Goal: Task Accomplishment & Management: Complete application form

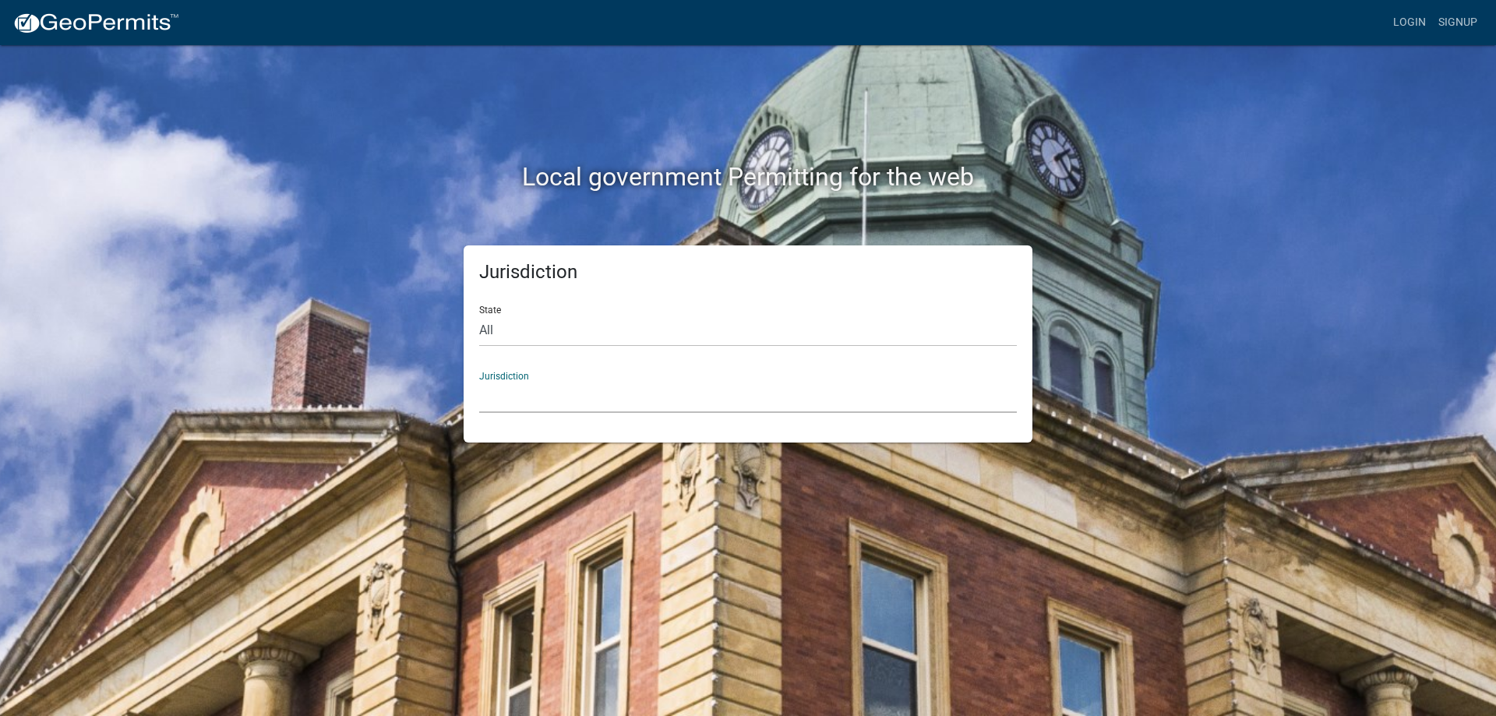
click at [555, 399] on select "[GEOGRAPHIC_DATA], [US_STATE] [GEOGRAPHIC_DATA], [US_STATE][PERSON_NAME][GEOGRA…" at bounding box center [748, 397] width 538 height 32
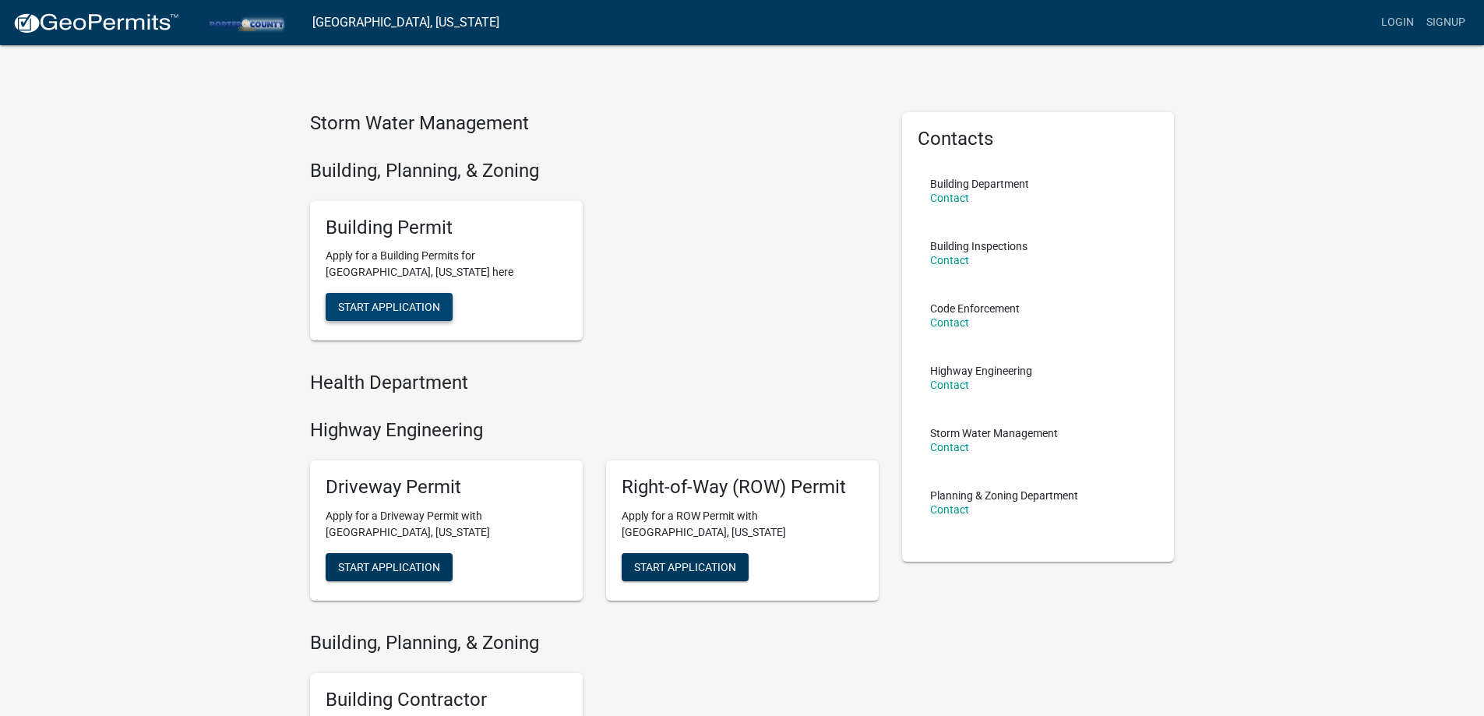
click at [400, 310] on span "Start Application" at bounding box center [389, 307] width 102 height 12
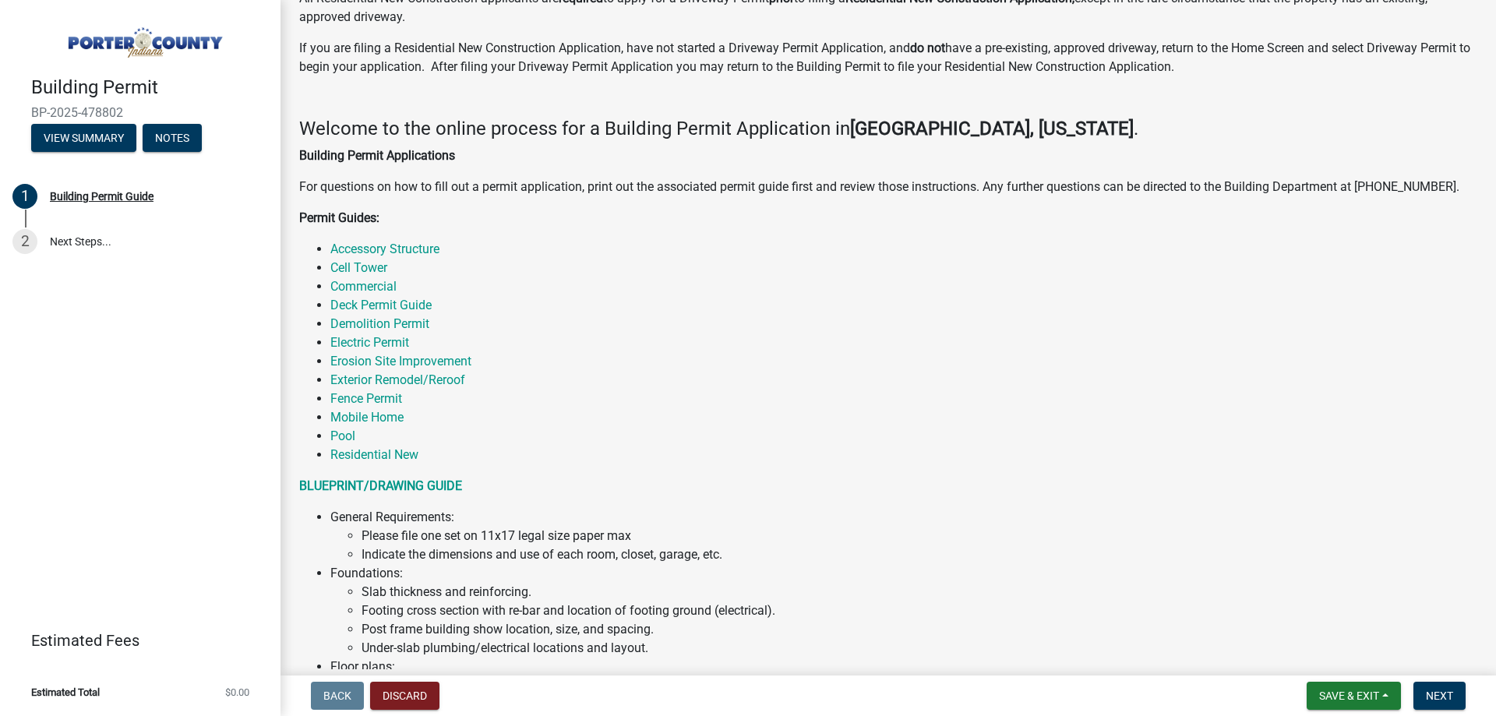
scroll to position [156, 0]
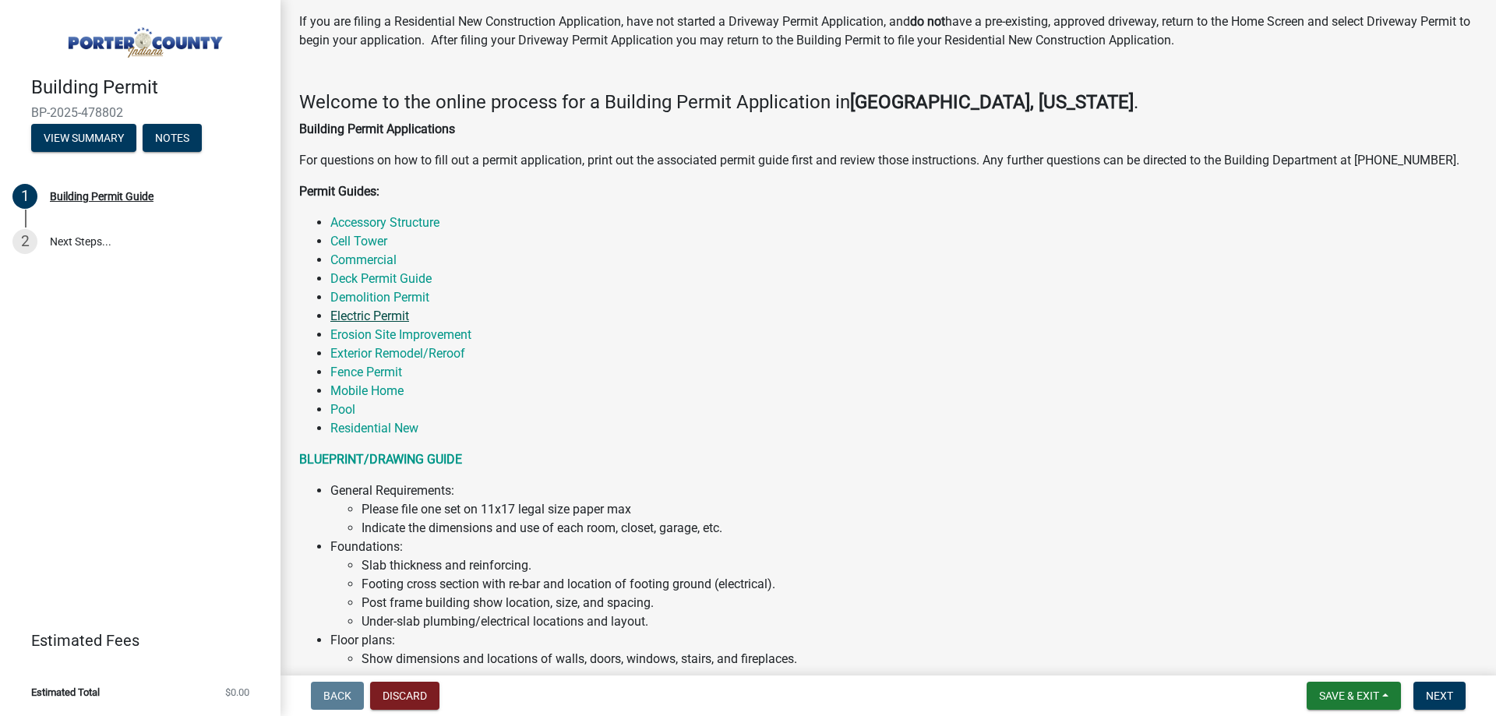
click at [363, 318] on link "Electric Permit" at bounding box center [369, 316] width 79 height 15
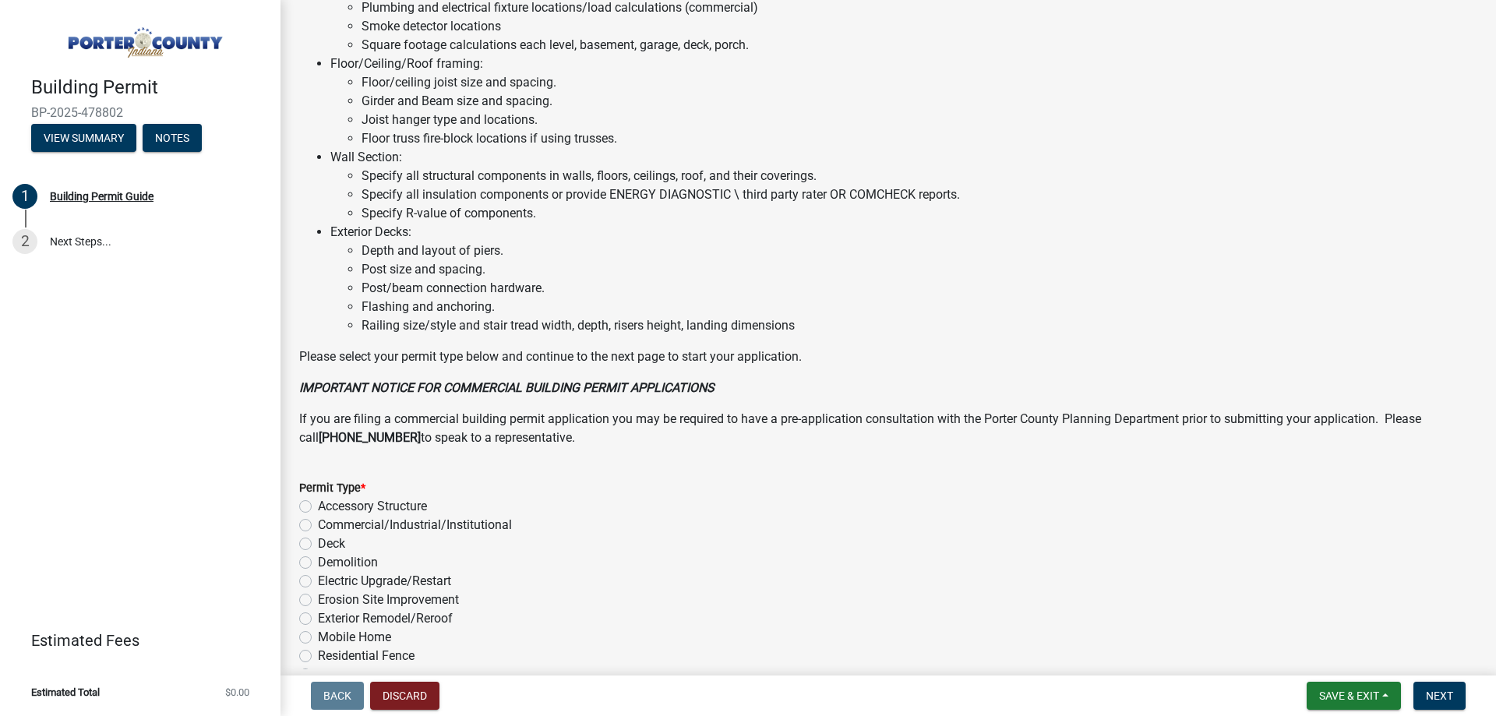
scroll to position [1013, 0]
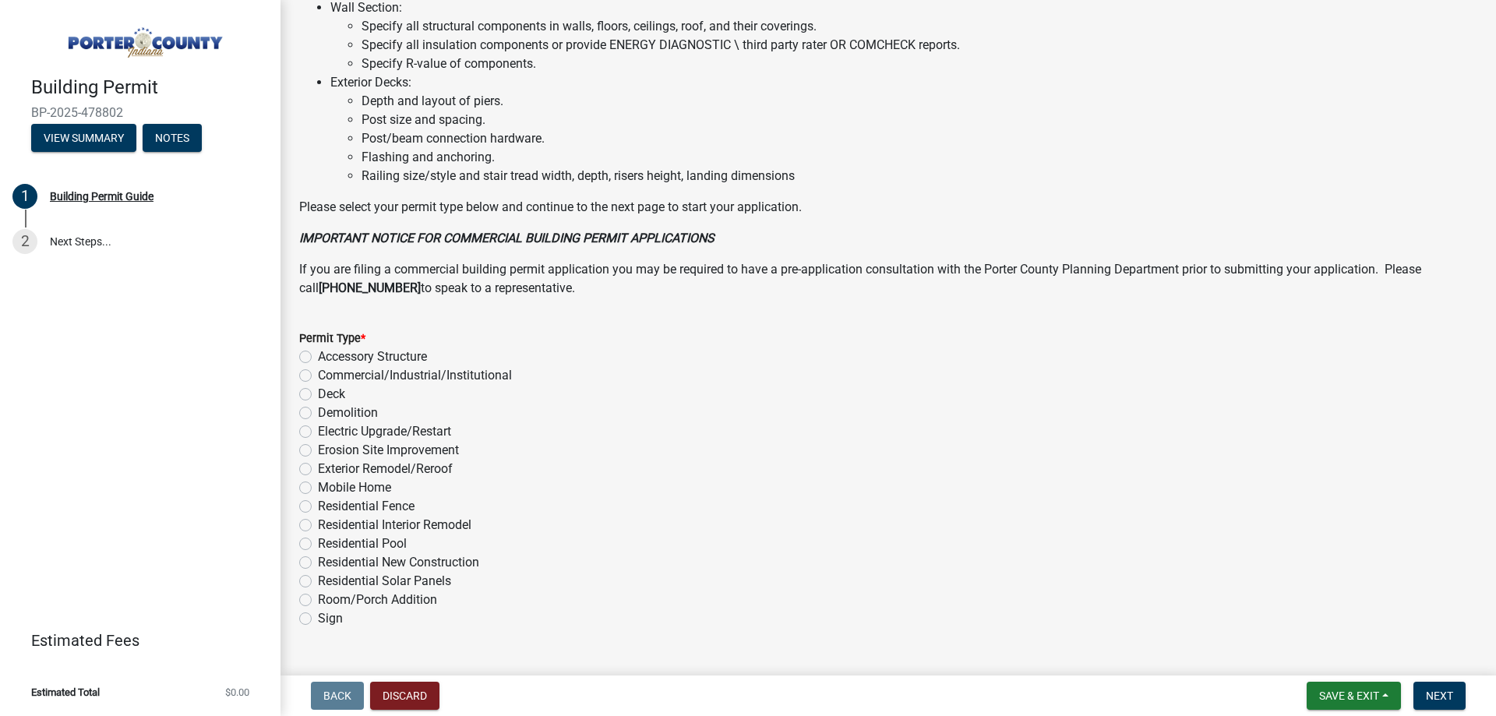
click at [318, 430] on label "Electric Upgrade/Restart" at bounding box center [384, 431] width 133 height 19
click at [318, 430] on input "Electric Upgrade/Restart" at bounding box center [323, 427] width 10 height 10
radio input "true"
click at [1460, 699] on button "Next" at bounding box center [1440, 696] width 52 height 28
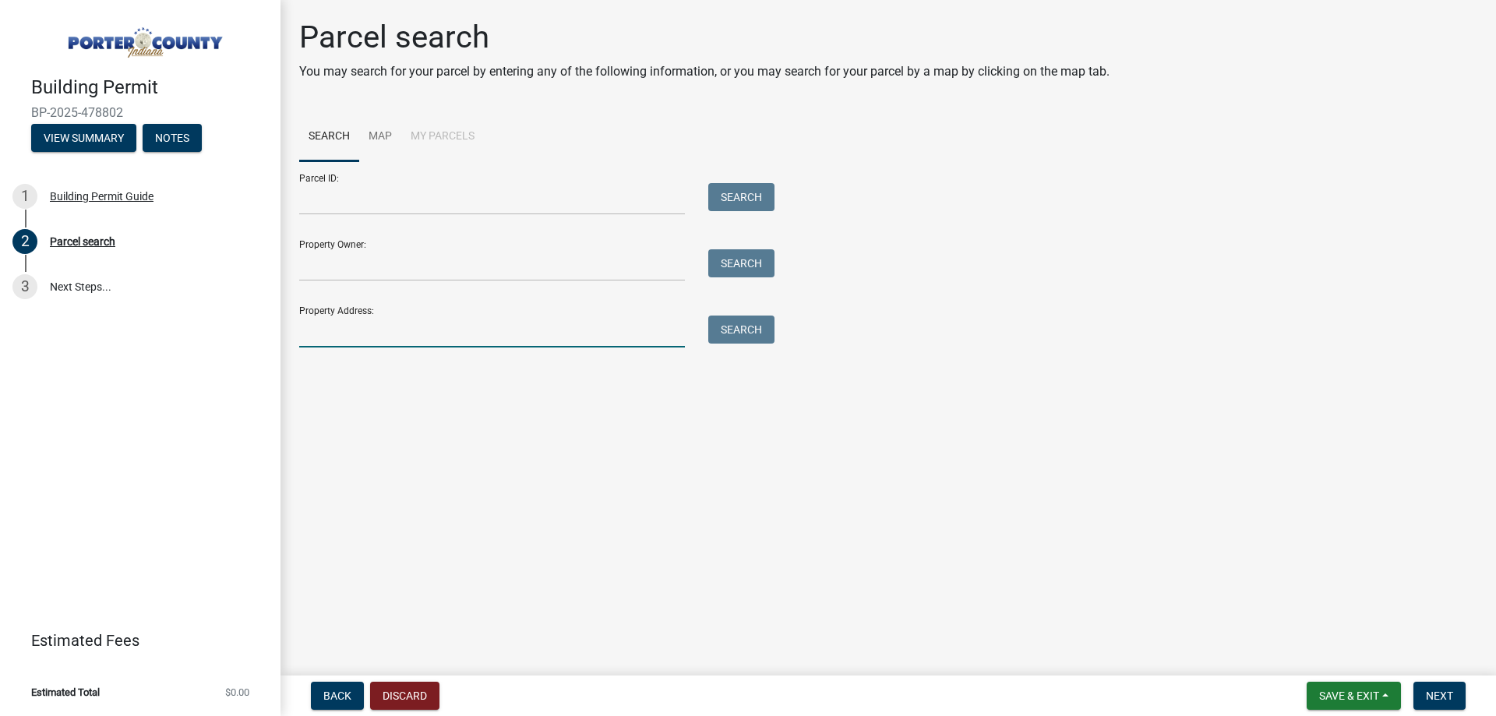
click at [355, 337] on input "Property Address:" at bounding box center [492, 332] width 386 height 32
type input "132 N 564 E"
click at [764, 330] on button "Search" at bounding box center [741, 330] width 66 height 28
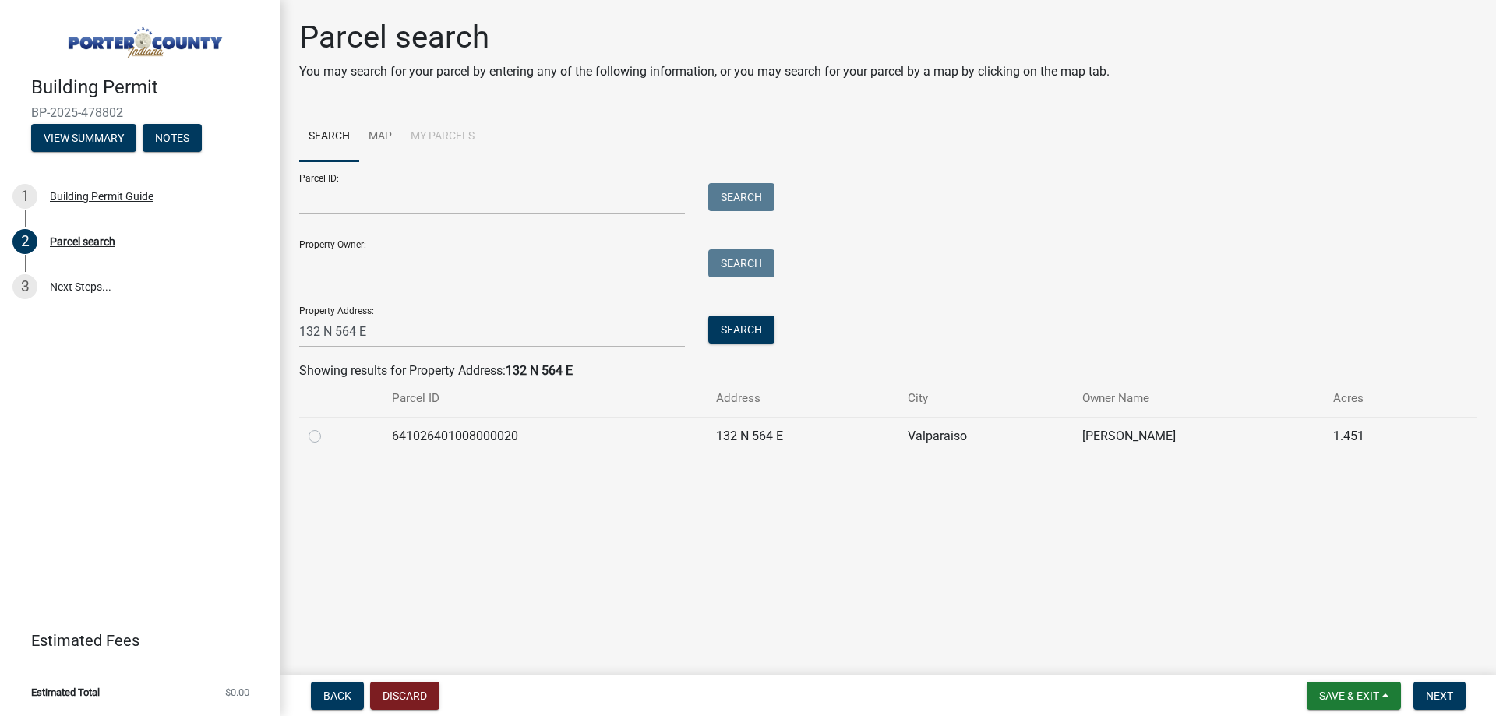
click at [327, 427] on label at bounding box center [327, 427] width 0 height 0
click at [327, 437] on input "radio" at bounding box center [332, 432] width 10 height 10
radio input "true"
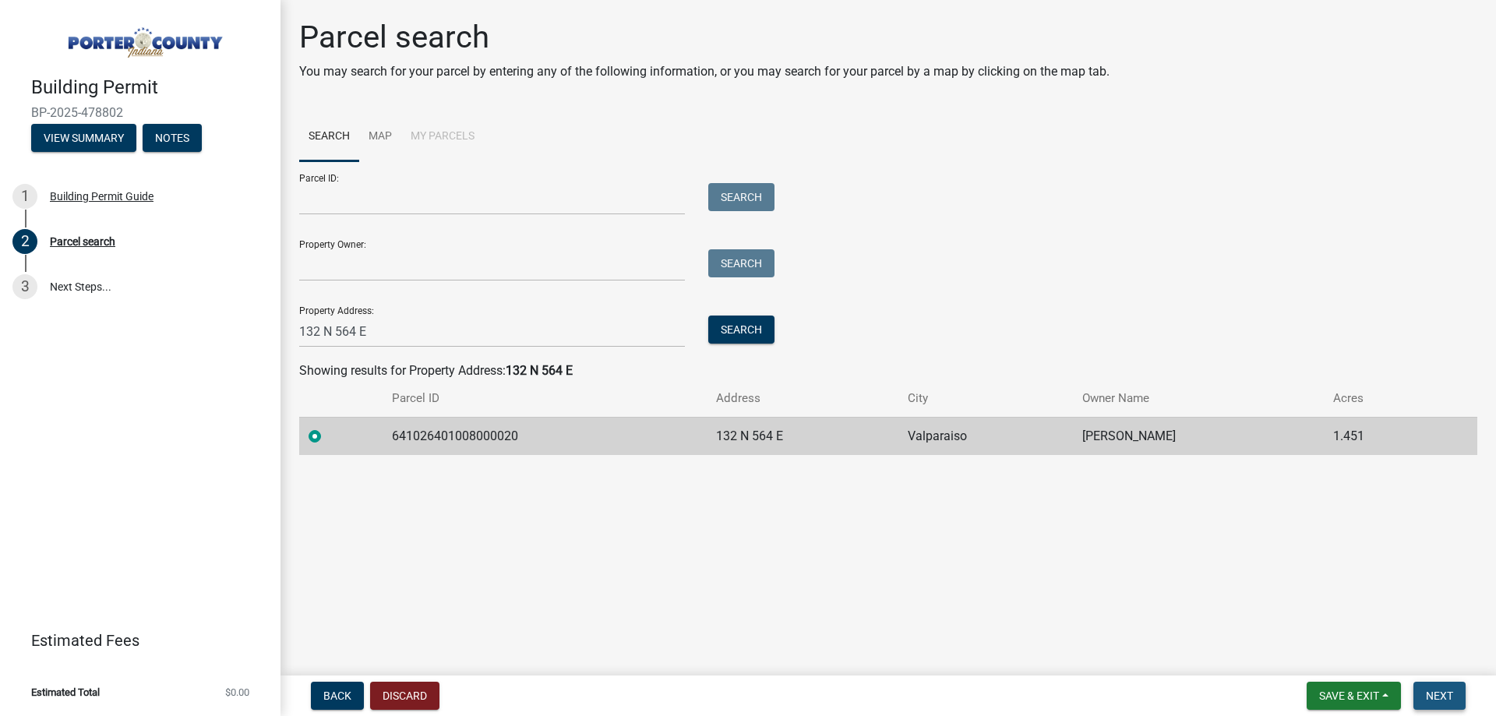
click at [1452, 691] on span "Next" at bounding box center [1439, 696] width 27 height 12
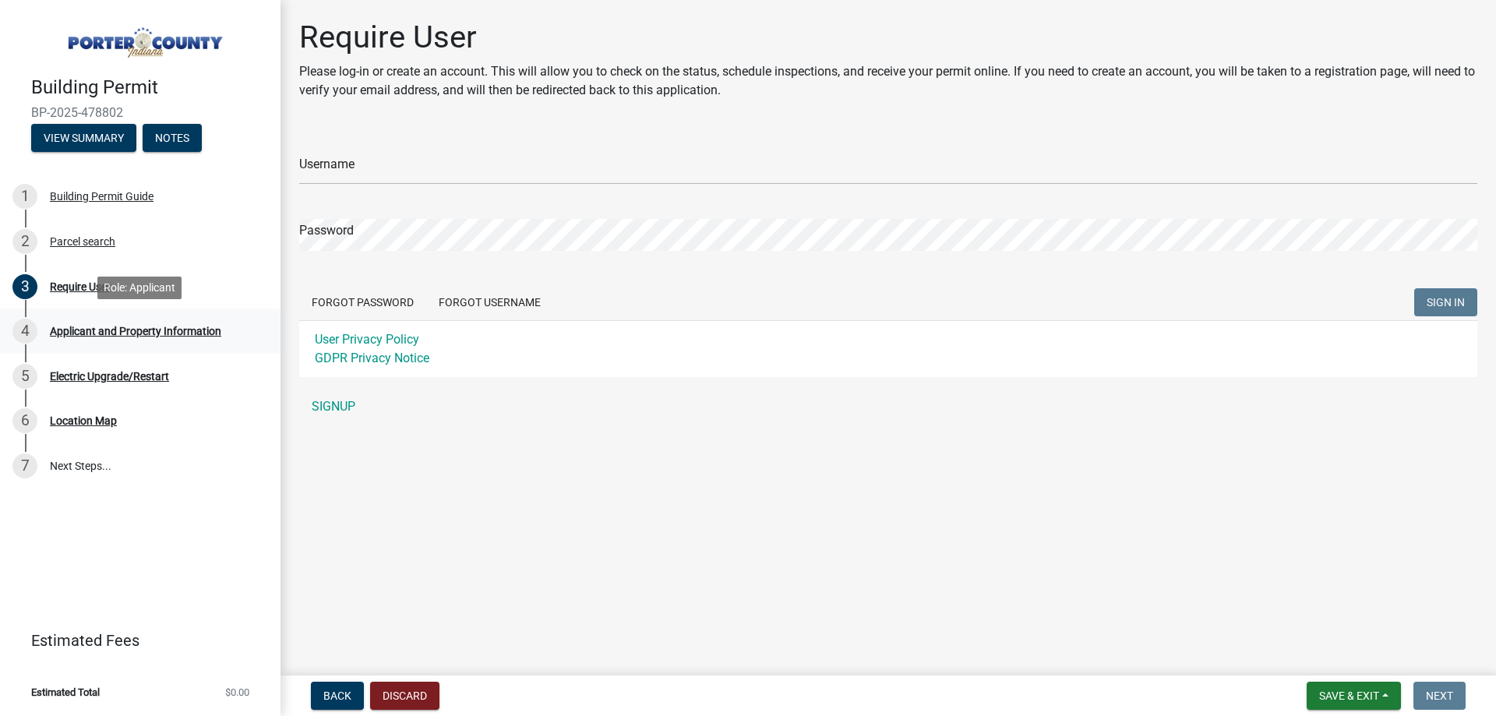
click at [150, 333] on div "Applicant and Property Information" at bounding box center [135, 331] width 171 height 11
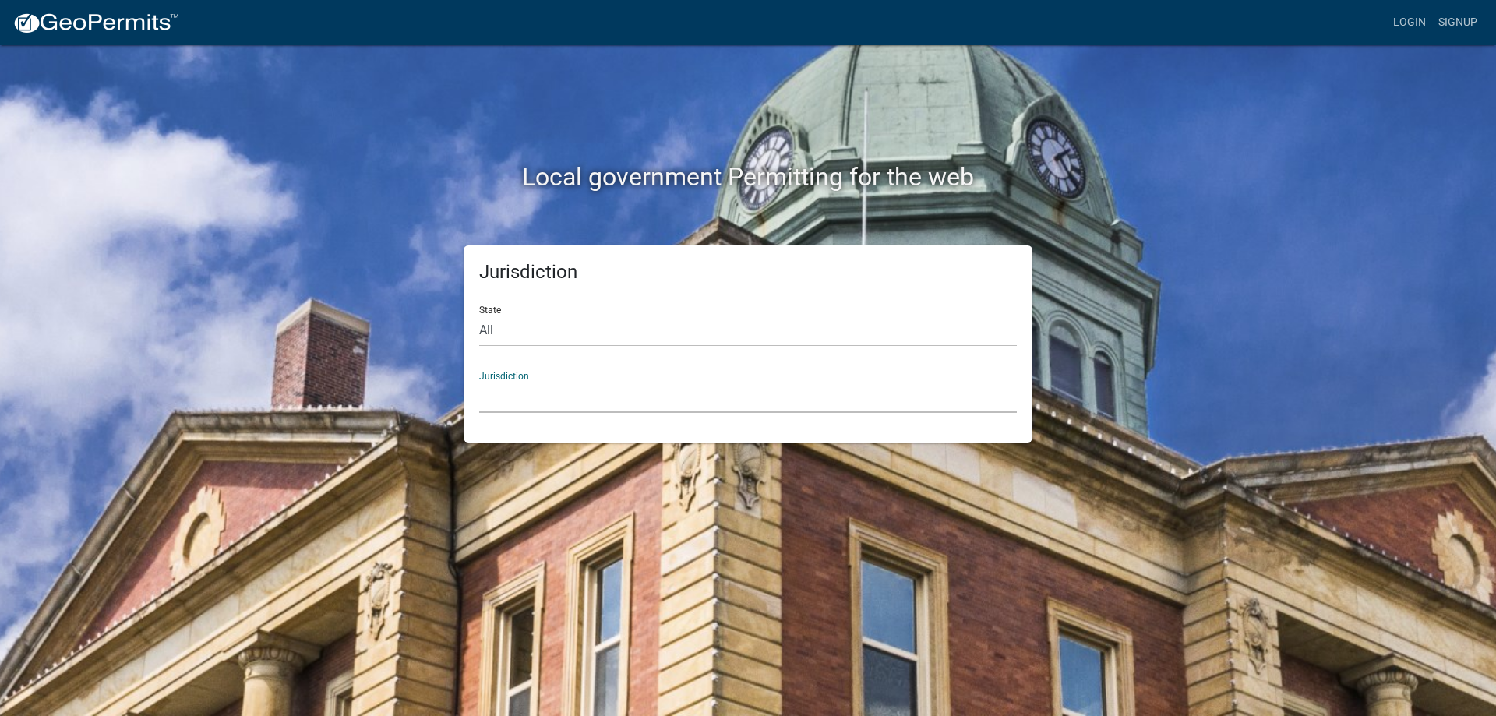
click at [528, 411] on select "[GEOGRAPHIC_DATA], [US_STATE] [GEOGRAPHIC_DATA], [US_STATE][PERSON_NAME][GEOGRA…" at bounding box center [748, 397] width 538 height 32
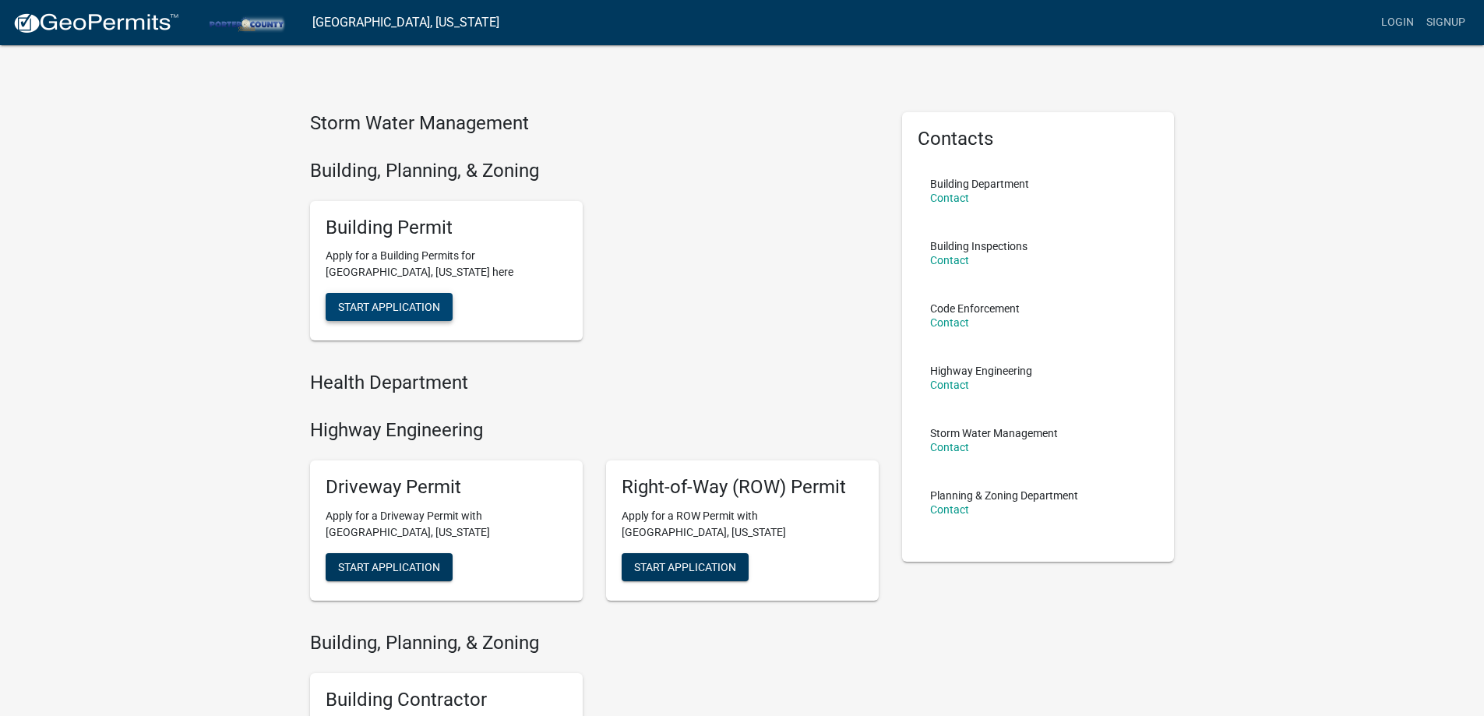
click at [391, 309] on span "Start Application" at bounding box center [389, 307] width 102 height 12
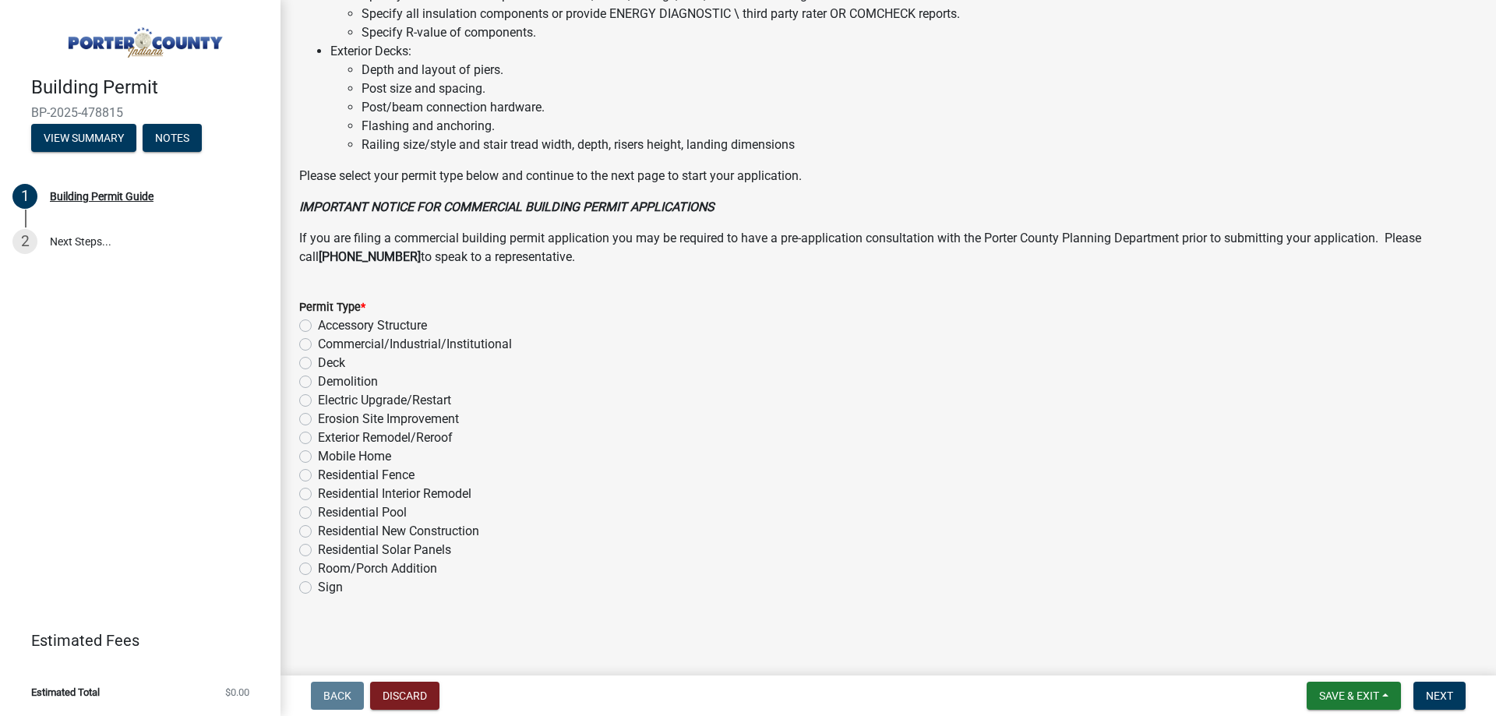
scroll to position [1047, 0]
click at [318, 397] on label "Electric Upgrade/Restart" at bounding box center [384, 398] width 133 height 19
click at [318, 397] on input "Electric Upgrade/Restart" at bounding box center [323, 394] width 10 height 10
radio input "true"
click at [1454, 700] on button "Next" at bounding box center [1440, 696] width 52 height 28
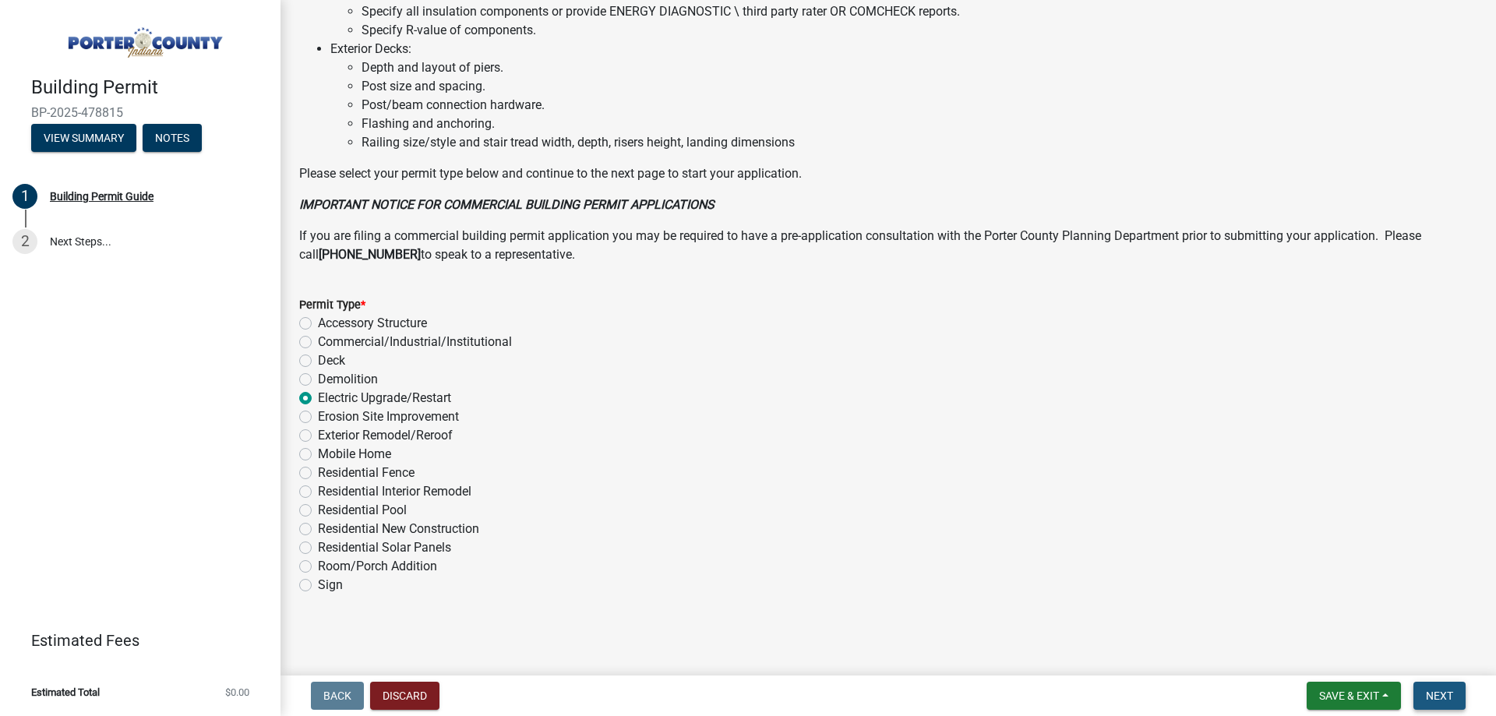
scroll to position [0, 0]
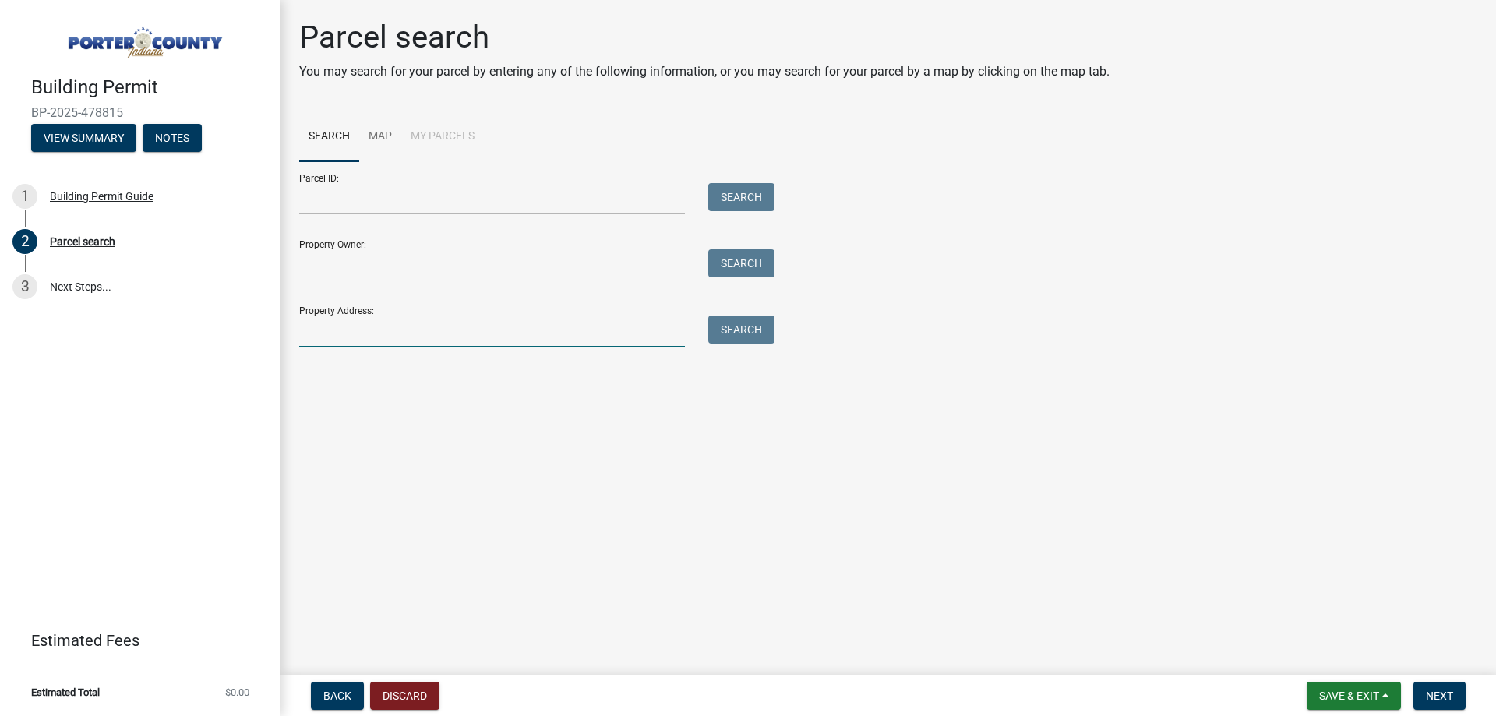
click at [323, 340] on input "Property Address:" at bounding box center [492, 332] width 386 height 32
type input "132 N 564 E"
click at [765, 332] on button "Search" at bounding box center [741, 330] width 66 height 28
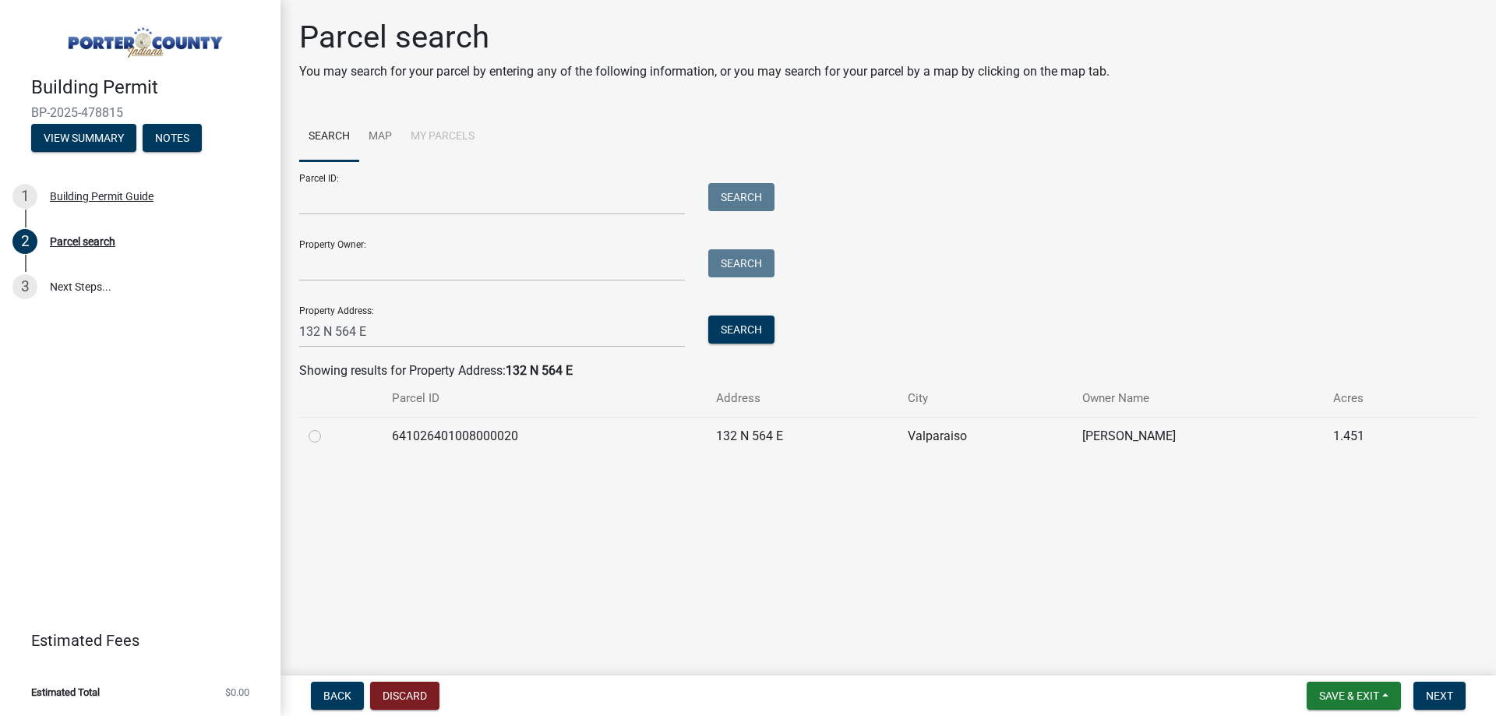
click at [327, 427] on label at bounding box center [327, 427] width 0 height 0
click at [327, 435] on input "radio" at bounding box center [332, 432] width 10 height 10
radio input "true"
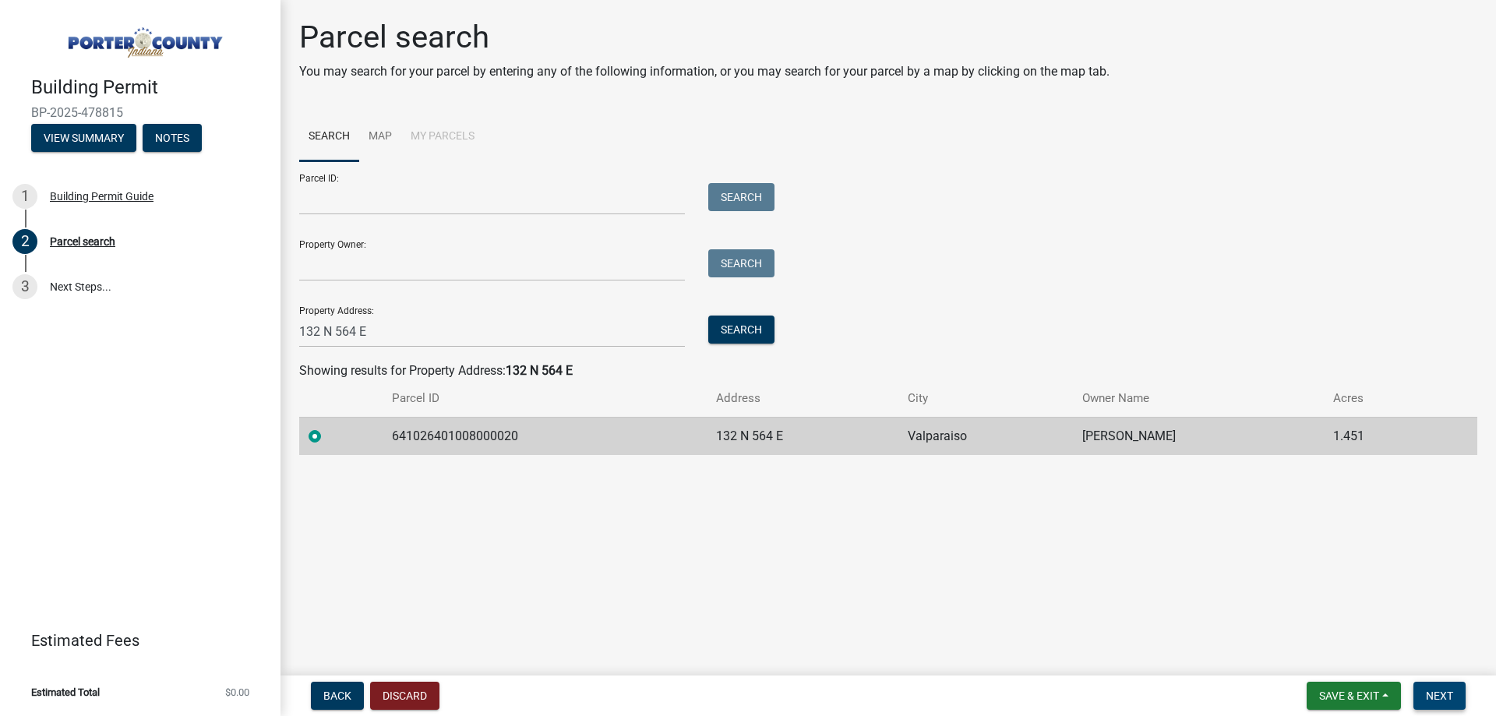
click at [1437, 695] on span "Next" at bounding box center [1439, 696] width 27 height 12
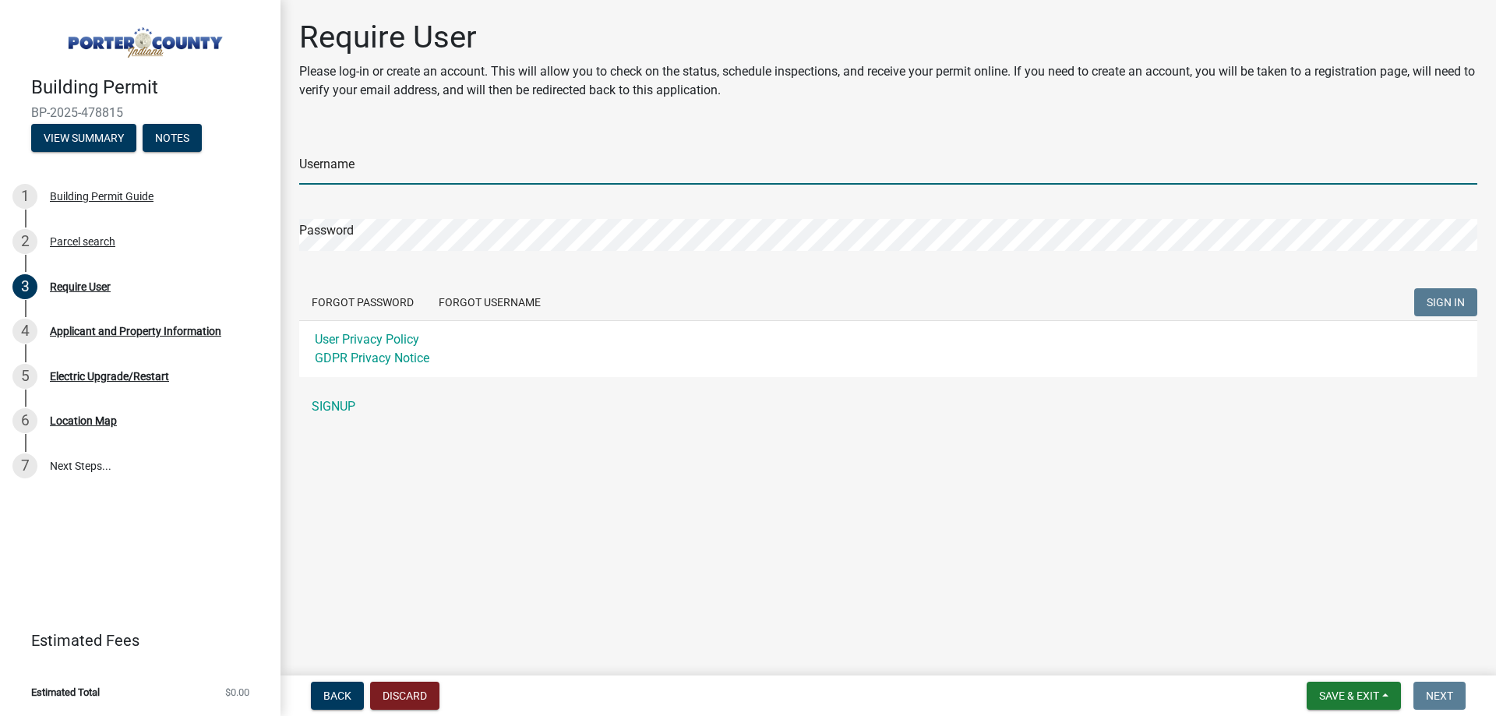
click at [454, 178] on input "Username" at bounding box center [888, 169] width 1178 height 32
type input "Home Comfort Experts"
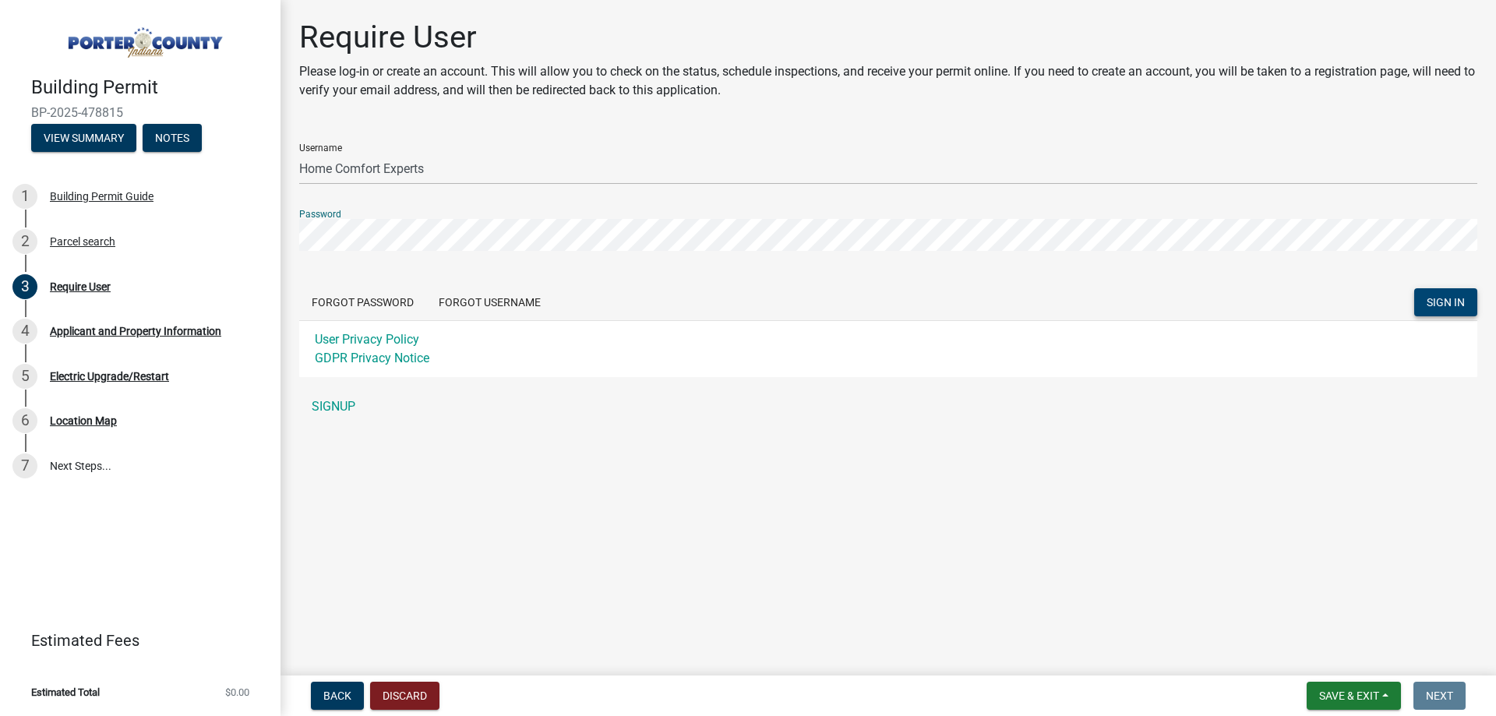
click at [1465, 308] on button "SIGN IN" at bounding box center [1445, 302] width 63 height 28
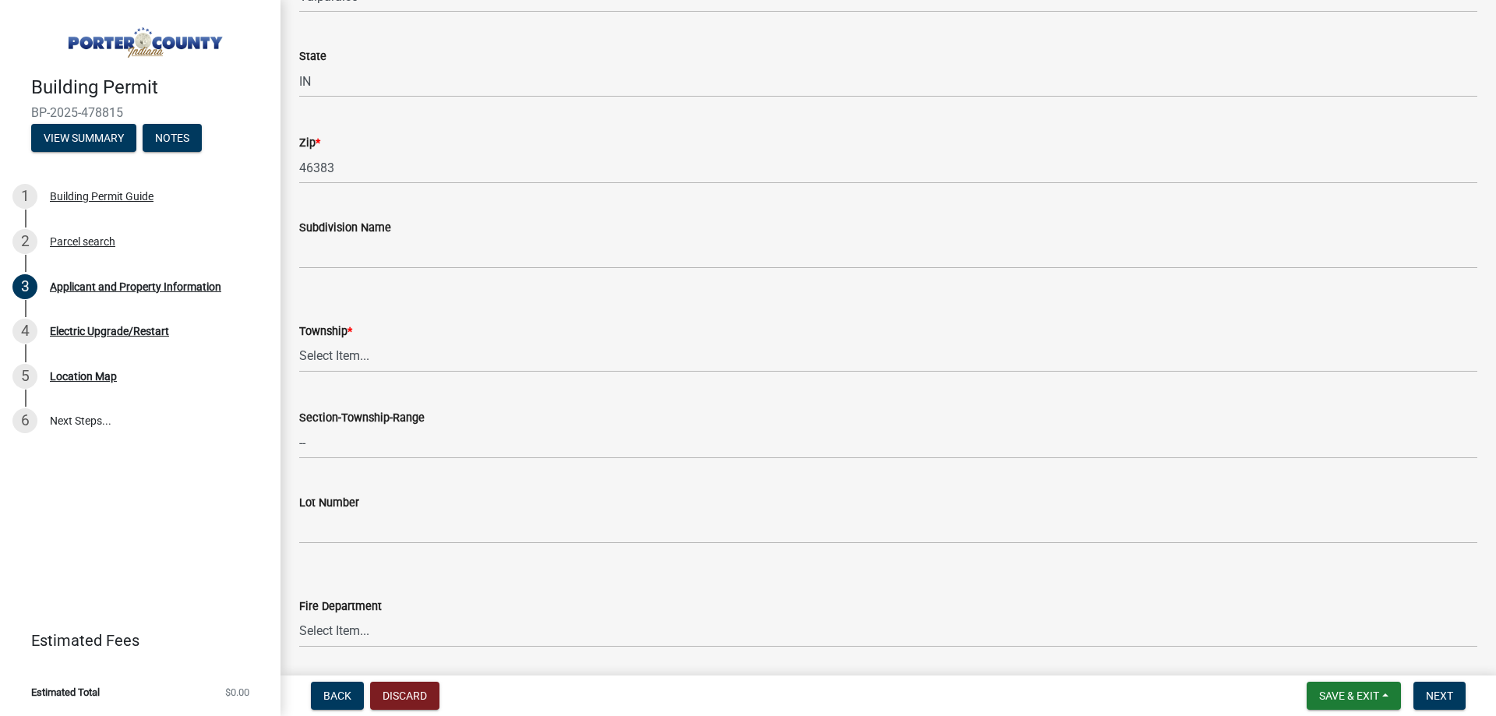
scroll to position [623, 0]
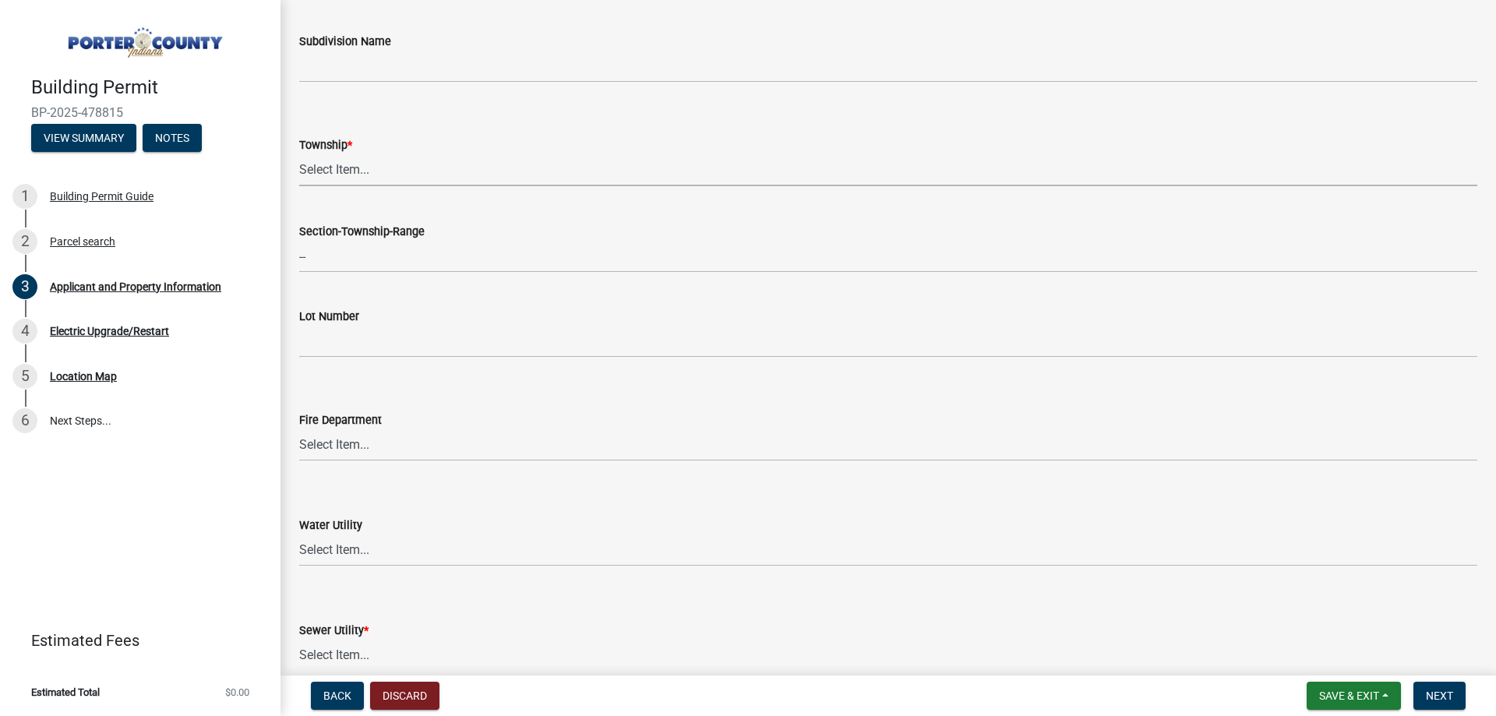
click at [353, 174] on select "Select Item... [PERSON_NAME][GEOGRAPHIC_DATA] [PERSON_NAME][GEOGRAPHIC_DATA] [G…" at bounding box center [888, 170] width 1178 height 32
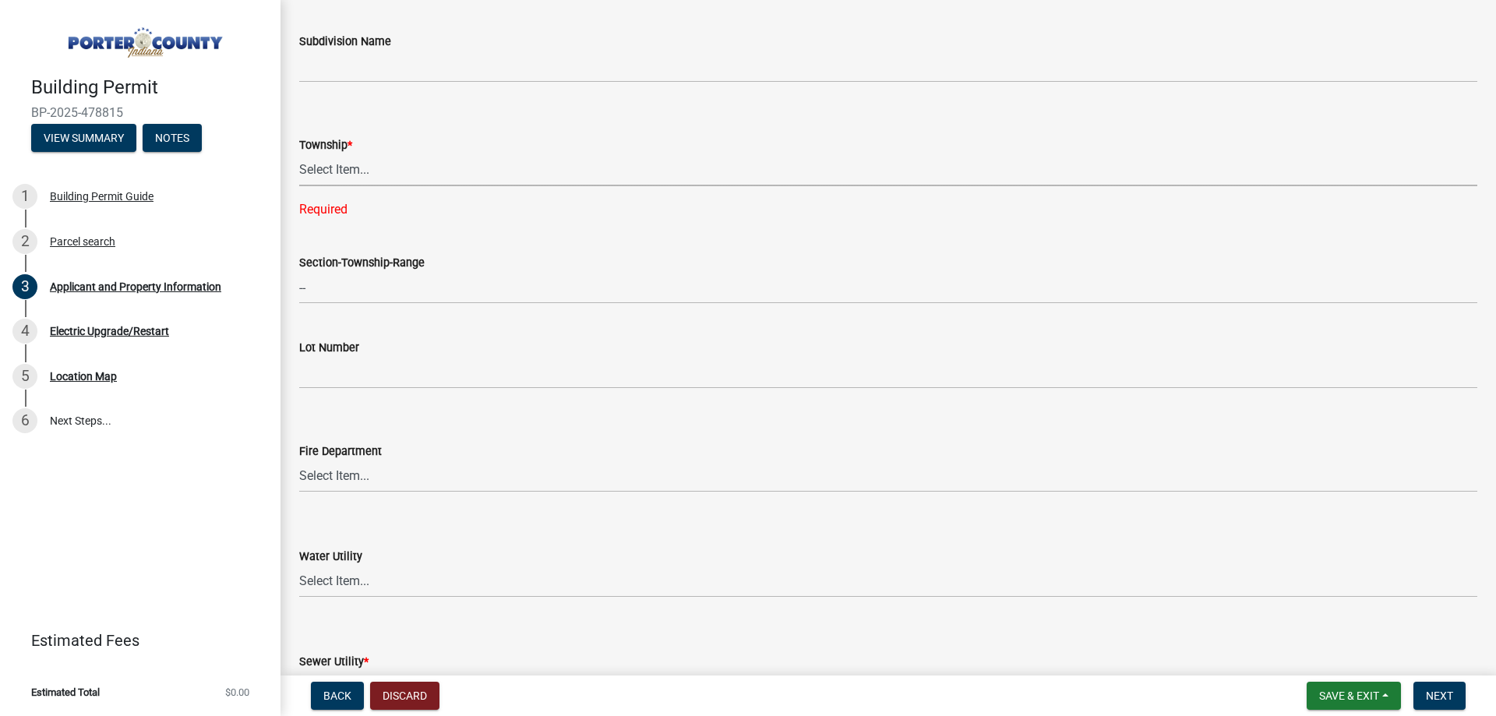
click at [355, 171] on select "Select Item... [PERSON_NAME][GEOGRAPHIC_DATA] [PERSON_NAME][GEOGRAPHIC_DATA] [G…" at bounding box center [888, 170] width 1178 height 32
click at [299, 154] on select "Select Item... [PERSON_NAME][GEOGRAPHIC_DATA] [PERSON_NAME][GEOGRAPHIC_DATA] [G…" at bounding box center [888, 170] width 1178 height 32
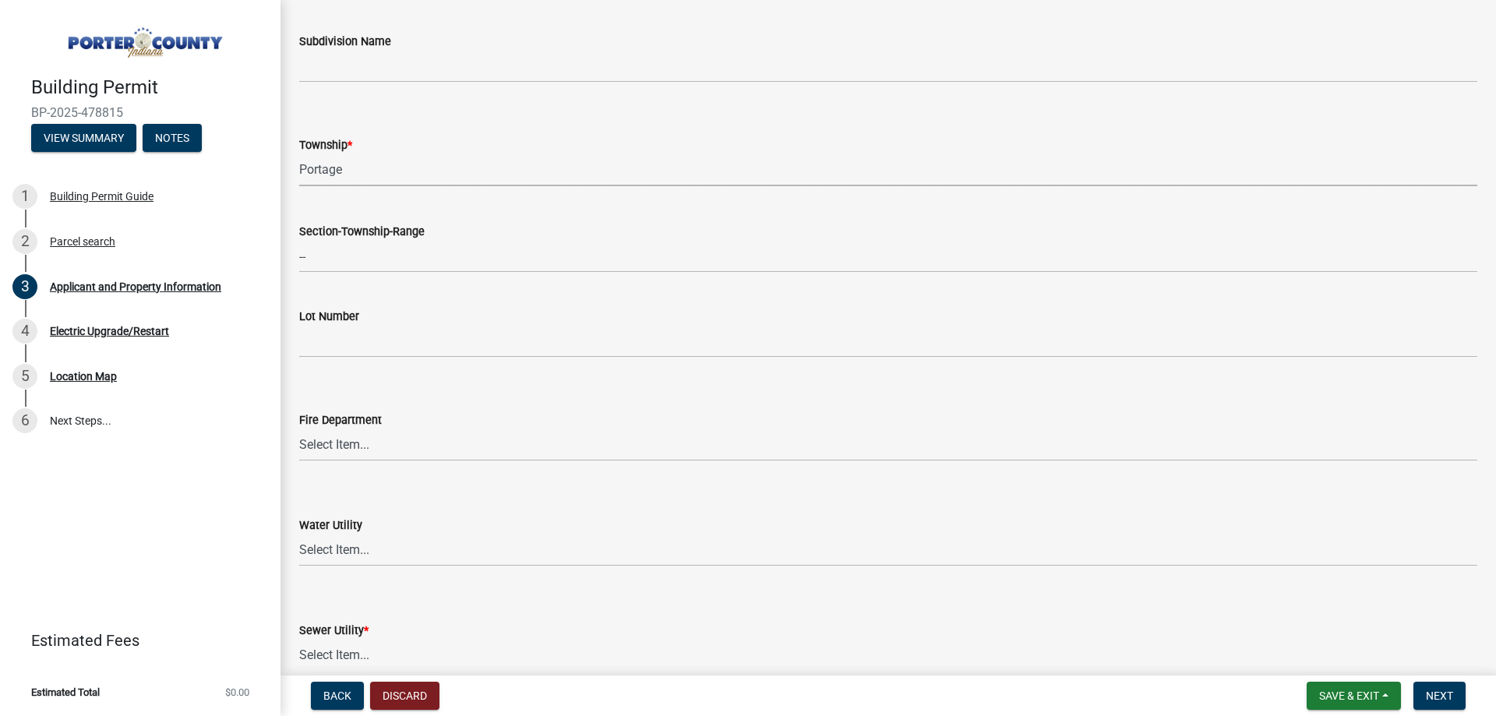
click at [324, 178] on select "Select Item... [PERSON_NAME][GEOGRAPHIC_DATA] [PERSON_NAME][GEOGRAPHIC_DATA] [G…" at bounding box center [888, 170] width 1178 height 32
click at [299, 154] on select "Select Item... [PERSON_NAME][GEOGRAPHIC_DATA] [PERSON_NAME][GEOGRAPHIC_DATA] [G…" at bounding box center [888, 170] width 1178 height 32
select select "3d0e3105-d46a-462c-9cf4-b32453f427e3"
click at [412, 323] on div "Lot Number" at bounding box center [888, 316] width 1178 height 19
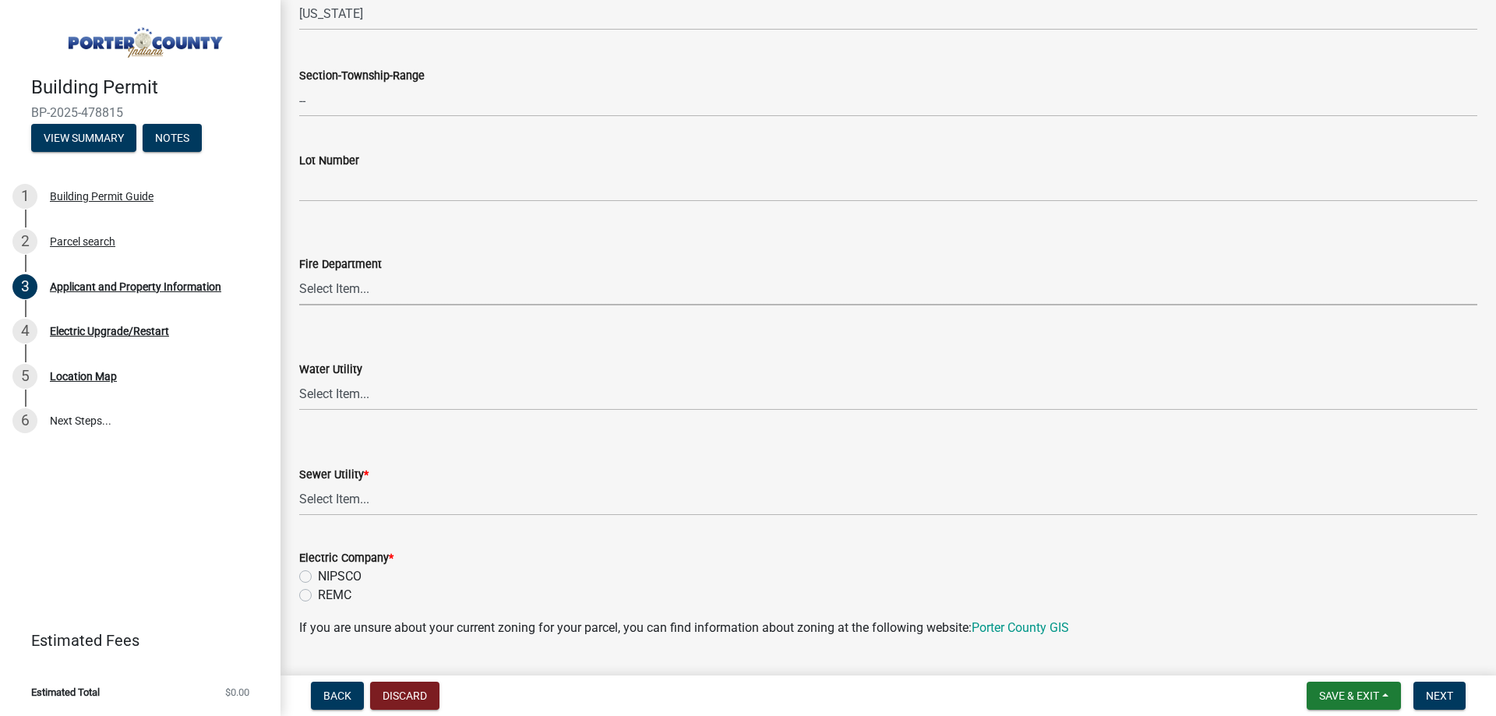
click at [377, 300] on select "Select Item... [PERSON_NAME] [PERSON_NAME] Harbor [PERSON_NAME] Grove [PERSON_N…" at bounding box center [888, 290] width 1178 height 32
click at [379, 298] on select "Select Item... [PERSON_NAME] [PERSON_NAME] Harbor [PERSON_NAME] Grove [PERSON_N…" at bounding box center [888, 290] width 1178 height 32
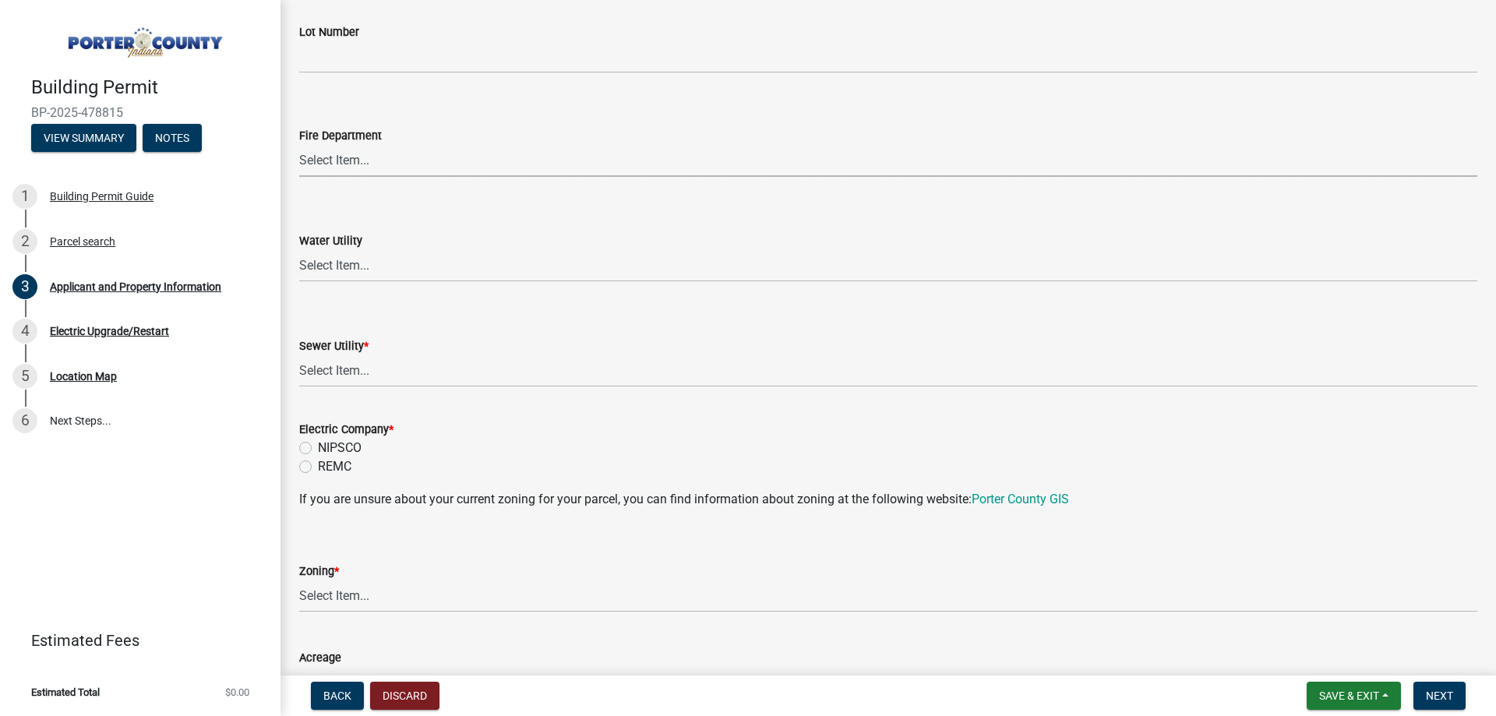
scroll to position [935, 0]
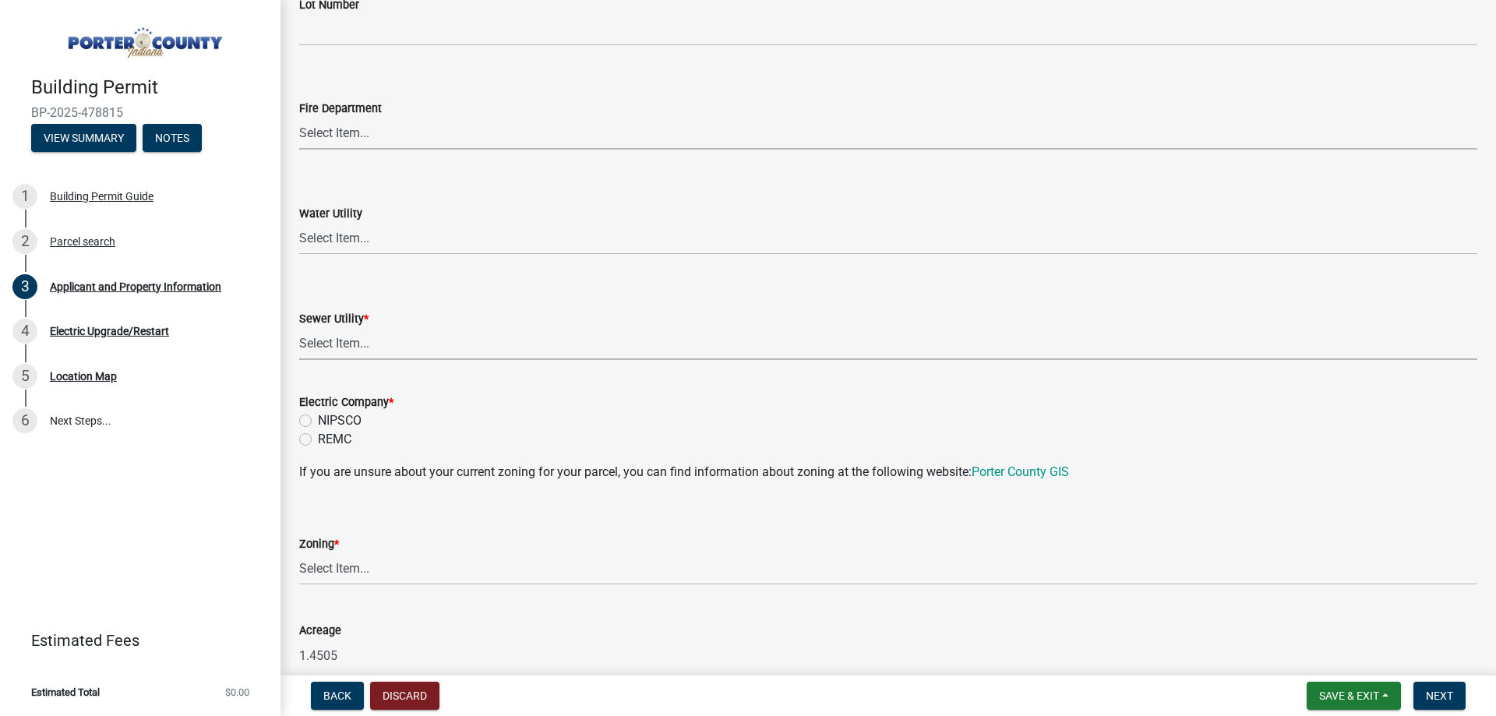
click at [320, 348] on select "Select Item... Aqua [US_STATE] Inc Damon Run Falling Waters Lake Eliza - LEACD …" at bounding box center [888, 344] width 1178 height 32
click at [329, 346] on select "Select Item... Aqua [US_STATE] Inc Damon Run Falling Waters Lake Eliza - LEACD …" at bounding box center [888, 344] width 1178 height 32
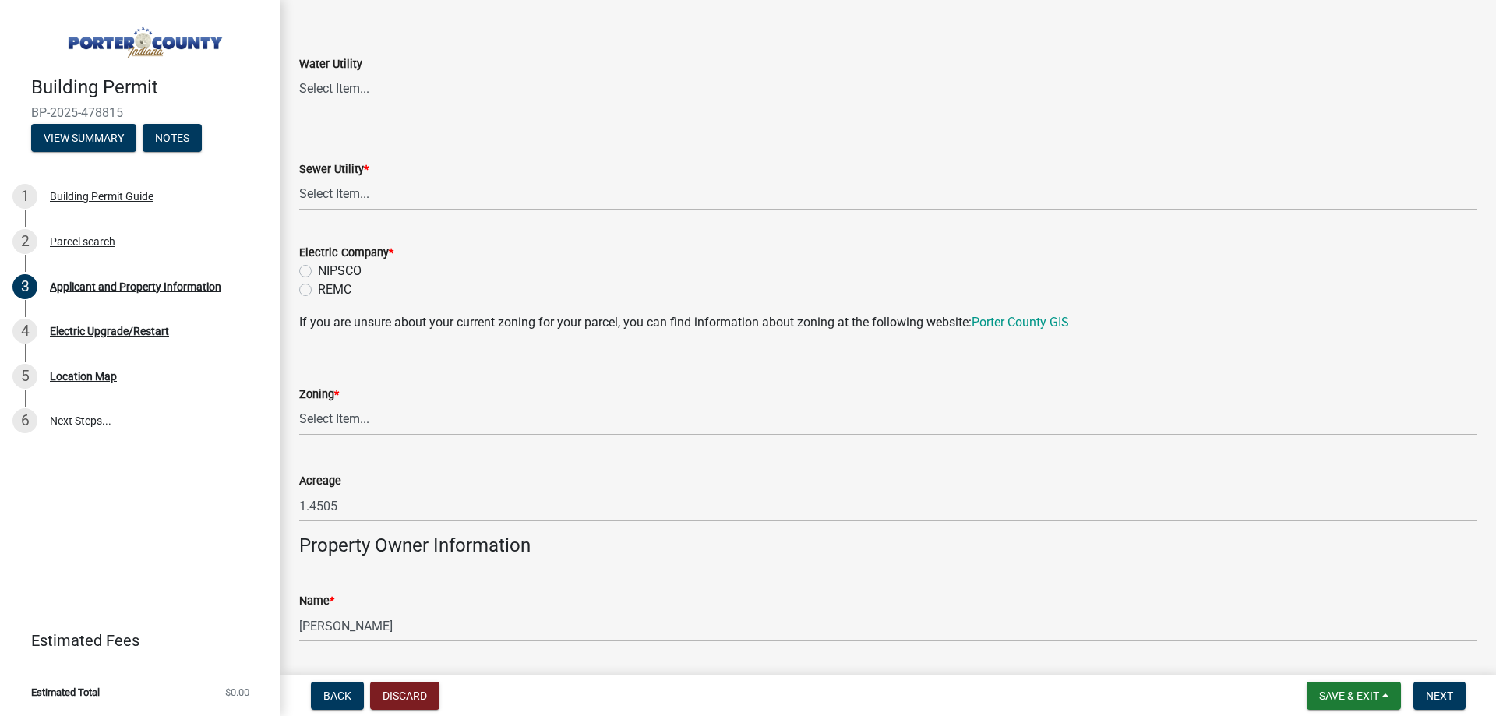
scroll to position [1091, 0]
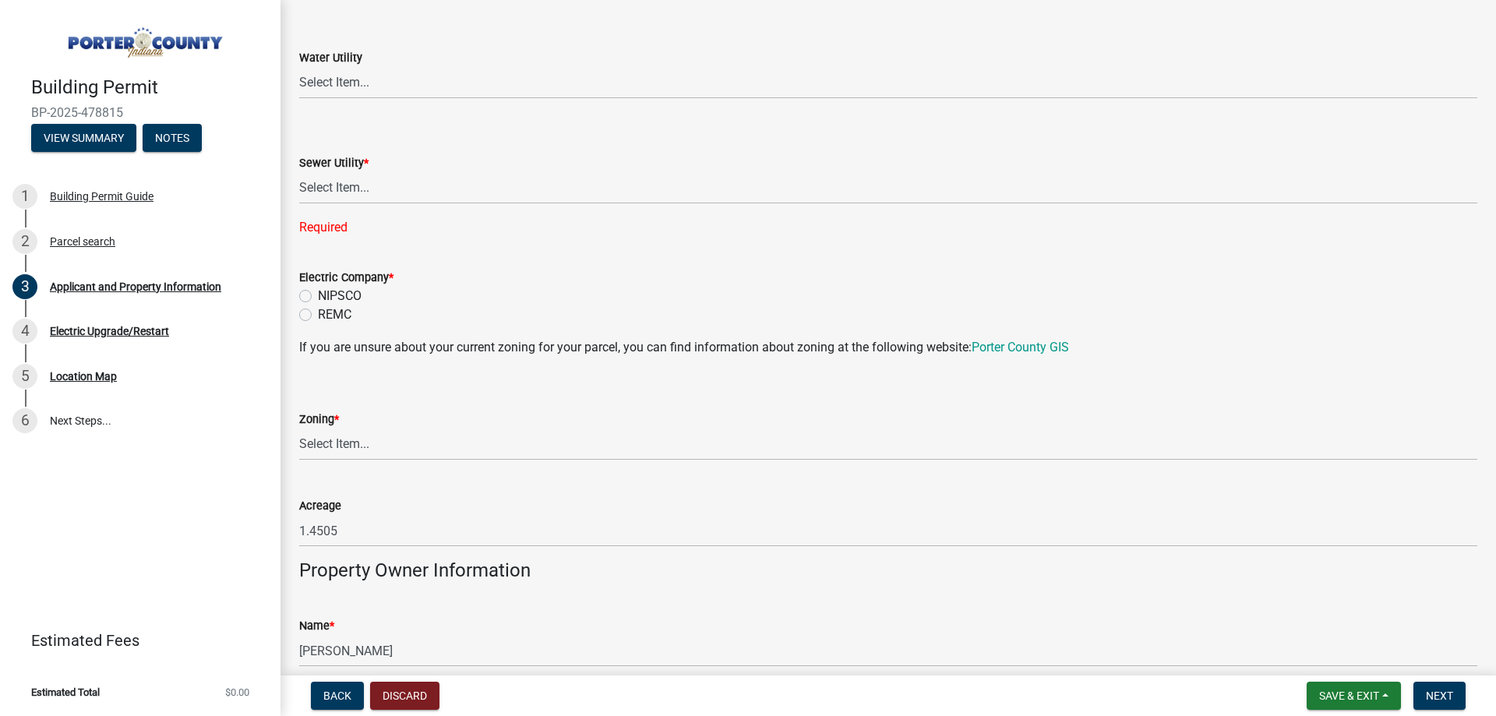
click at [1006, 316] on wm-data-entity-input-list "Property Location Information Parcel Number 641026401008000020 Legal Descriptio…" at bounding box center [888, 371] width 1178 height 2751
drag, startPoint x: 1015, startPoint y: 355, endPoint x: 867, endPoint y: 401, distance: 155.0
click at [867, 401] on form "Zoning * Select Item... A1 A2 CH CM CN I1 I2 I3 IN MP OT P1 P2 PUD R1 R2 R3 R4 …" at bounding box center [888, 425] width 1178 height 69
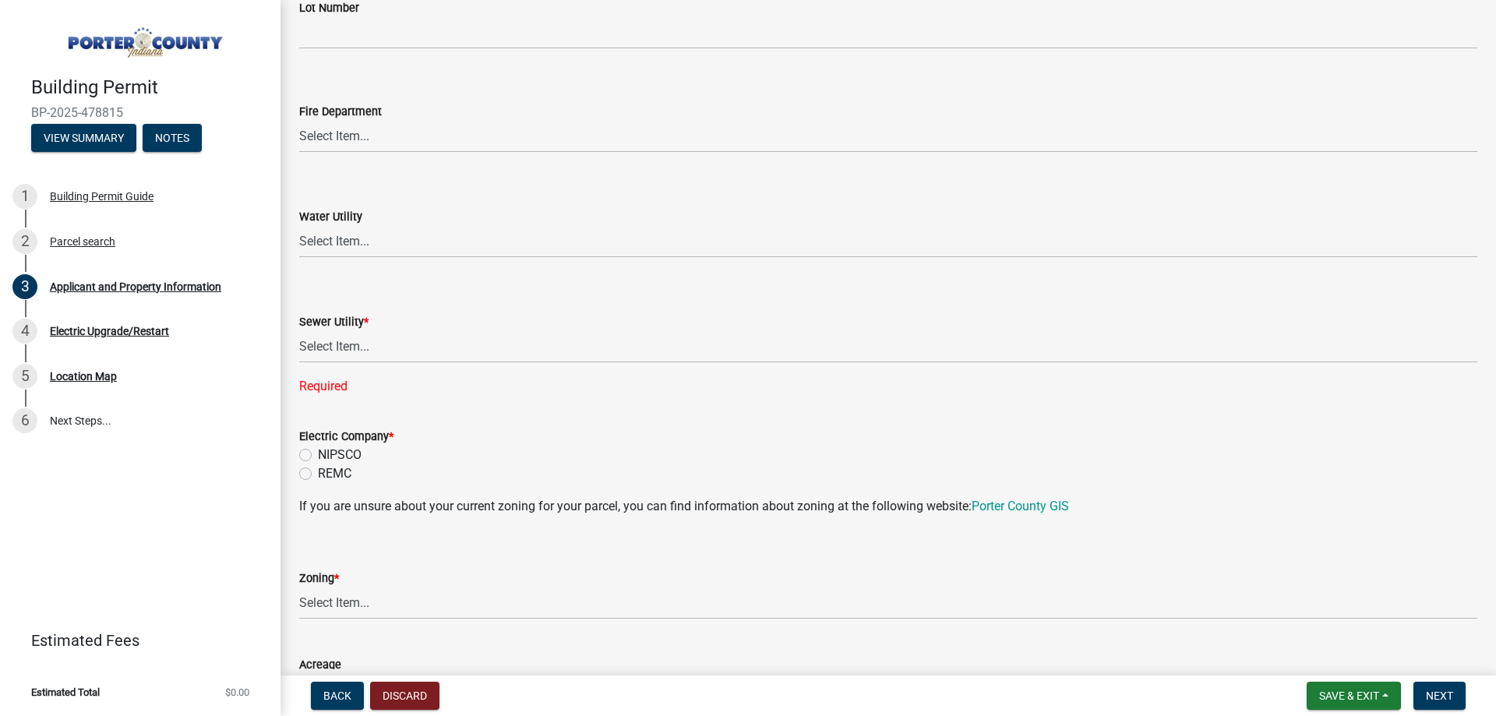
scroll to position [935, 0]
click at [318, 451] on label "NIPSCO" at bounding box center [340, 452] width 44 height 19
click at [318, 451] on input "NIPSCO" at bounding box center [323, 448] width 10 height 10
radio input "true"
click at [360, 342] on select "Select Item... Aqua [US_STATE] Inc Damon Run Falling Waters Lake Eliza - LEACD …" at bounding box center [888, 344] width 1178 height 32
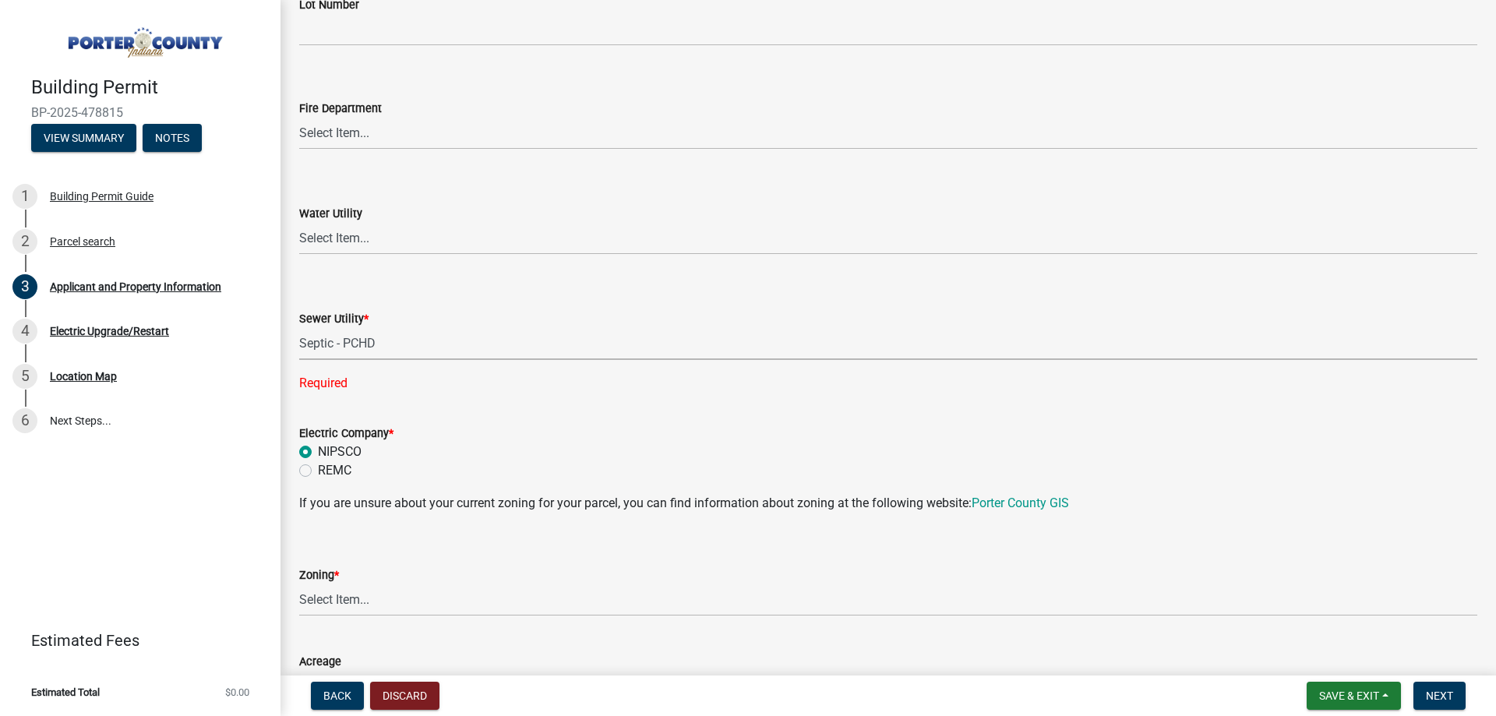
click at [299, 328] on select "Select Item... Aqua [US_STATE] Inc Damon Run Falling Waters Lake Eliza - LEACD …" at bounding box center [888, 344] width 1178 height 32
select select "ea6751d4-6bf7-4a16-89ee-f7801ab82aa1"
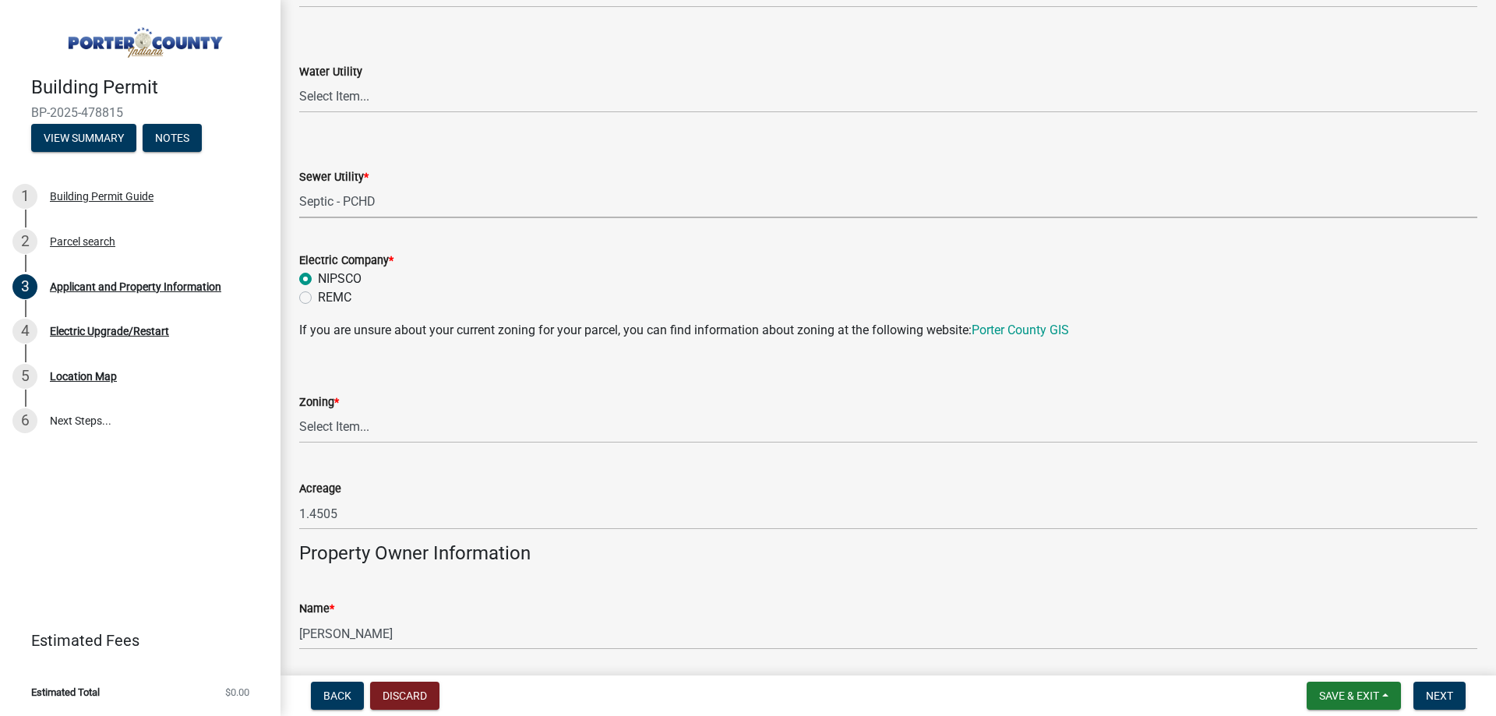
scroll to position [1091, 0]
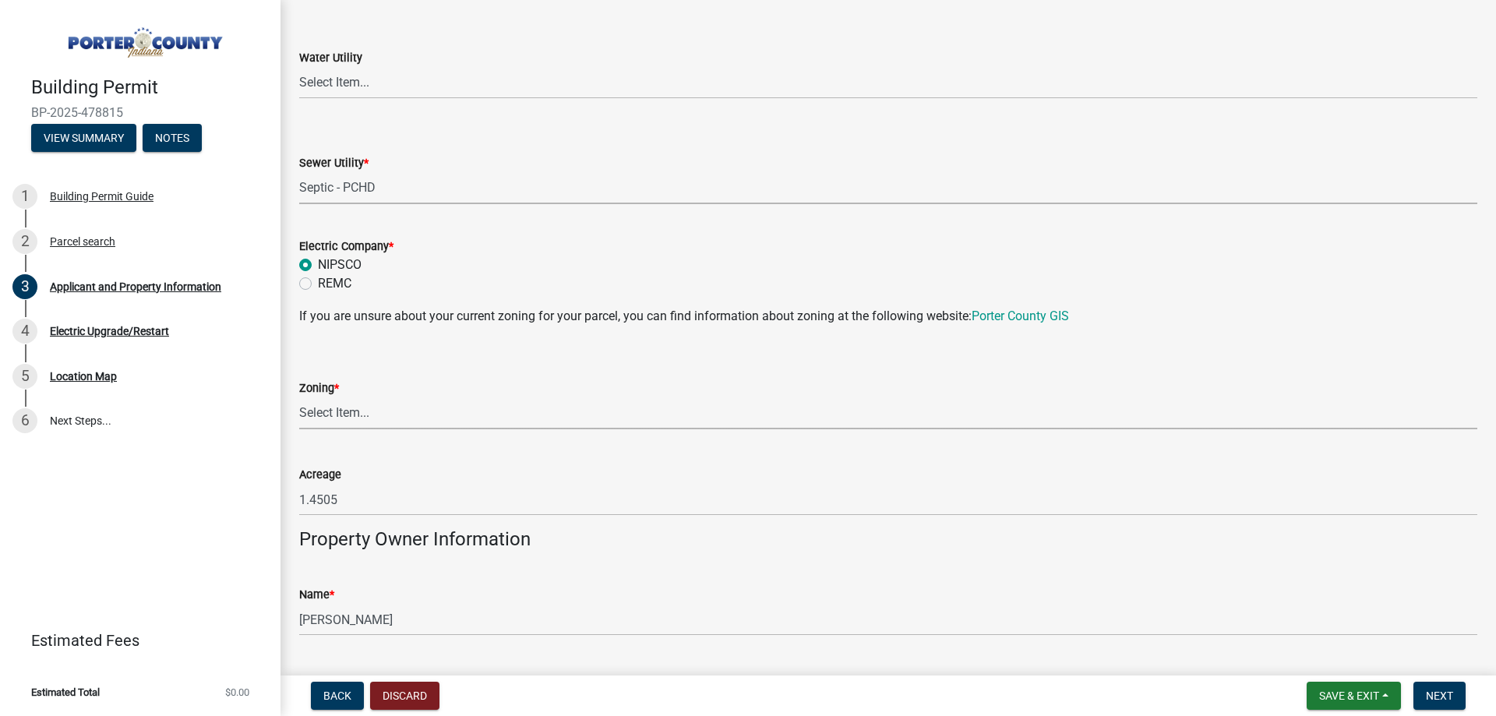
click at [350, 415] on select "Select Item... A1 A2 CH CM CN I1 I2 I3 IN MP OT P1 P2 PUD R1 R2 R3 R4 RL RR" at bounding box center [888, 413] width 1178 height 32
click at [381, 416] on select "Select Item... A1 A2 CH CM CN I1 I2 I3 IN MP OT P1 P2 PUD R1 R2 R3 R4 RL RR" at bounding box center [888, 413] width 1178 height 32
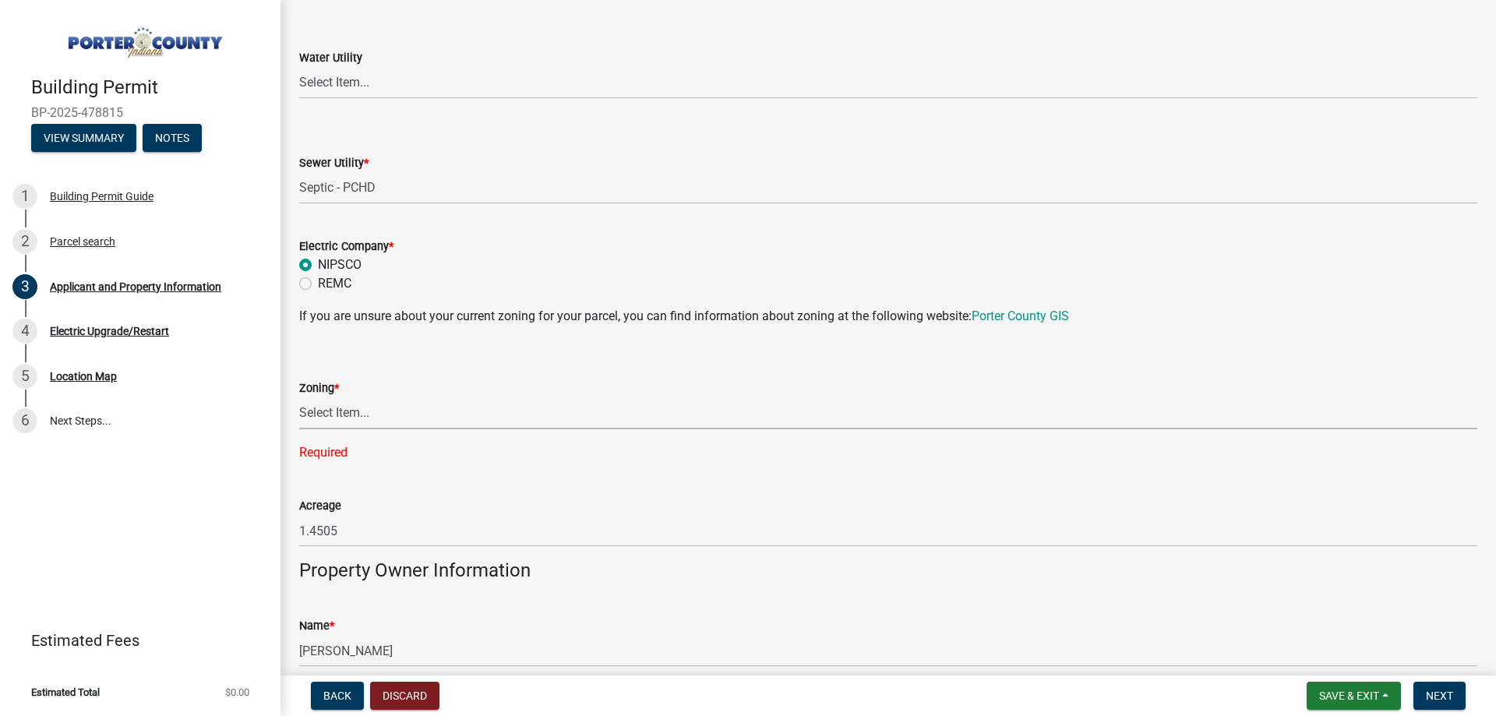
click at [360, 412] on select "Select Item... A1 A2 CH CM CN I1 I2 I3 IN MP OT P1 P2 PUD R1 R2 R3 R4 RL RR" at bounding box center [888, 413] width 1178 height 32
click at [299, 397] on select "Select Item... A1 A2 CH CM CN I1 I2 I3 IN MP OT P1 P2 PUD R1 R2 R3 R4 RL RR" at bounding box center [888, 413] width 1178 height 32
select select "271bd504-2c49-4a3f-937e-0db1d3436bac"
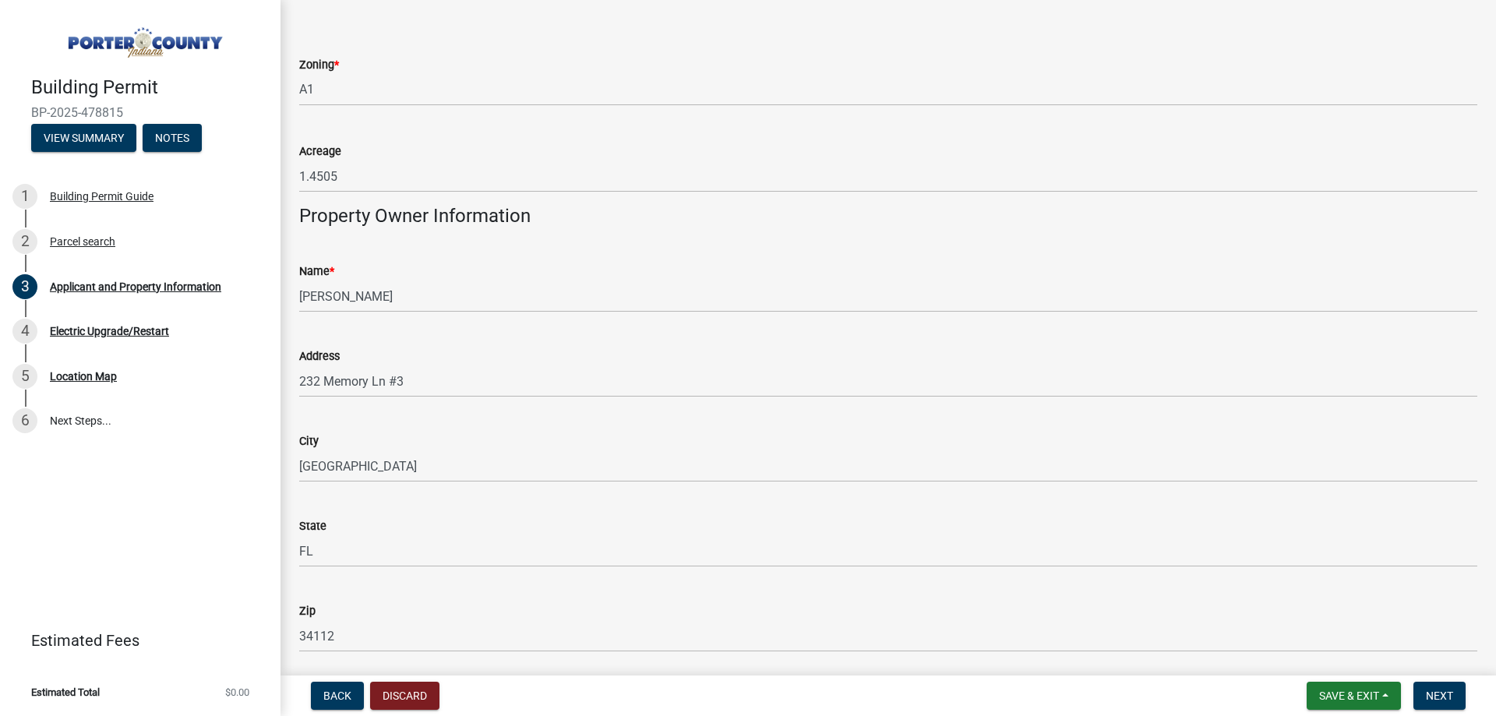
scroll to position [1420, 0]
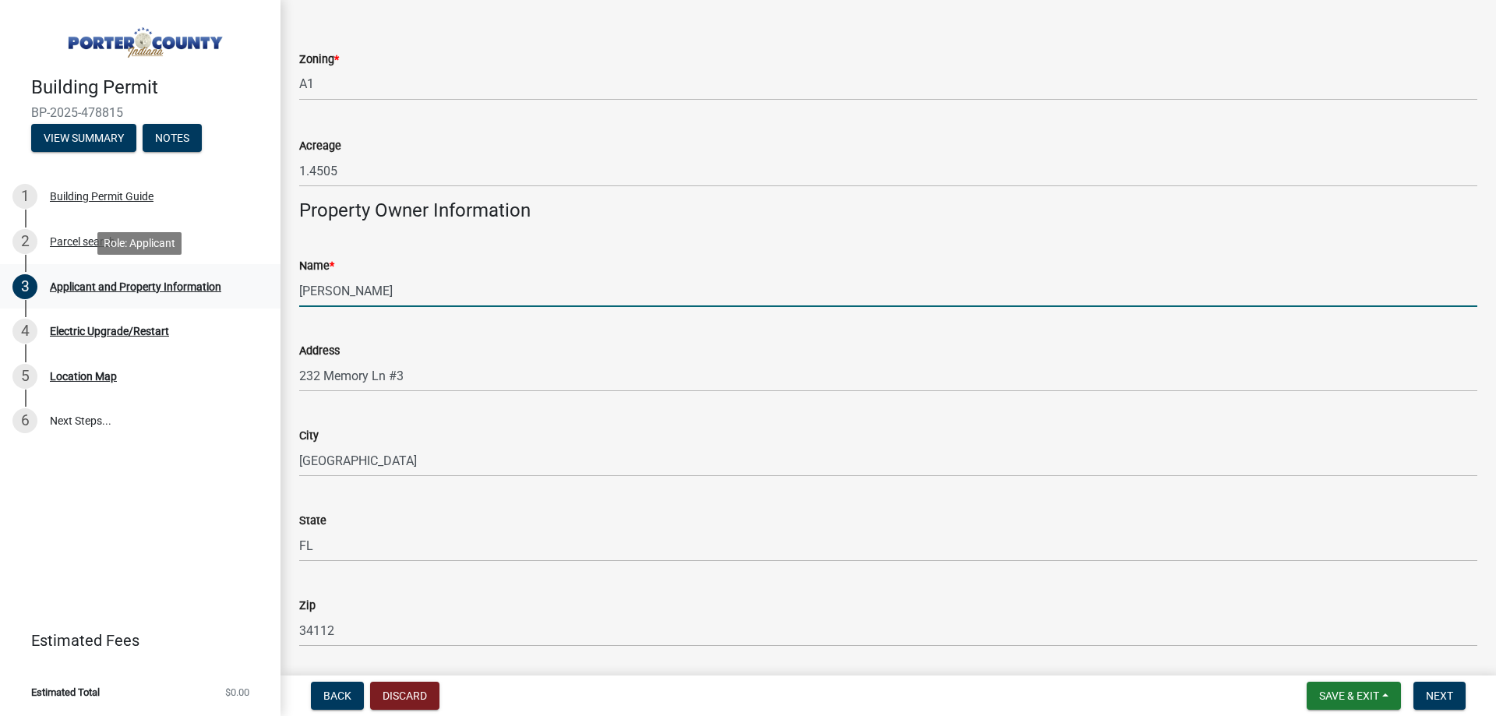
drag, startPoint x: 396, startPoint y: 292, endPoint x: 263, endPoint y: 299, distance: 133.4
click at [263, 299] on div "Building Permit BP-2025-478815 View Summary Notes 1 Building Permit Guide 2 Par…" at bounding box center [748, 358] width 1496 height 716
type input "[PERSON_NAME]"
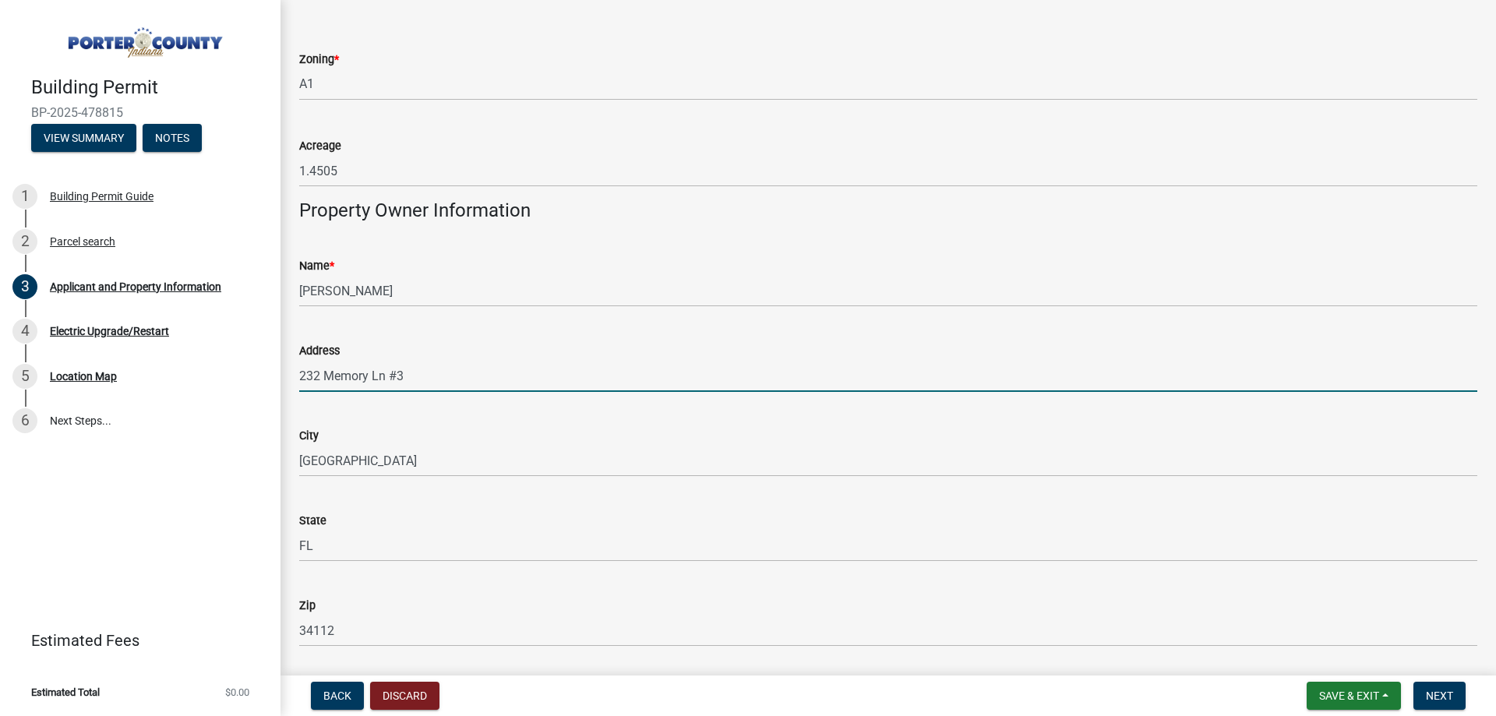
drag, startPoint x: 397, startPoint y: 381, endPoint x: 293, endPoint y: 383, distance: 104.4
click at [293, 383] on div "Address [STREET_ADDRESS]" at bounding box center [889, 355] width 1202 height 72
type input "132 N 564 E"
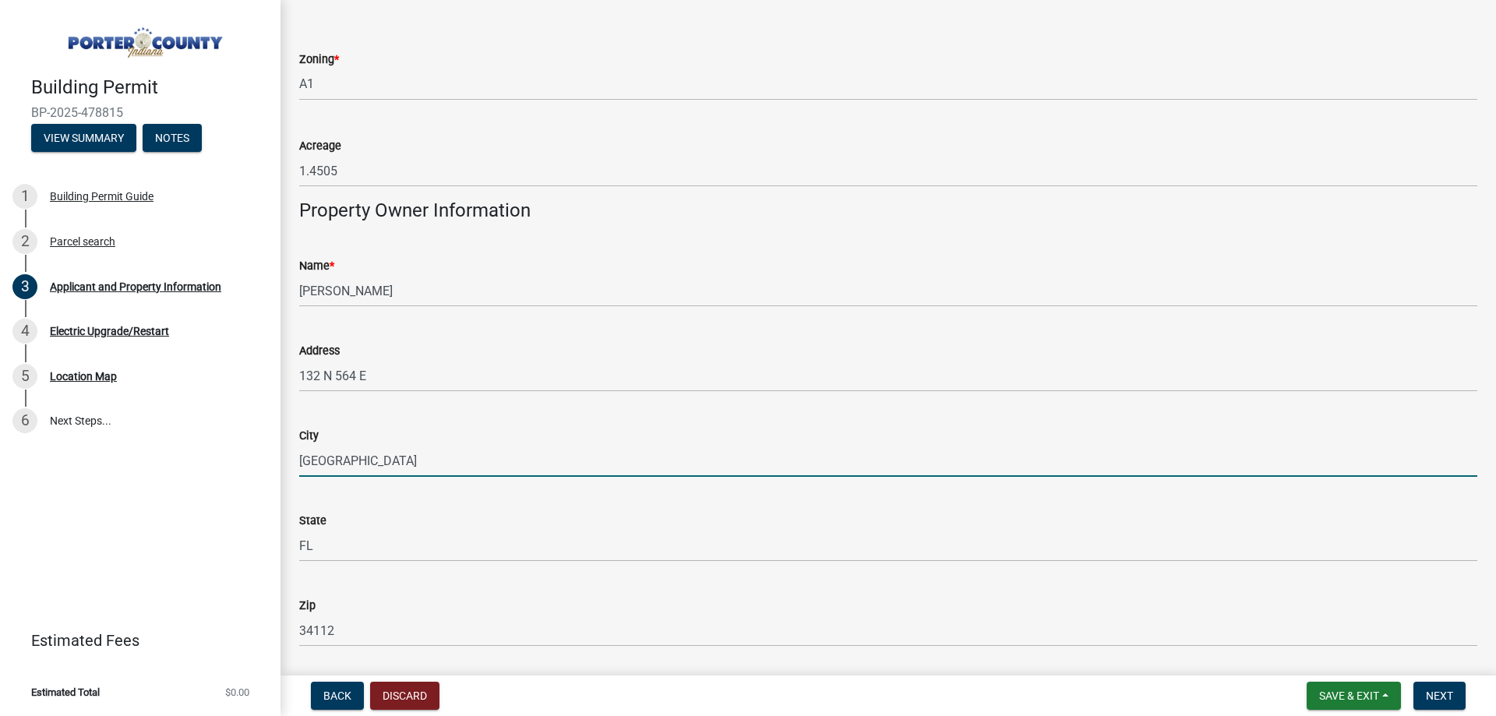
drag, startPoint x: 344, startPoint y: 461, endPoint x: 274, endPoint y: 474, distance: 70.5
click at [274, 474] on div "Building Permit BP-2025-478815 View Summary Notes 1 Building Permit Guide 2 Par…" at bounding box center [748, 358] width 1496 height 716
type input "Valparaiso"
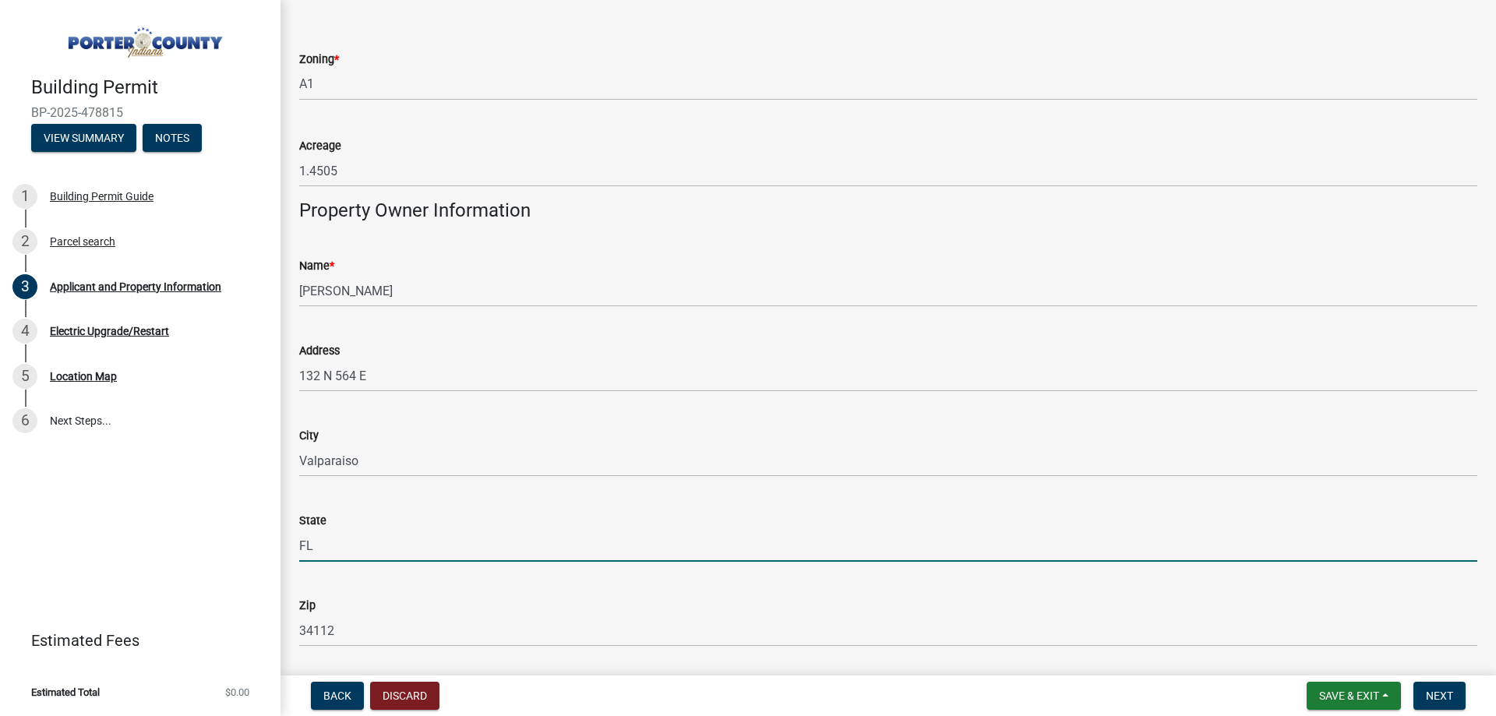
drag, startPoint x: 329, startPoint y: 549, endPoint x: 295, endPoint y: 556, distance: 34.8
click at [295, 556] on div "State [US_STATE]" at bounding box center [889, 525] width 1202 height 72
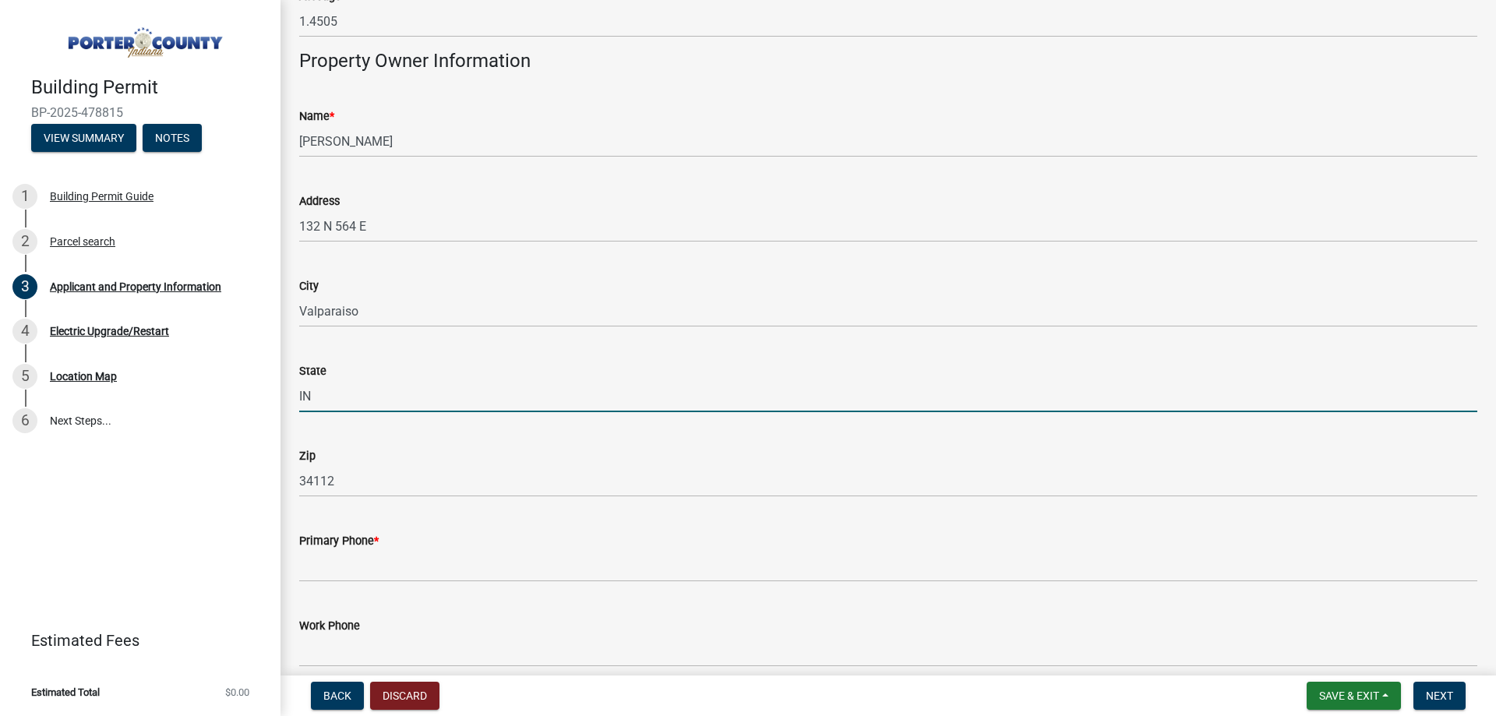
scroll to position [1576, 0]
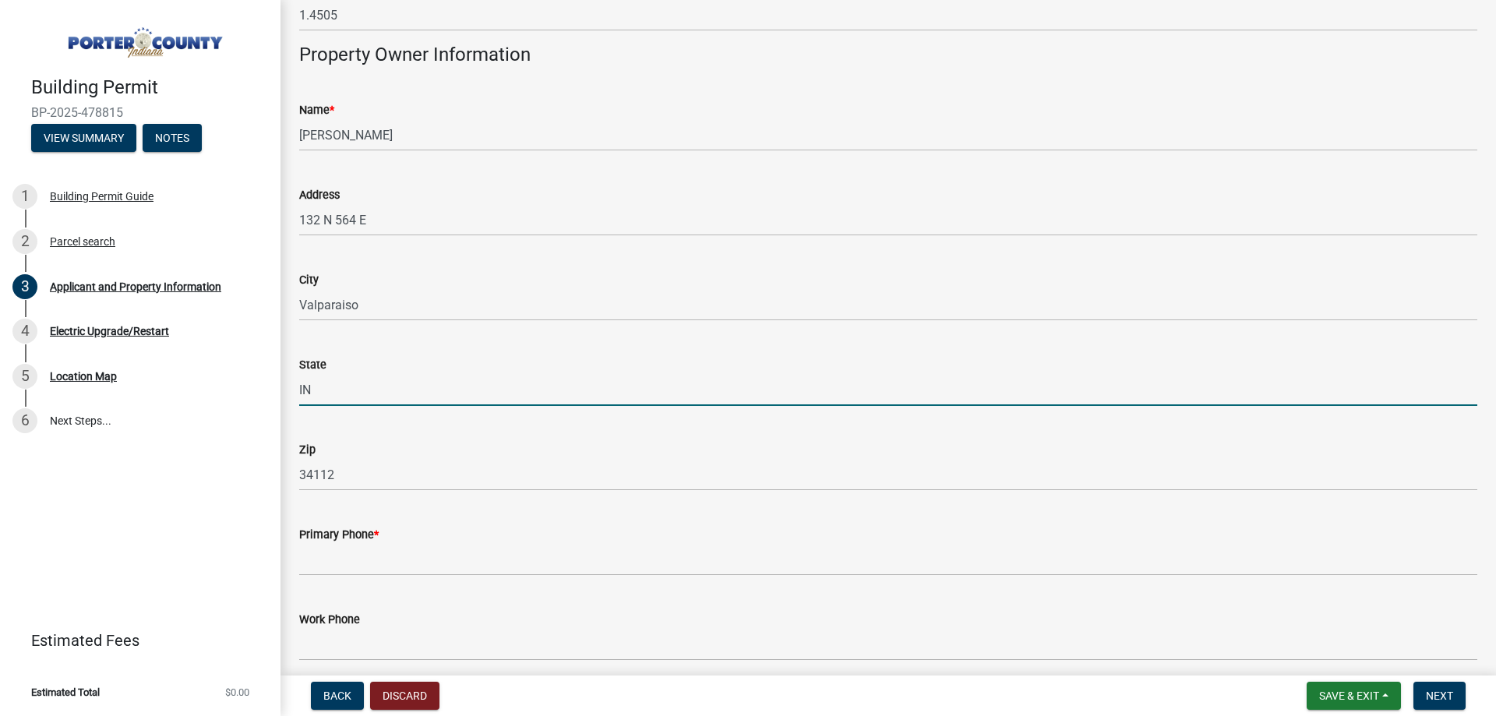
type input "IN"
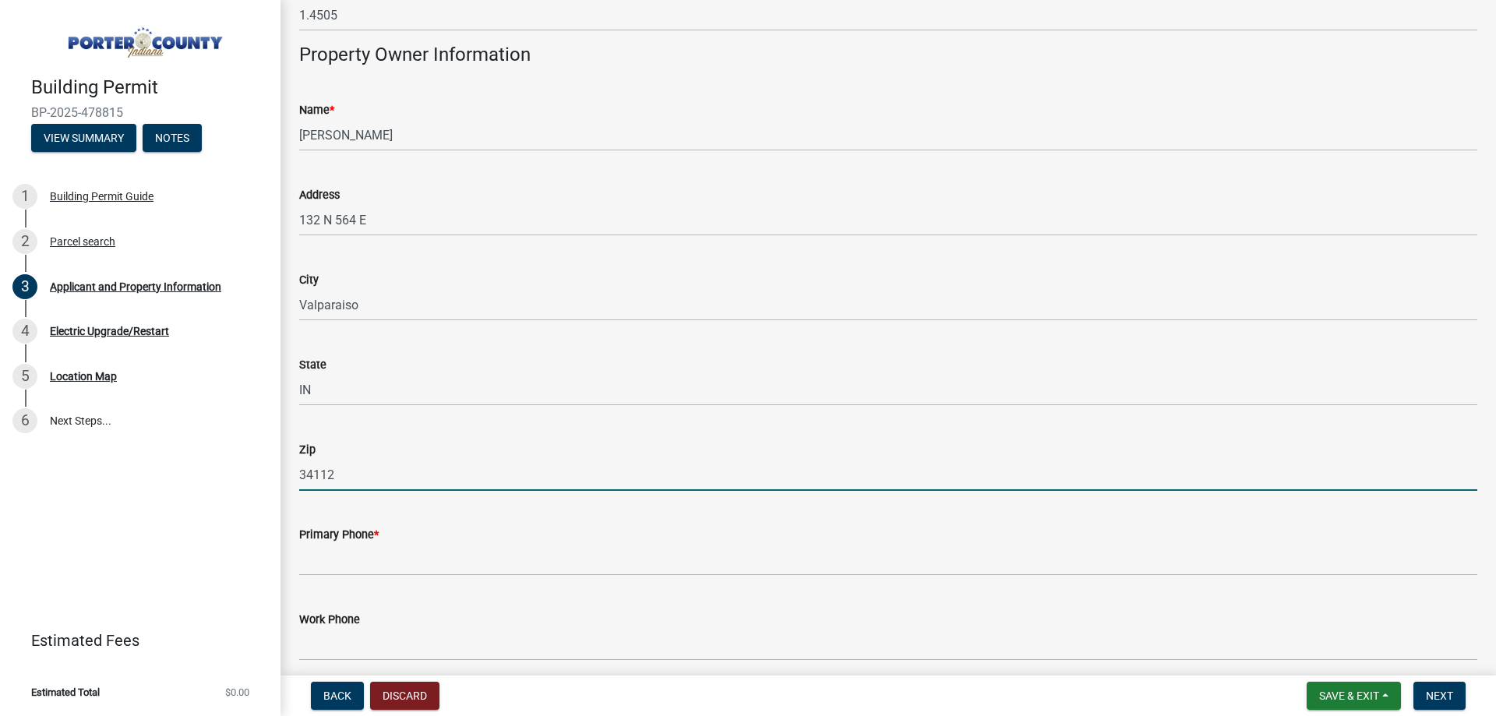
drag, startPoint x: 338, startPoint y: 477, endPoint x: 298, endPoint y: 487, distance: 41.0
click at [298, 487] on div "Zip 34112" at bounding box center [889, 454] width 1202 height 72
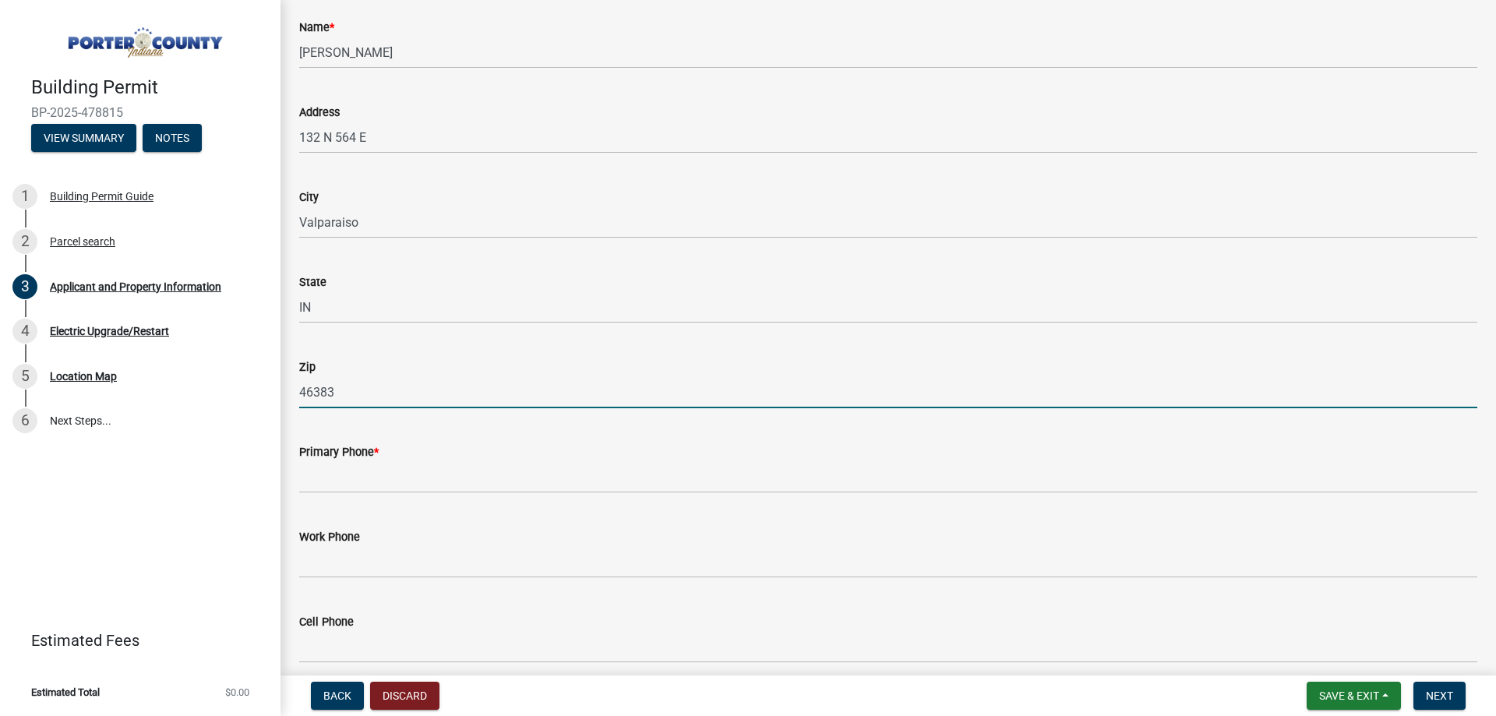
scroll to position [1887, 0]
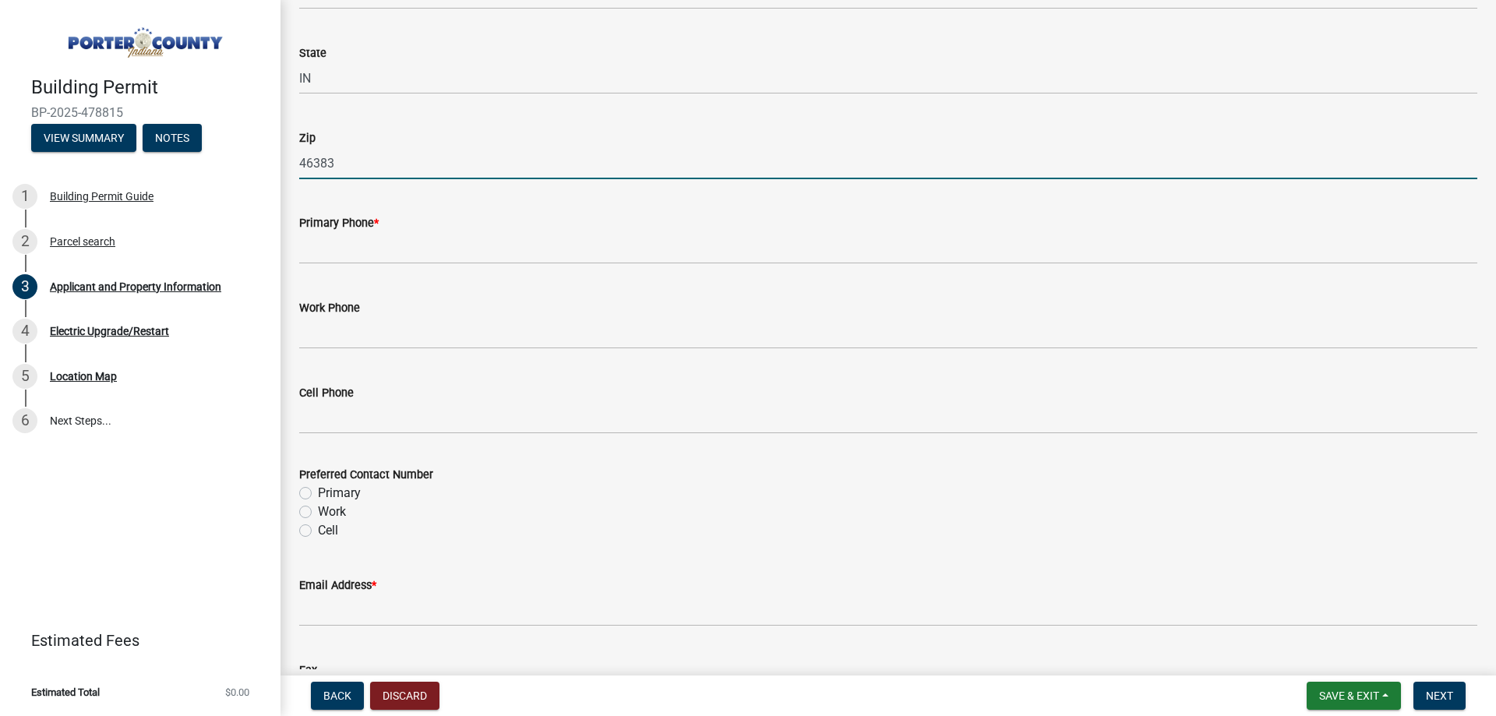
type input "46383"
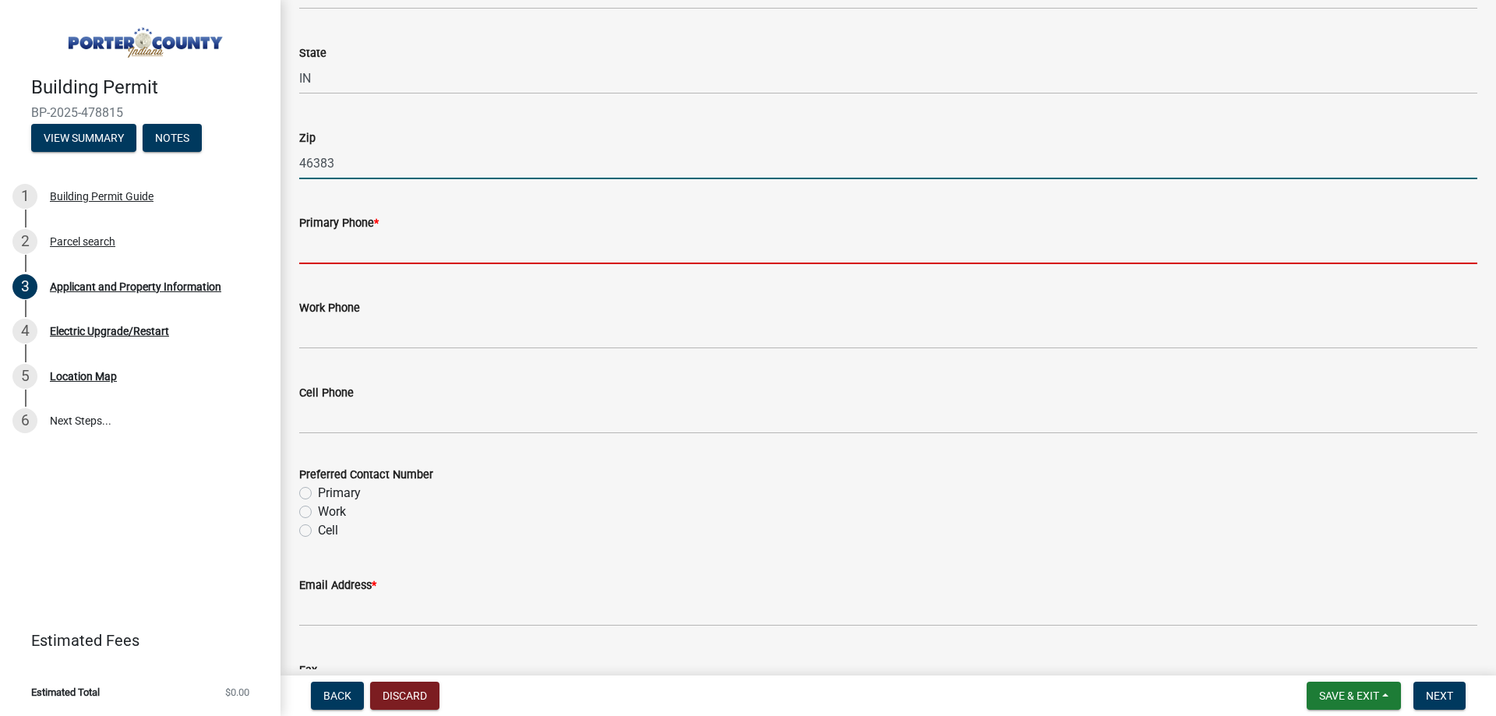
click at [353, 250] on input "Primary Phone *" at bounding box center [888, 248] width 1178 height 32
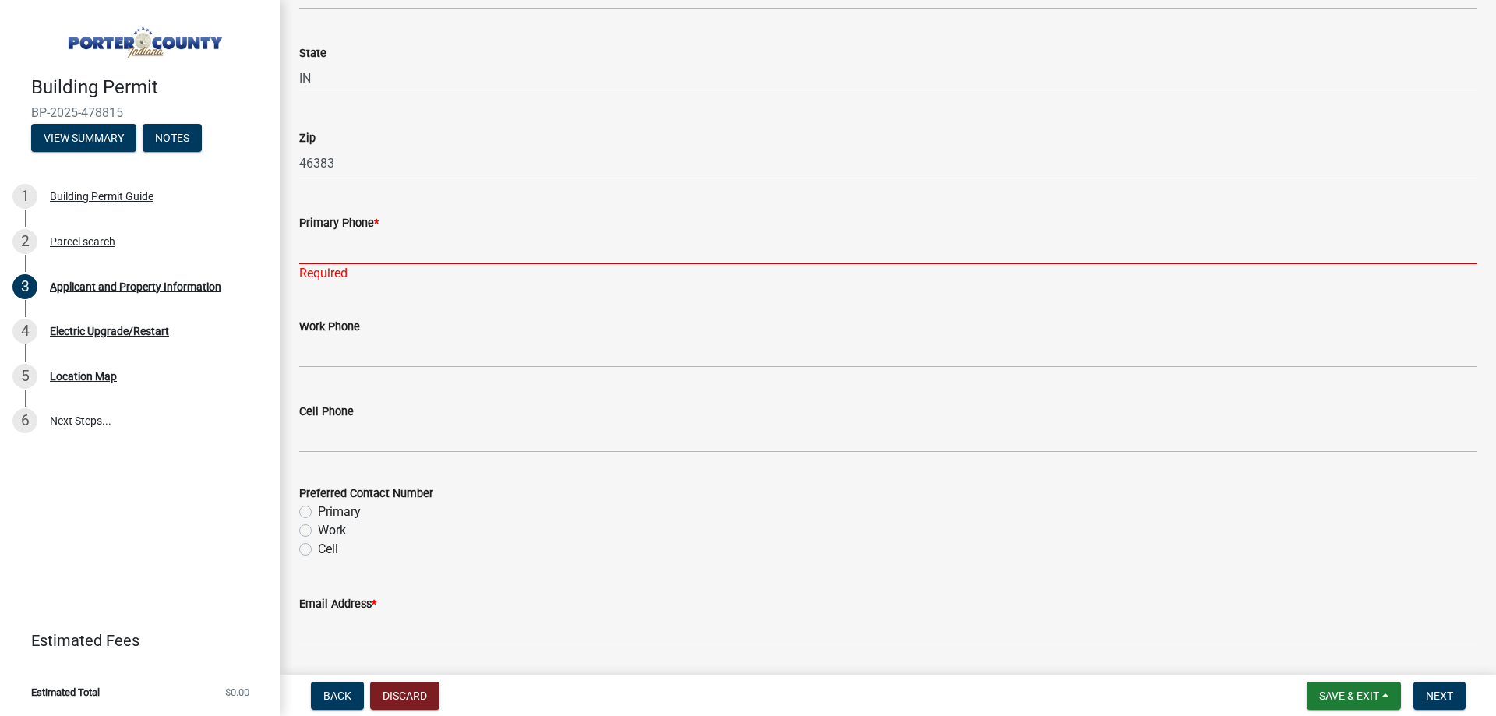
click at [339, 244] on input "Primary Phone *" at bounding box center [888, 248] width 1178 height 32
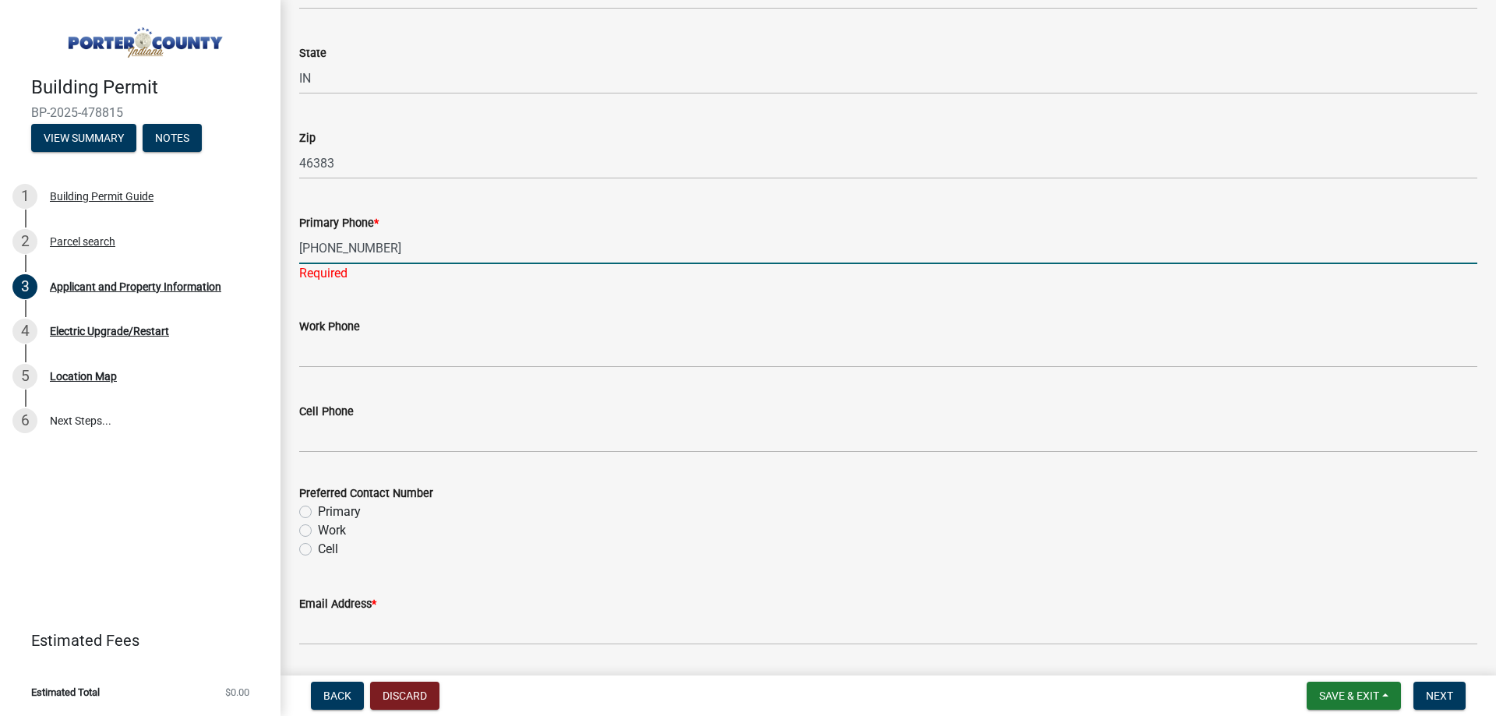
type input "[PHONE_NUMBER]"
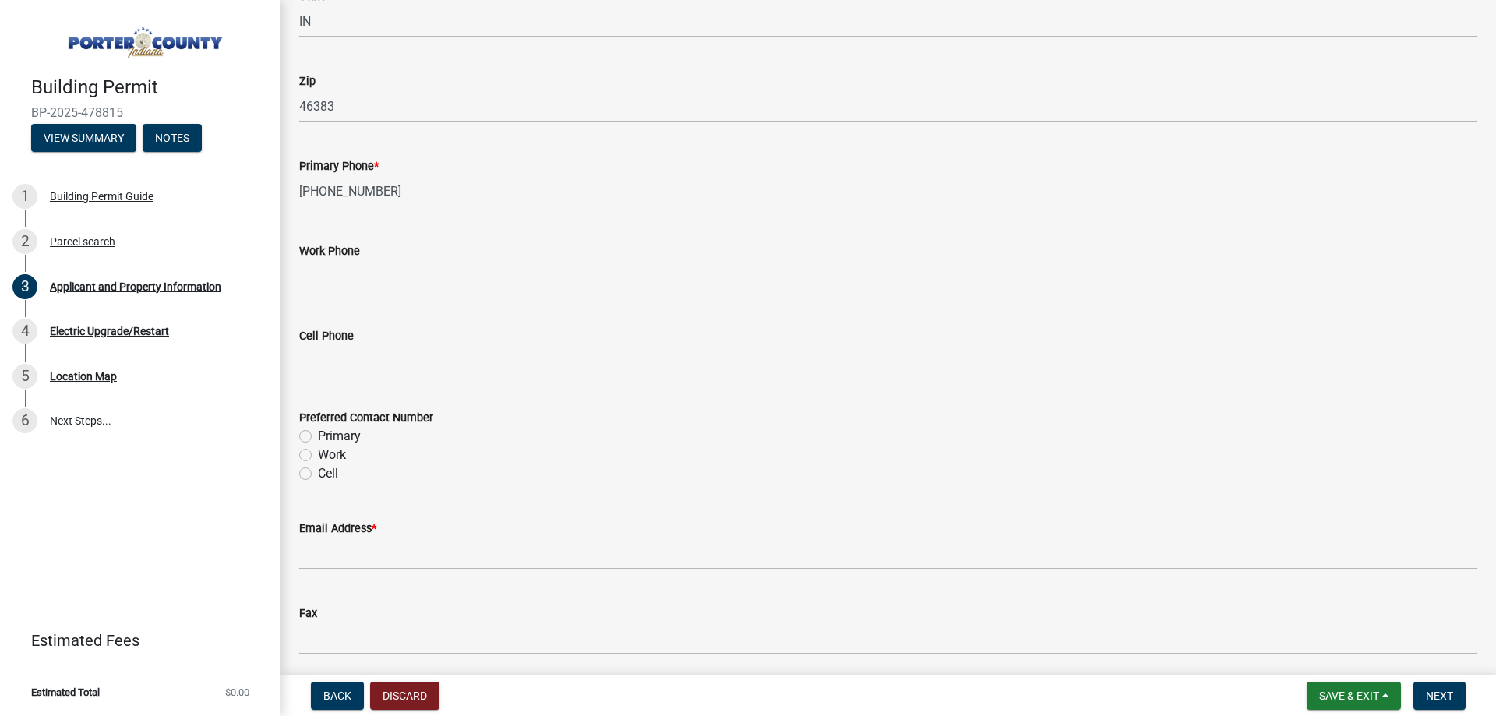
scroll to position [1965, 0]
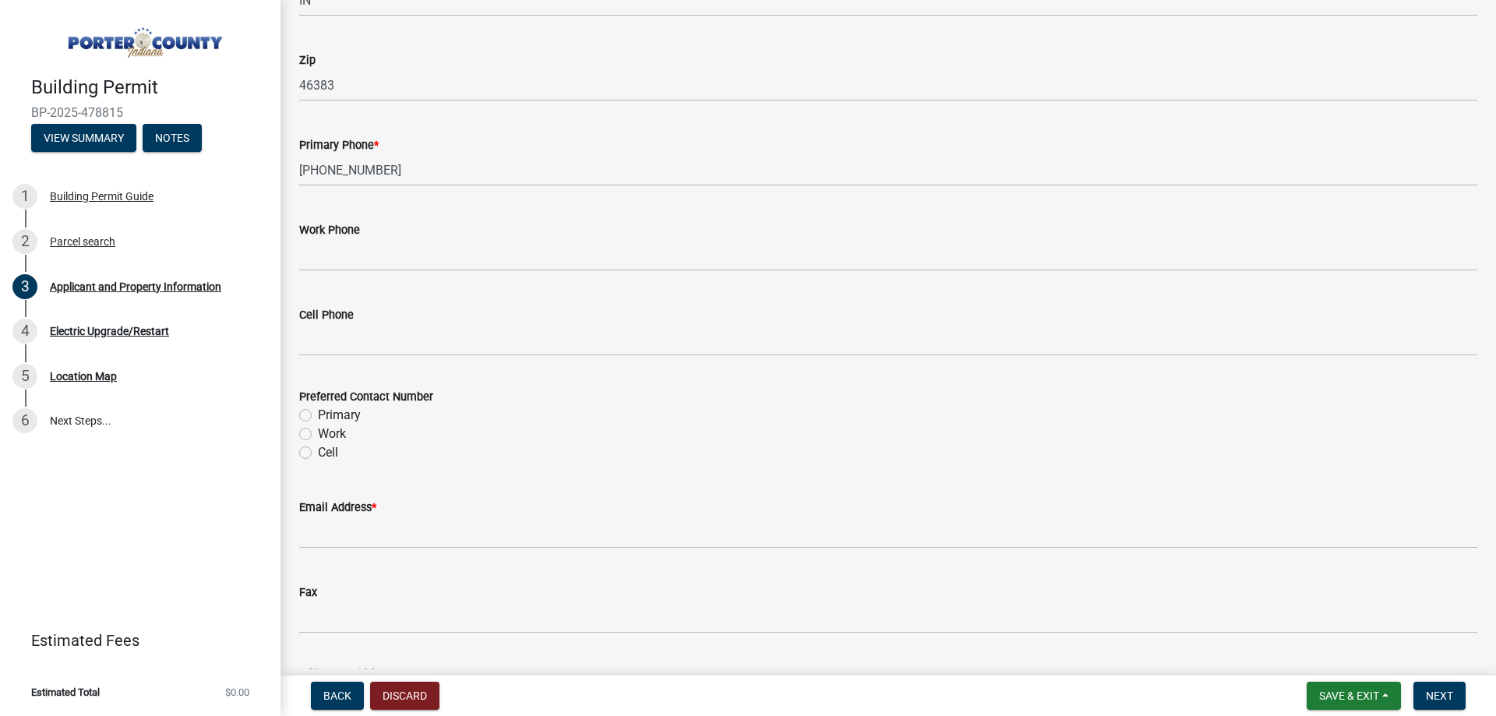
click at [318, 414] on label "Primary" at bounding box center [339, 415] width 43 height 19
click at [318, 414] on input "Primary" at bounding box center [323, 411] width 10 height 10
radio input "true"
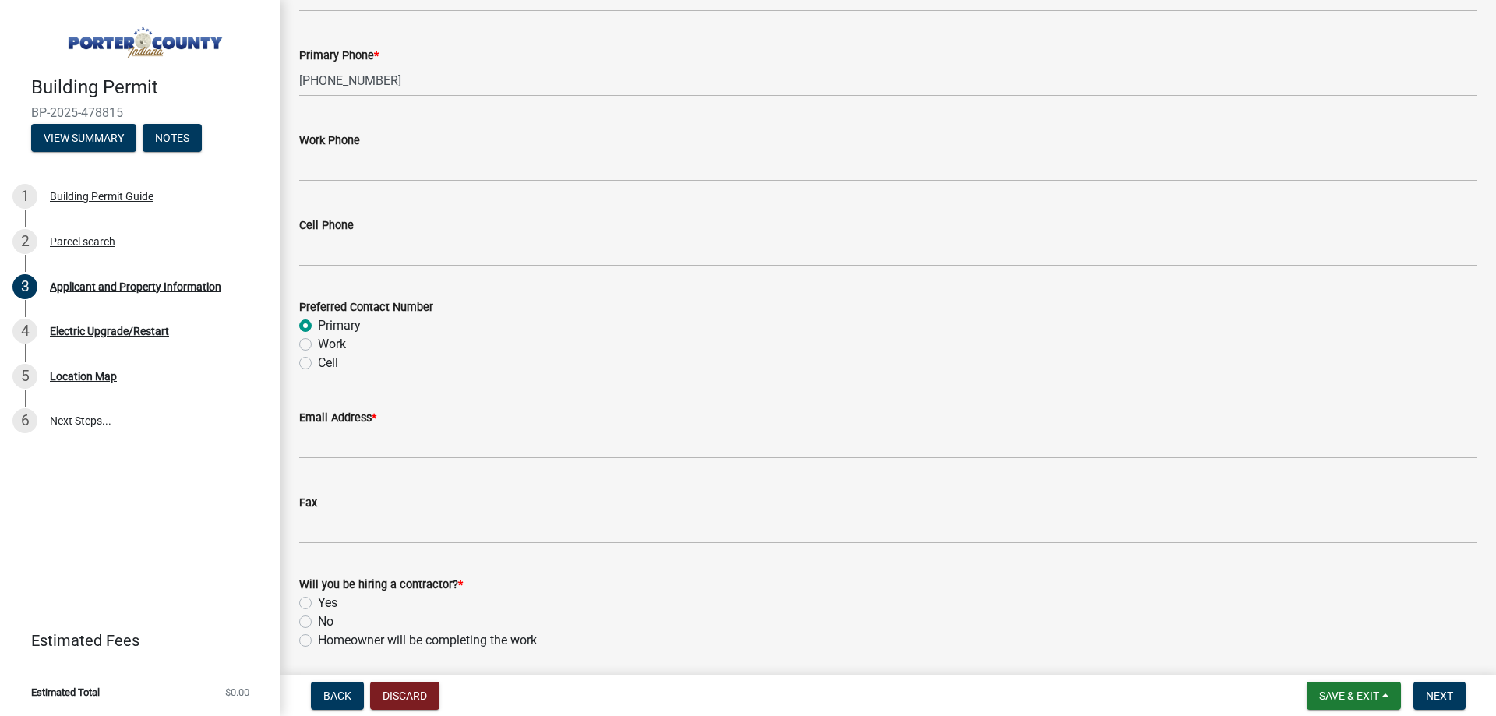
scroll to position [2199, 0]
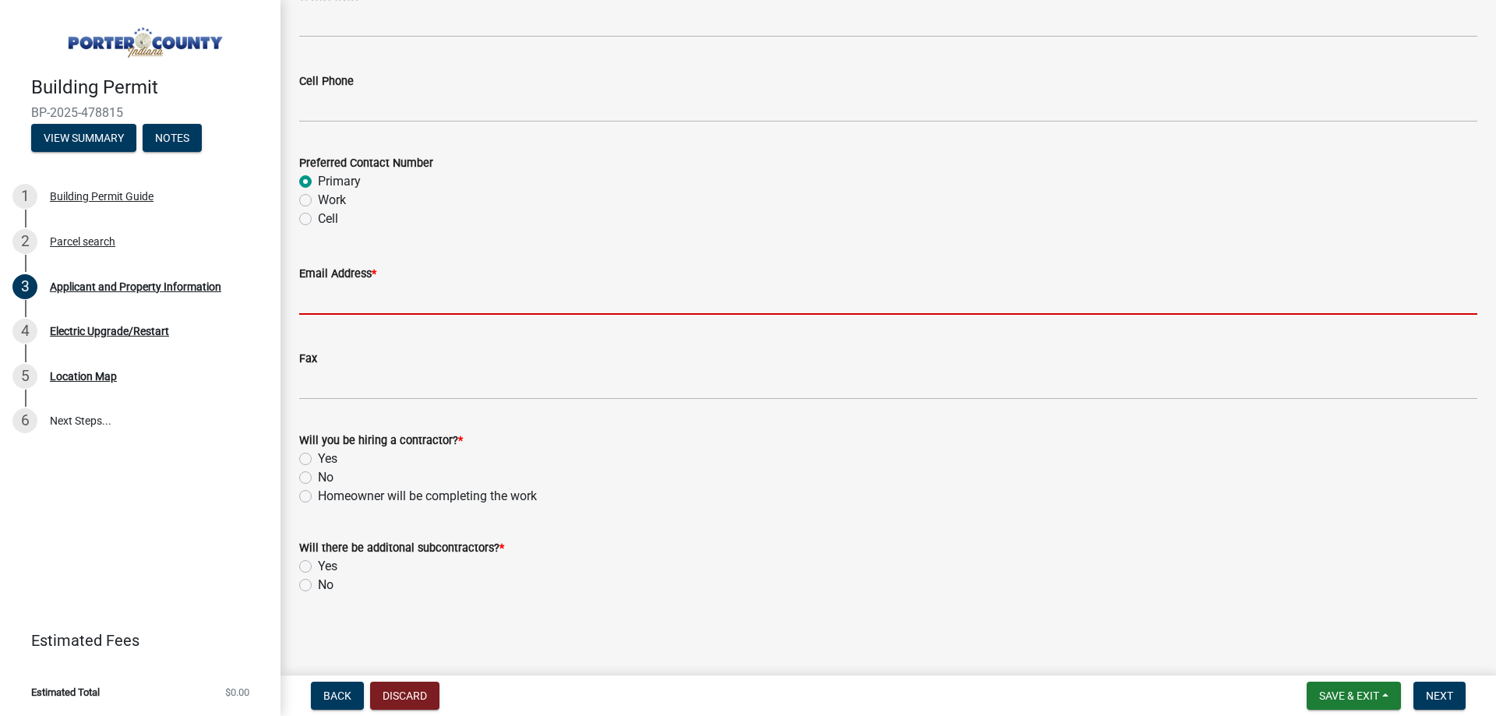
click at [336, 309] on input "Email Address *" at bounding box center [888, 299] width 1178 height 32
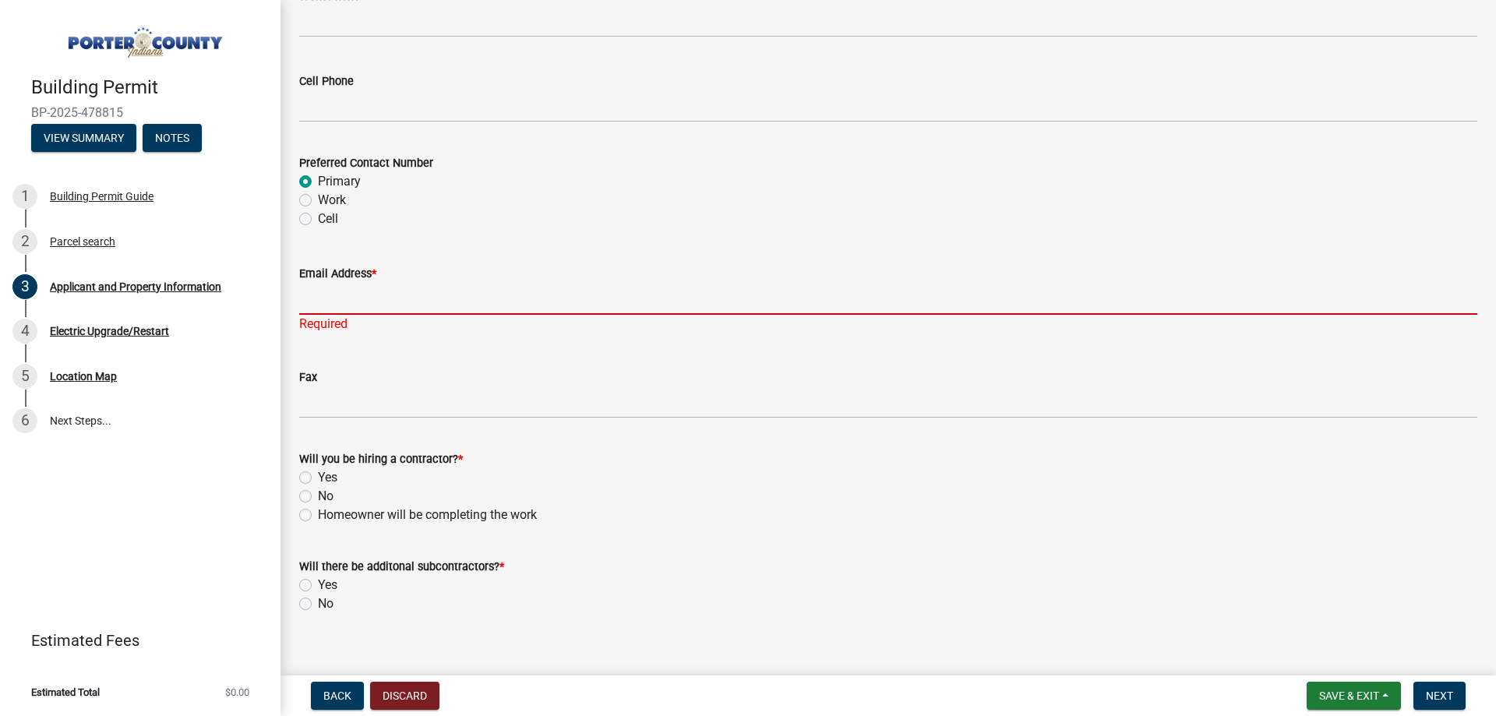
click at [316, 302] on input "Email Address *" at bounding box center [888, 299] width 1178 height 32
paste input "[EMAIL_ADDRESS][DOMAIN_NAME]"
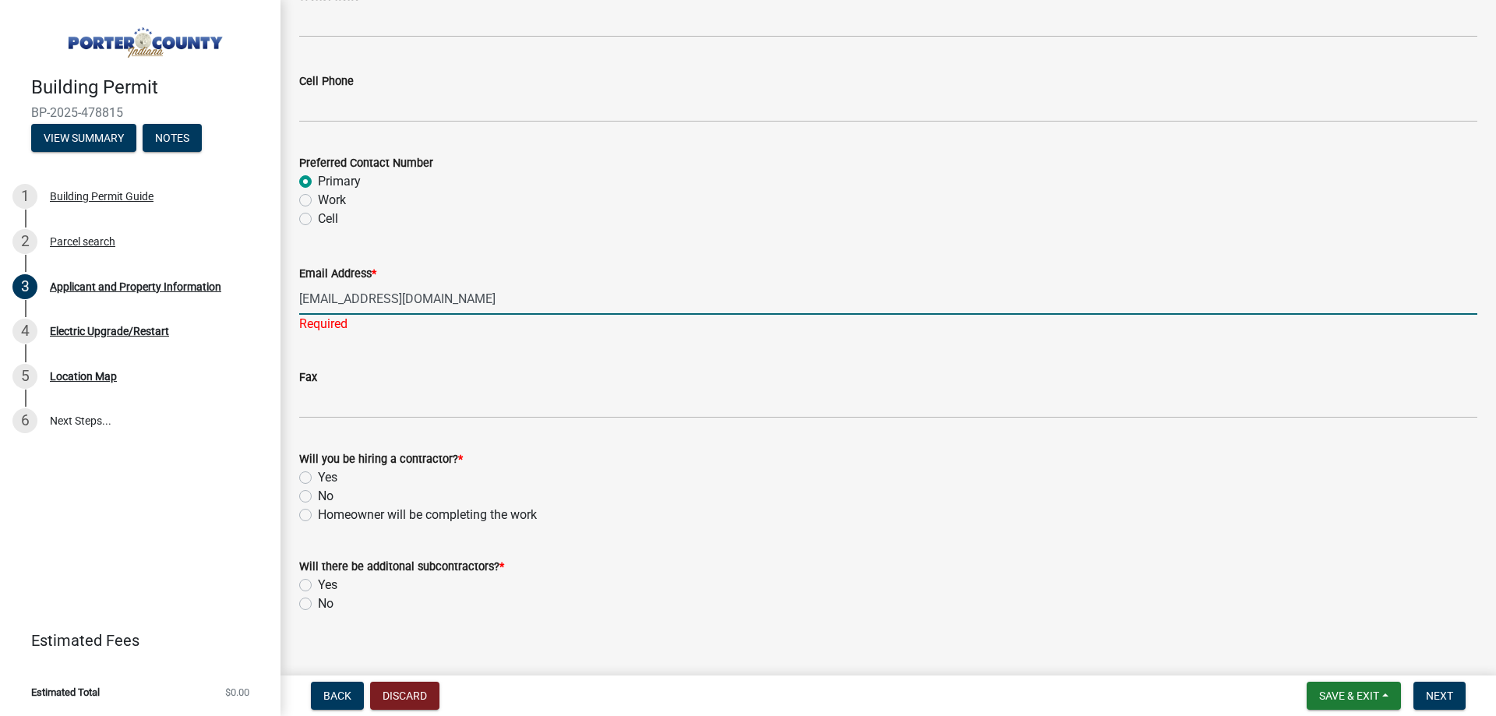
type input "[EMAIL_ADDRESS][DOMAIN_NAME]"
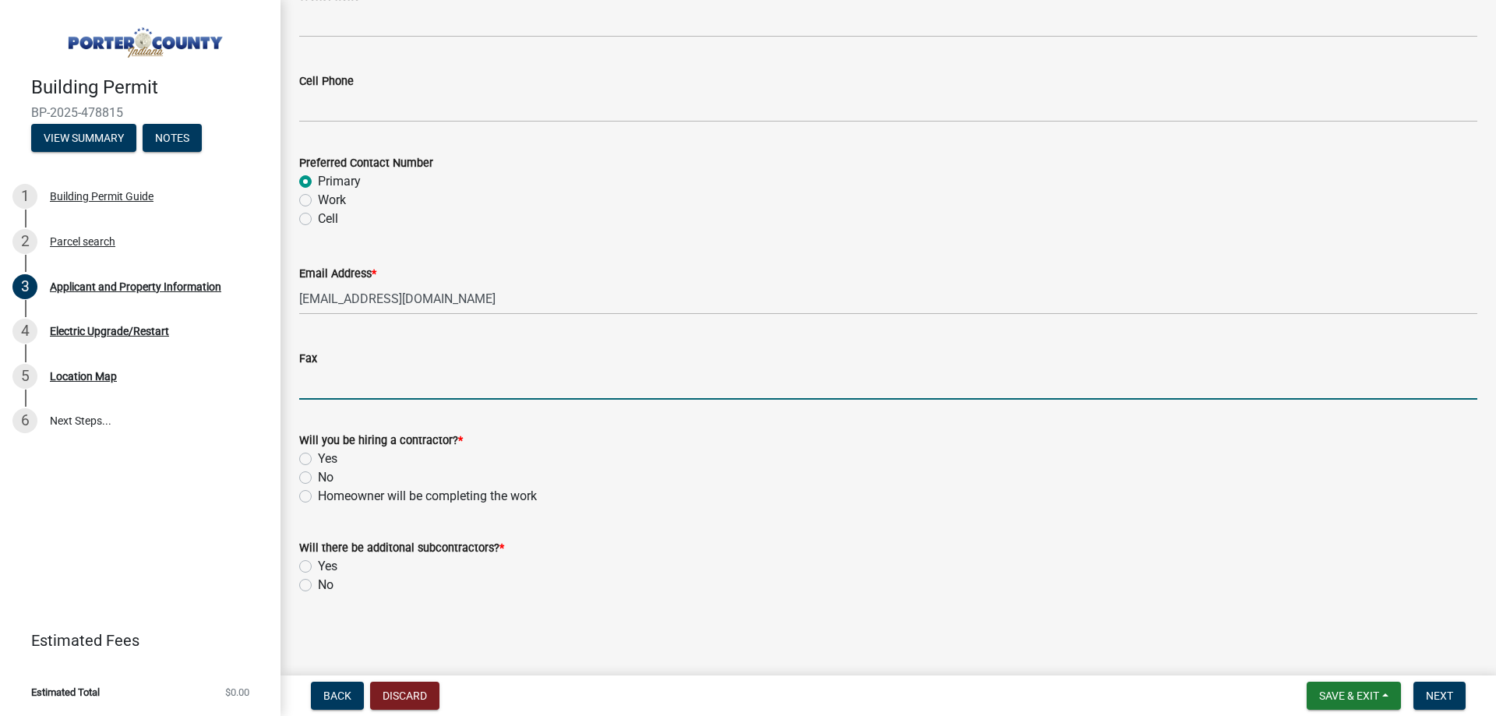
click at [384, 390] on input "Fax" at bounding box center [888, 384] width 1178 height 32
click at [318, 457] on label "Yes" at bounding box center [327, 459] width 19 height 19
click at [318, 457] on input "Yes" at bounding box center [323, 455] width 10 height 10
radio input "true"
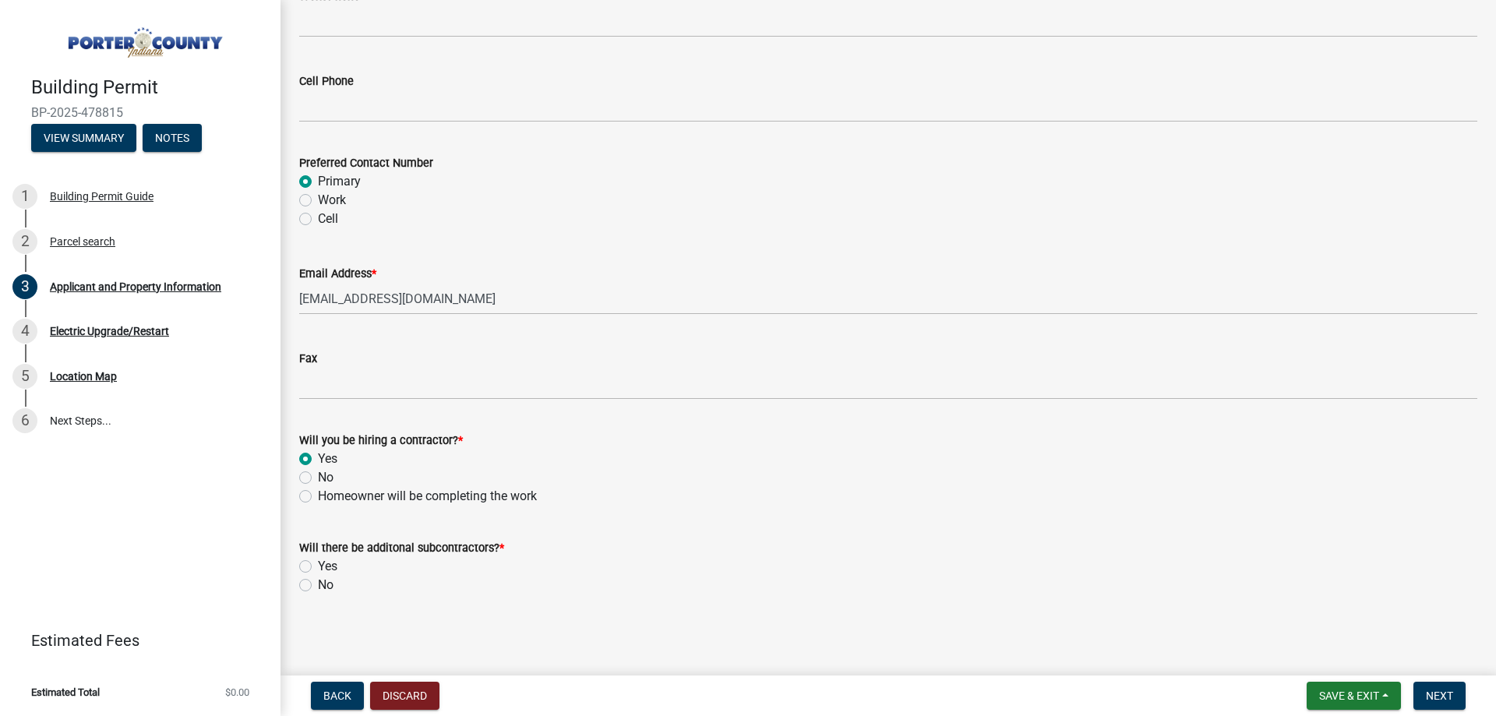
click at [318, 583] on label "No" at bounding box center [326, 585] width 16 height 19
click at [318, 583] on input "No" at bounding box center [323, 581] width 10 height 10
radio input "true"
click at [1438, 695] on span "Next" at bounding box center [1439, 696] width 27 height 12
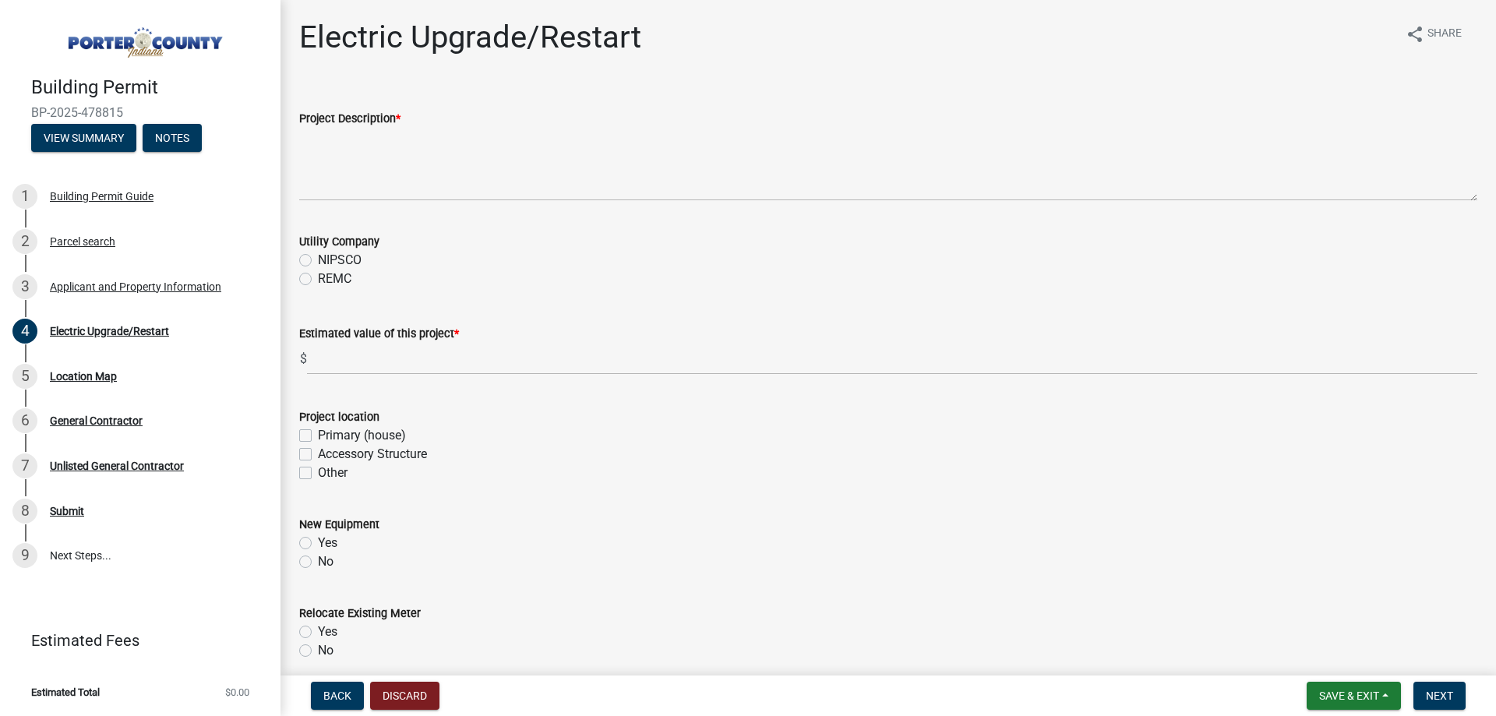
click at [318, 260] on label "NIPSCO" at bounding box center [340, 260] width 44 height 19
click at [318, 260] on input "NIPSCO" at bounding box center [323, 256] width 10 height 10
radio input "true"
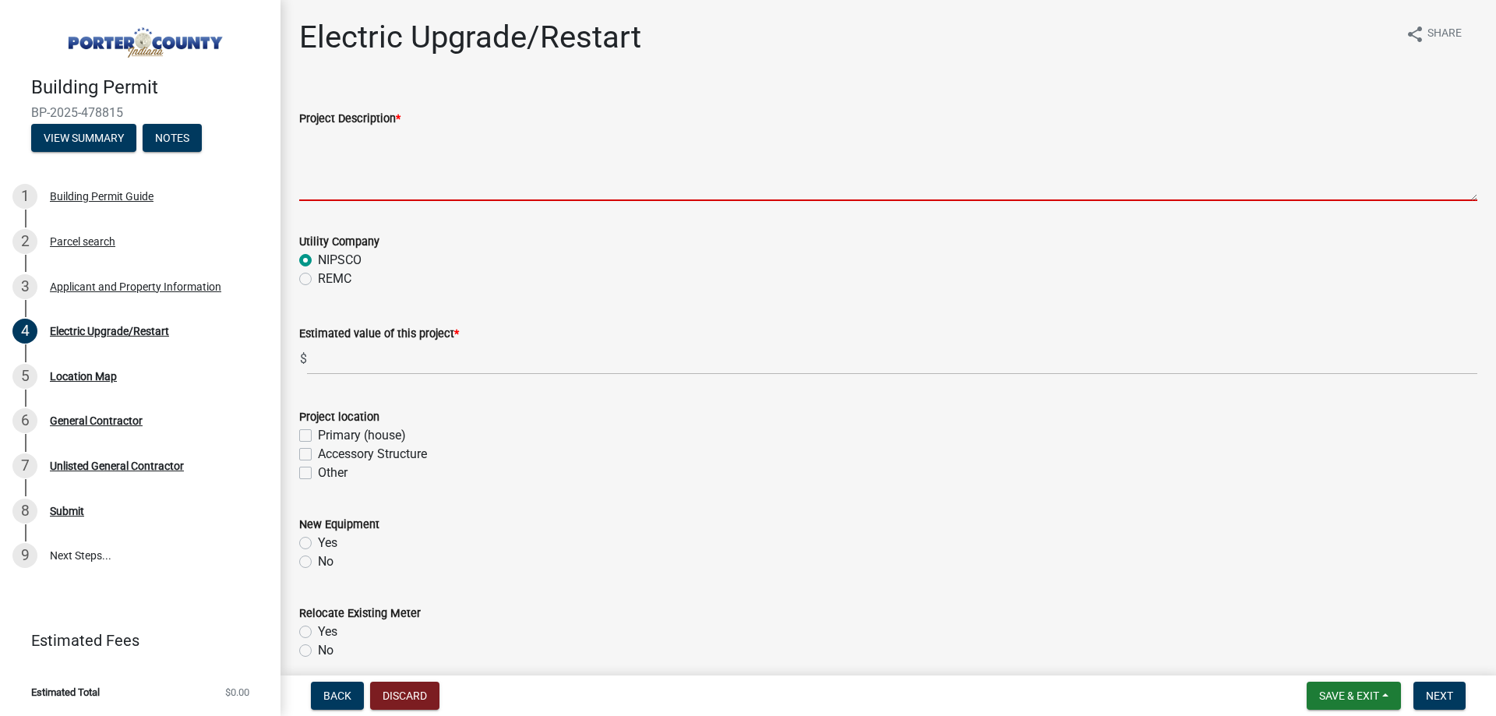
click at [323, 185] on textarea "Project Description *" at bounding box center [888, 164] width 1178 height 73
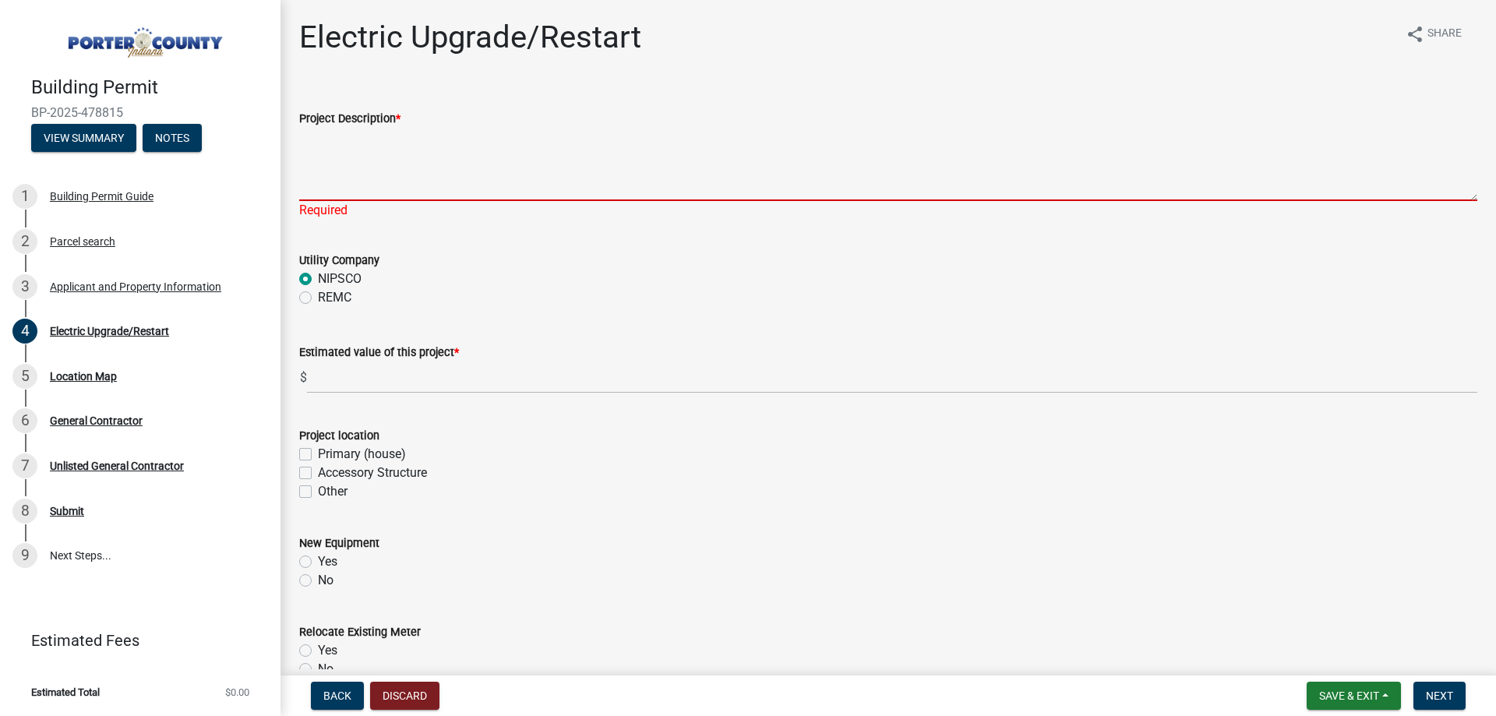
click at [373, 197] on textarea "Project Description *" at bounding box center [888, 164] width 1178 height 73
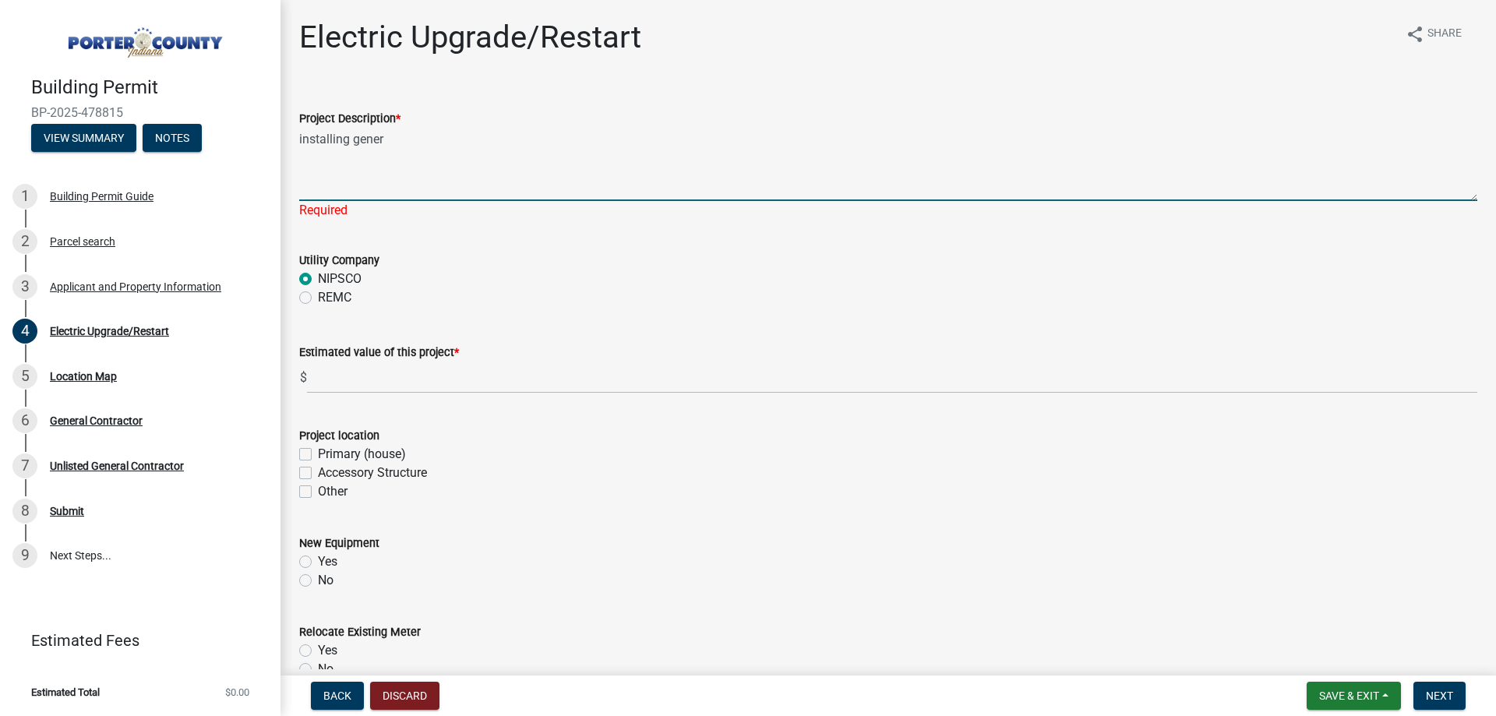
click at [369, 196] on textarea "installing gener" at bounding box center [888, 164] width 1178 height 73
click at [410, 136] on textarea "installing gener" at bounding box center [888, 164] width 1178 height 73
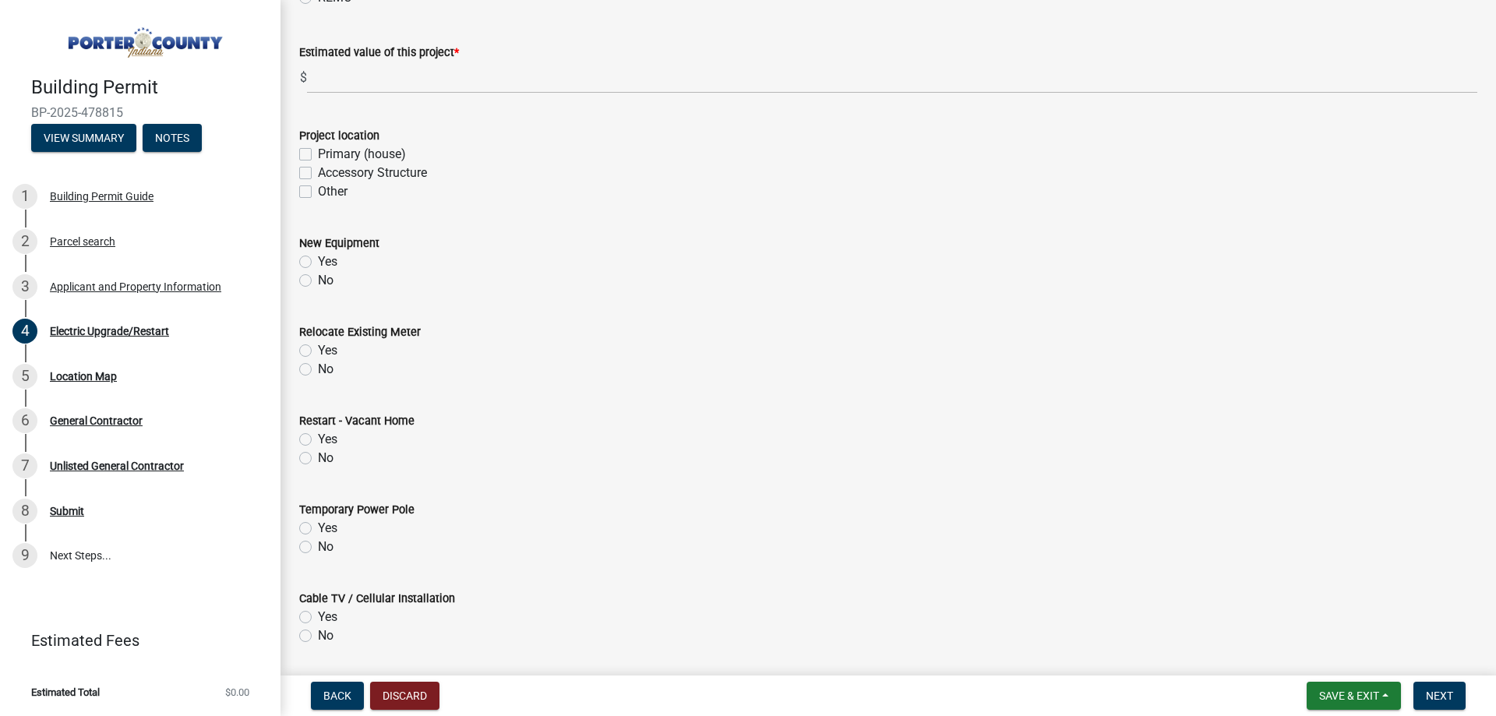
scroll to position [312, 0]
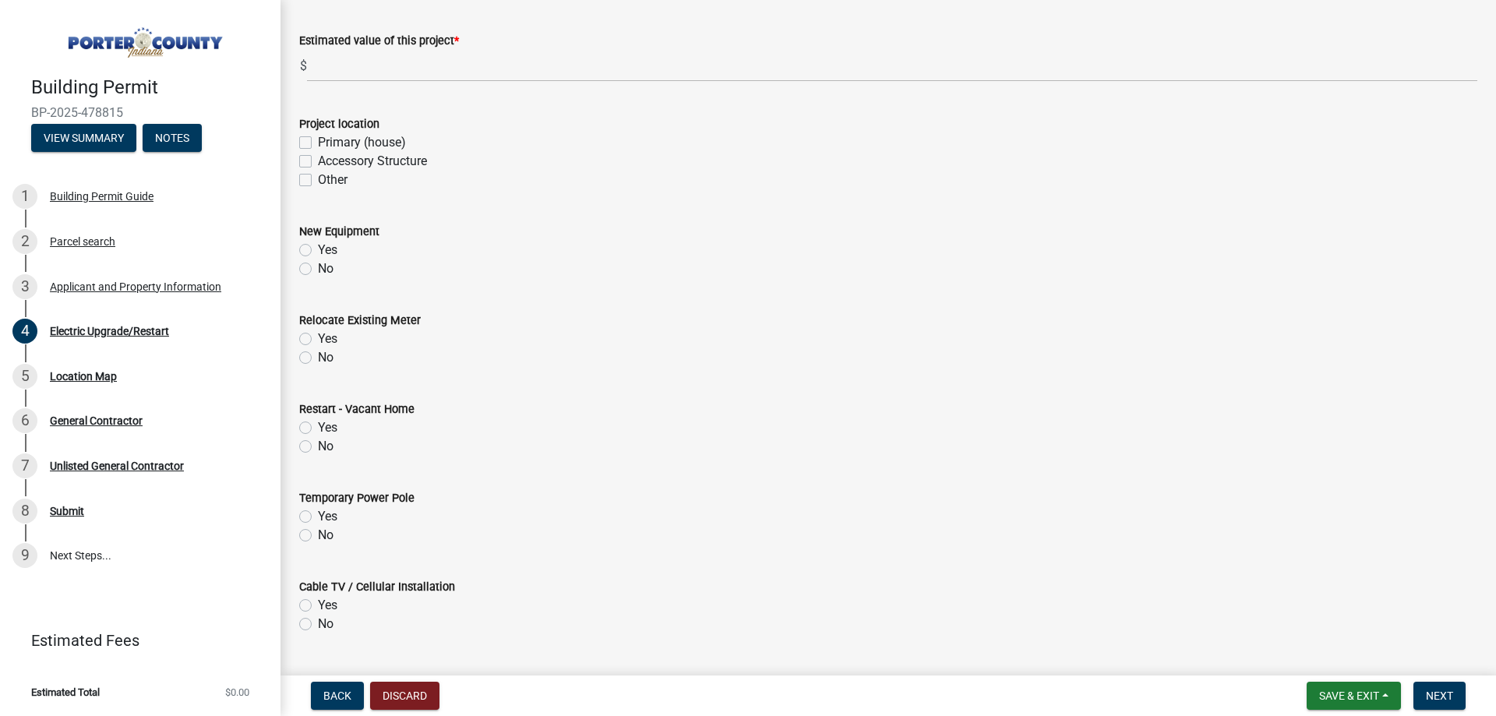
type textarea "installing generator and gas line"
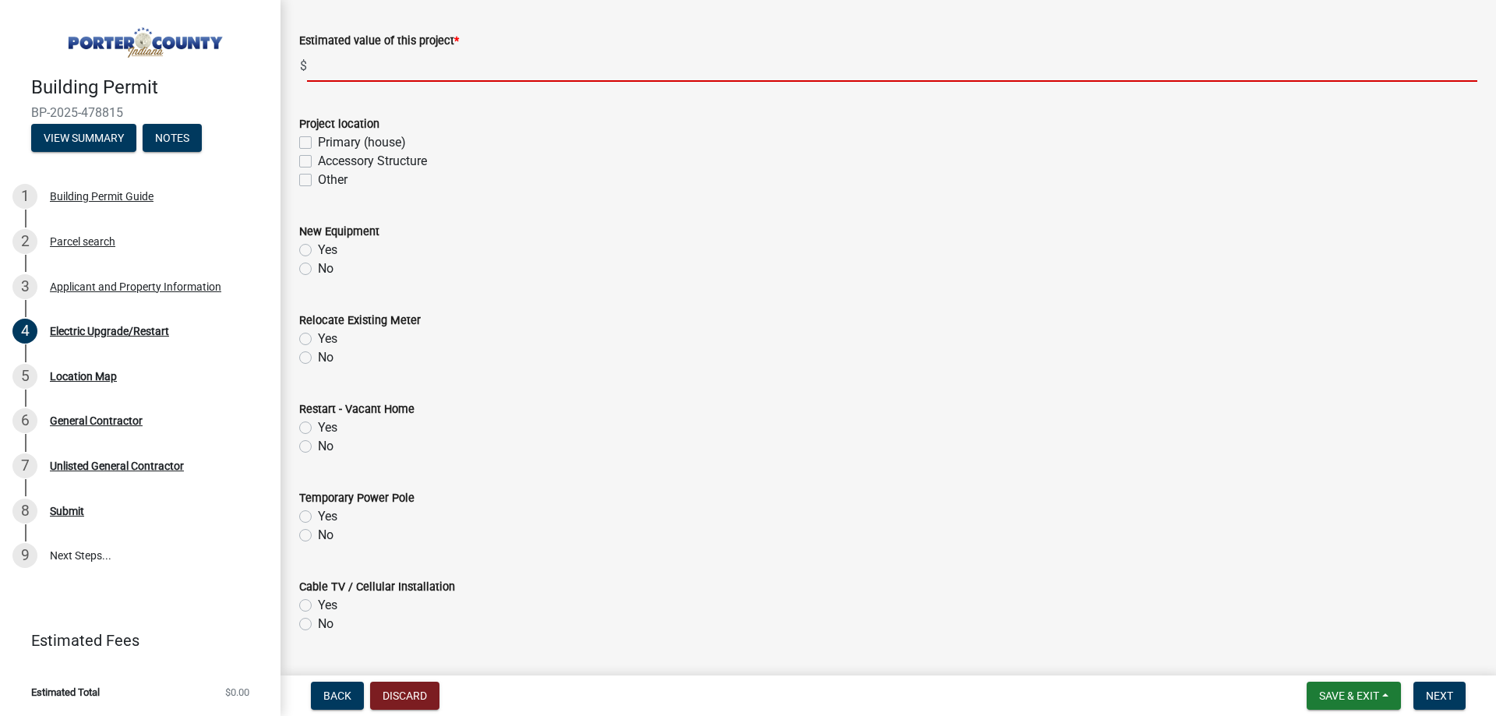
scroll to position [293, 0]
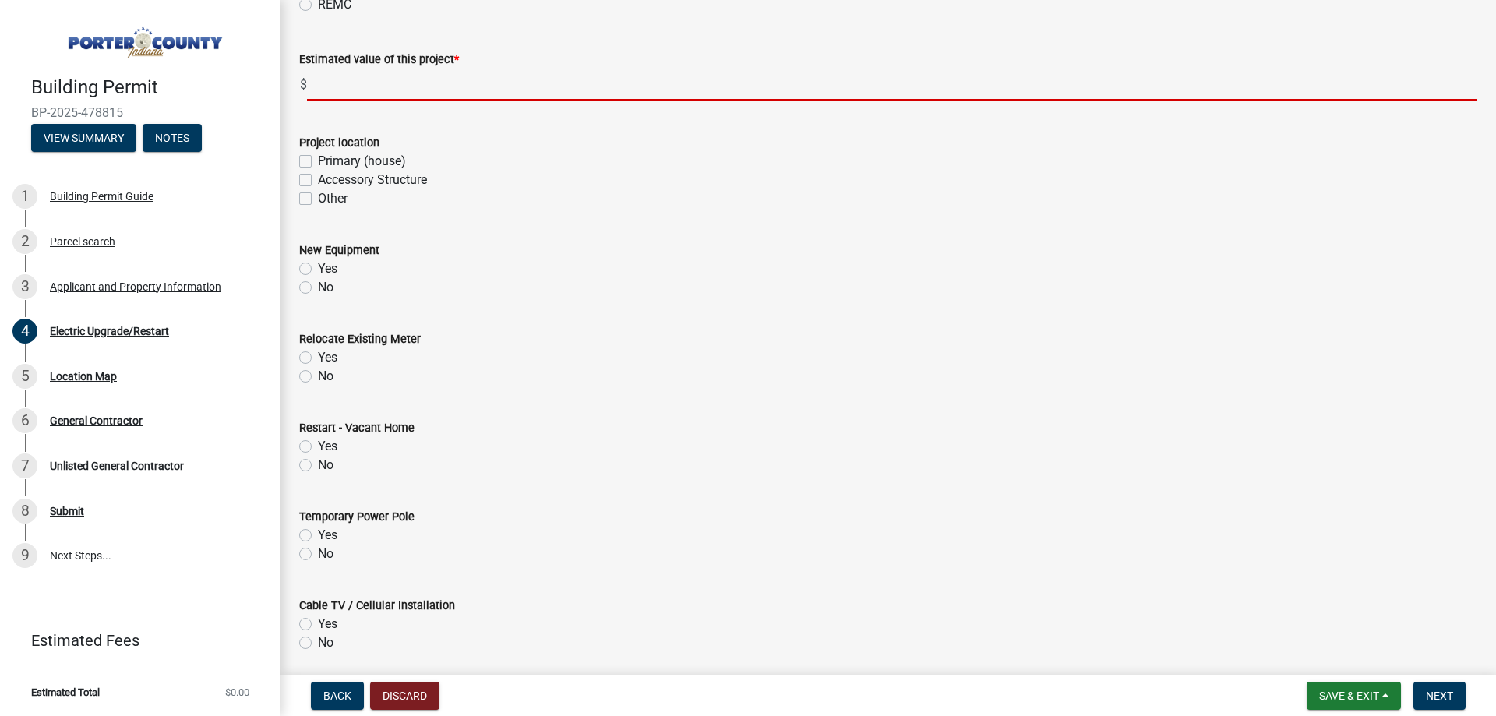
click at [358, 72] on input "text" at bounding box center [892, 85] width 1170 height 32
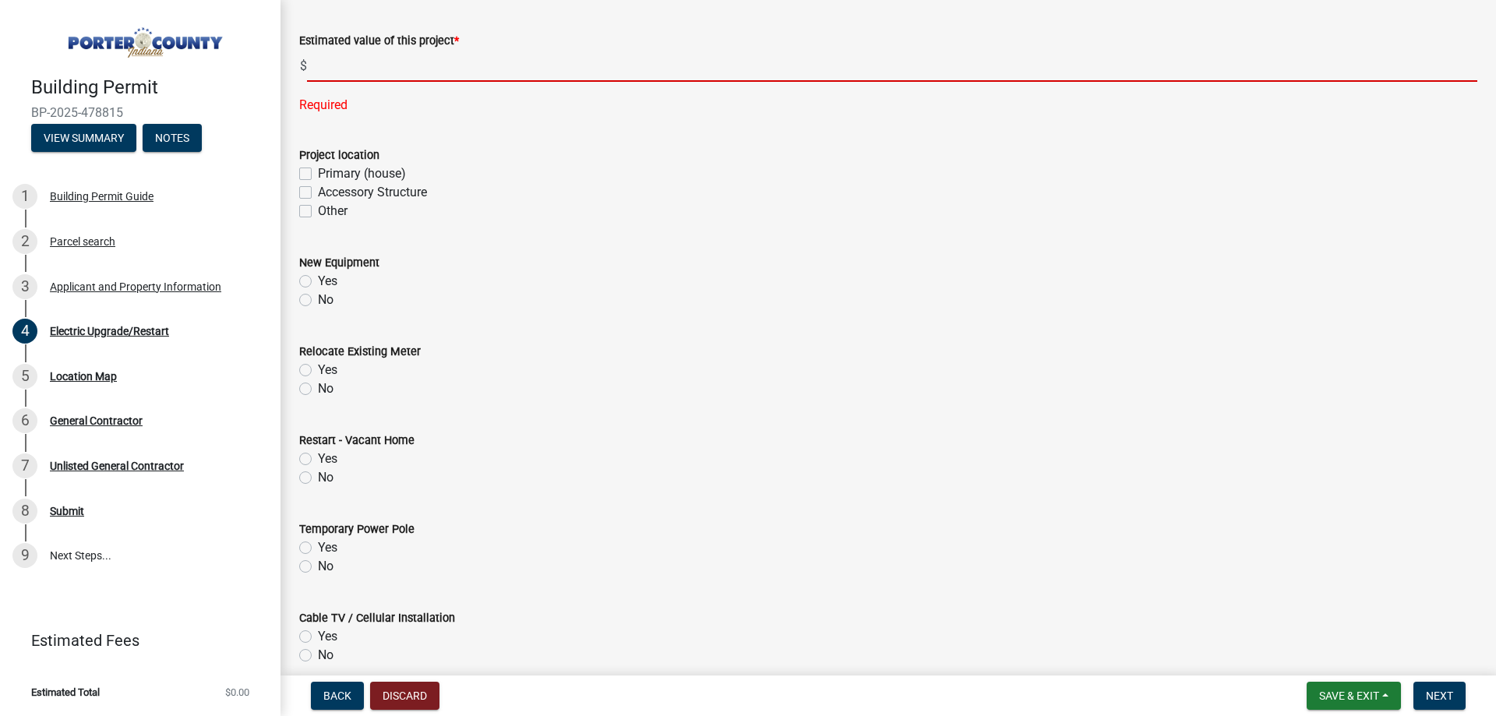
click at [355, 72] on input "text" at bounding box center [892, 66] width 1170 height 32
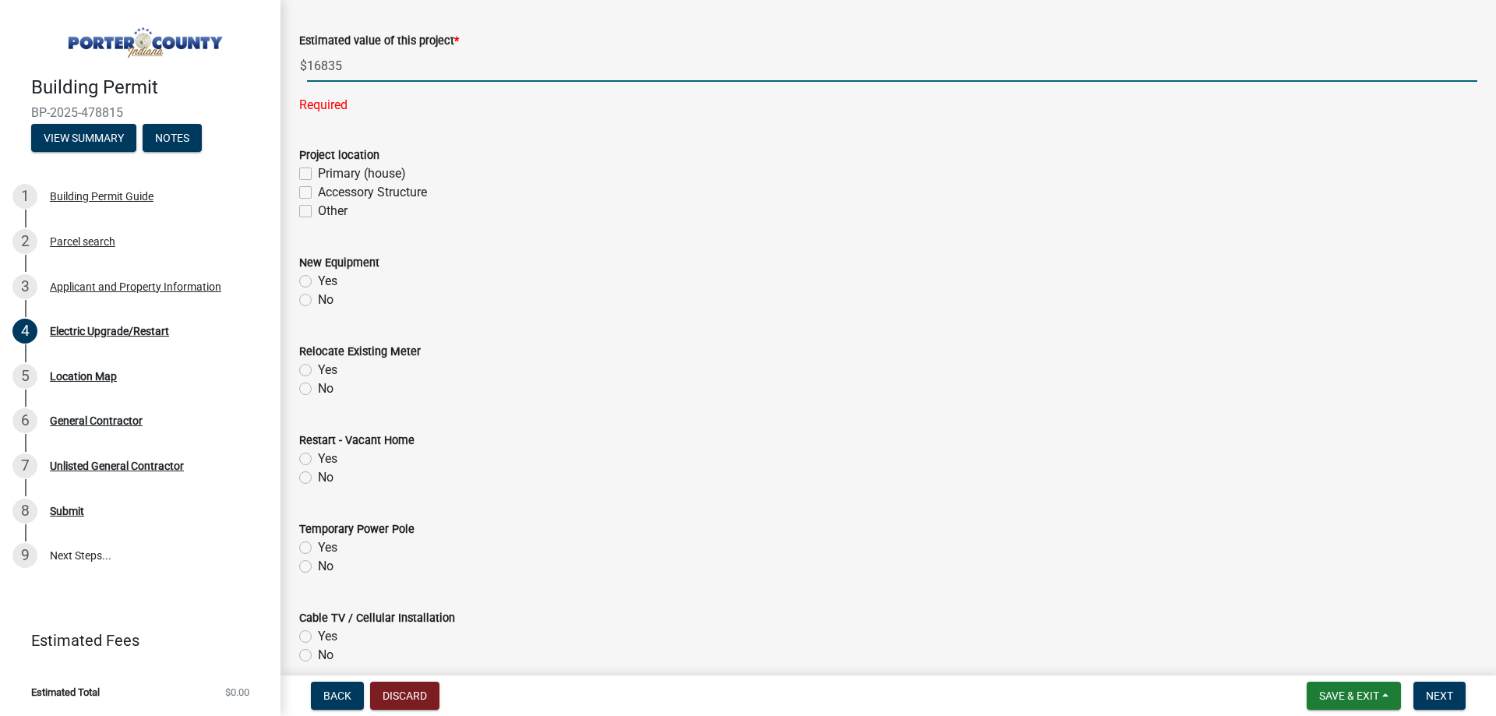
type input "16835"
click at [492, 118] on wm-data-entity-input-list "Project Description * installing generator and gas line Utility Company NIPSCO …" at bounding box center [888, 410] width 1178 height 1232
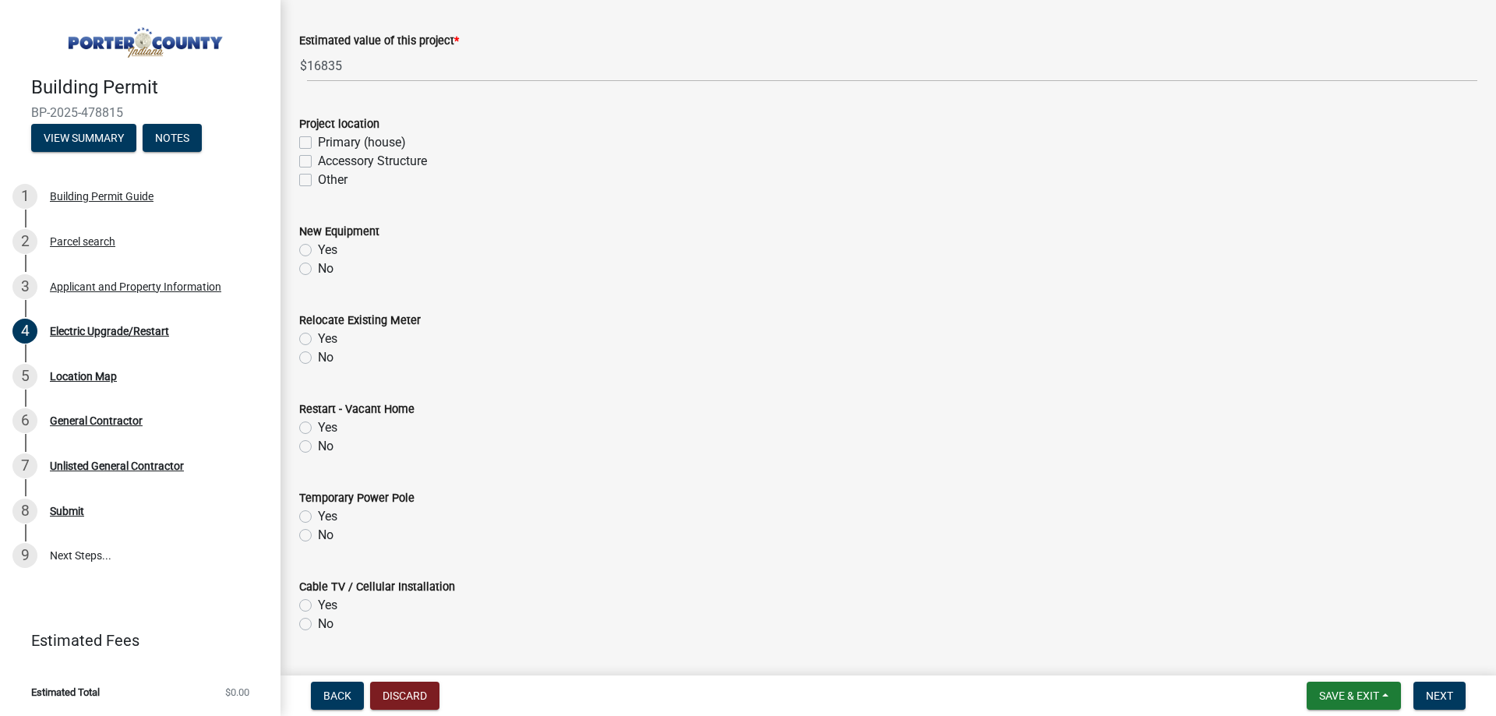
click at [318, 146] on label "Primary (house)" at bounding box center [362, 142] width 88 height 19
click at [318, 143] on input "Primary (house)" at bounding box center [323, 138] width 10 height 10
checkbox input "true"
checkbox input "false"
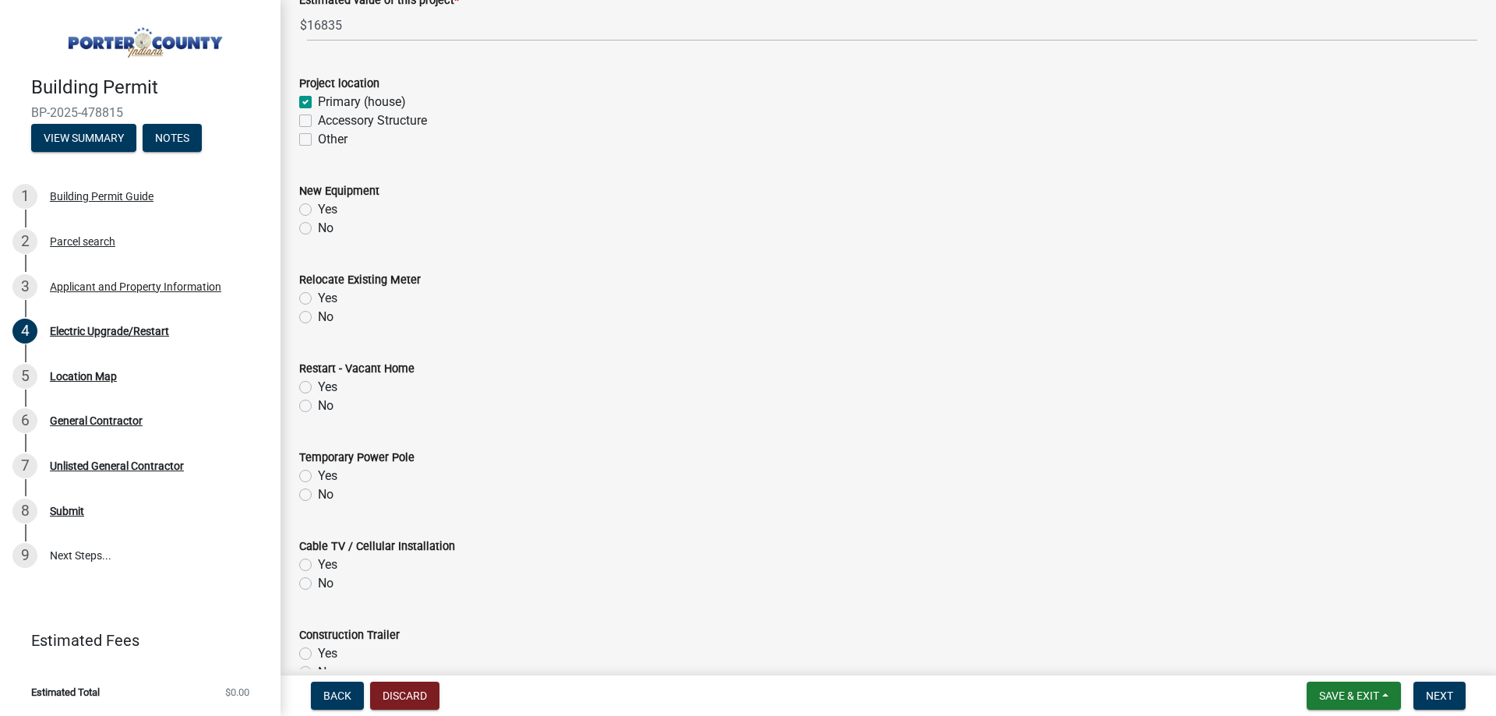
scroll to position [371, 0]
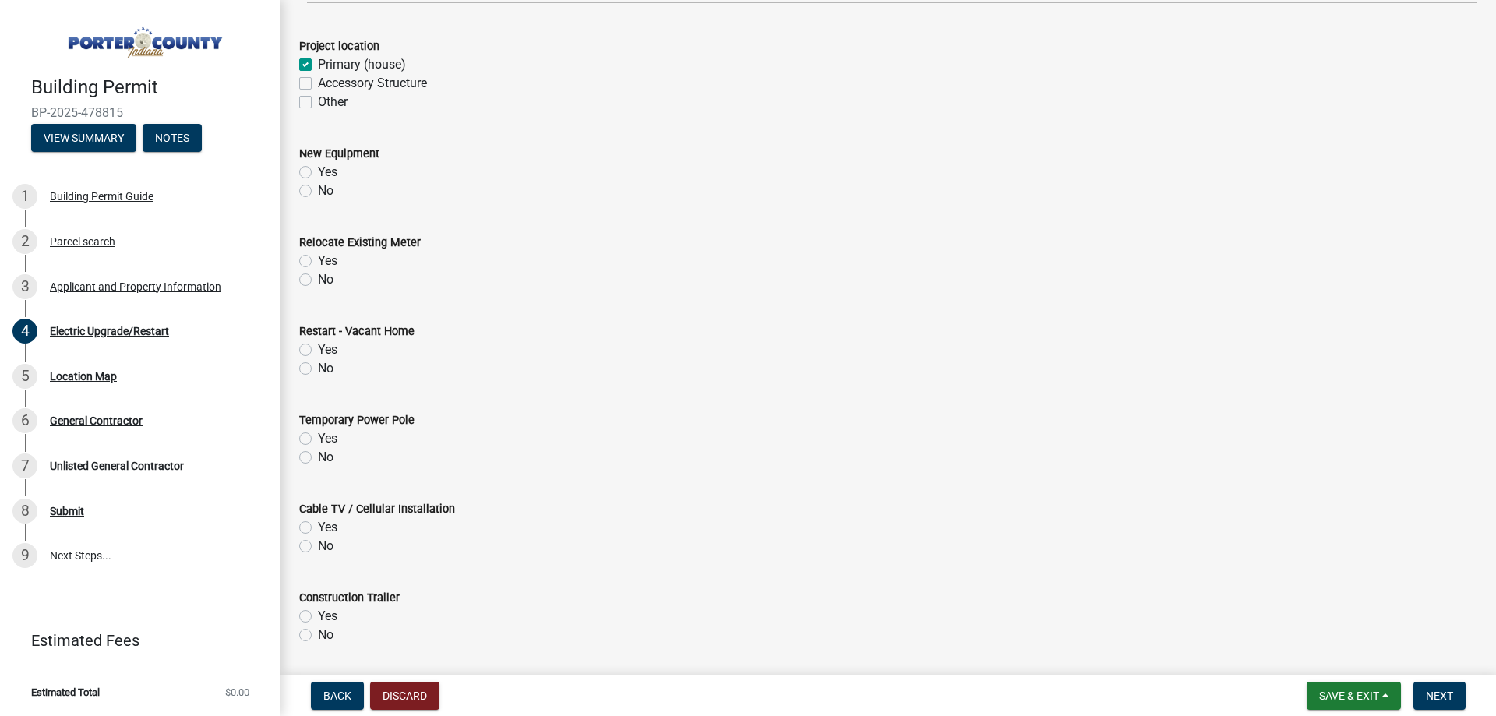
click at [318, 170] on label "Yes" at bounding box center [327, 172] width 19 height 19
click at [318, 170] on input "Yes" at bounding box center [323, 168] width 10 height 10
radio input "true"
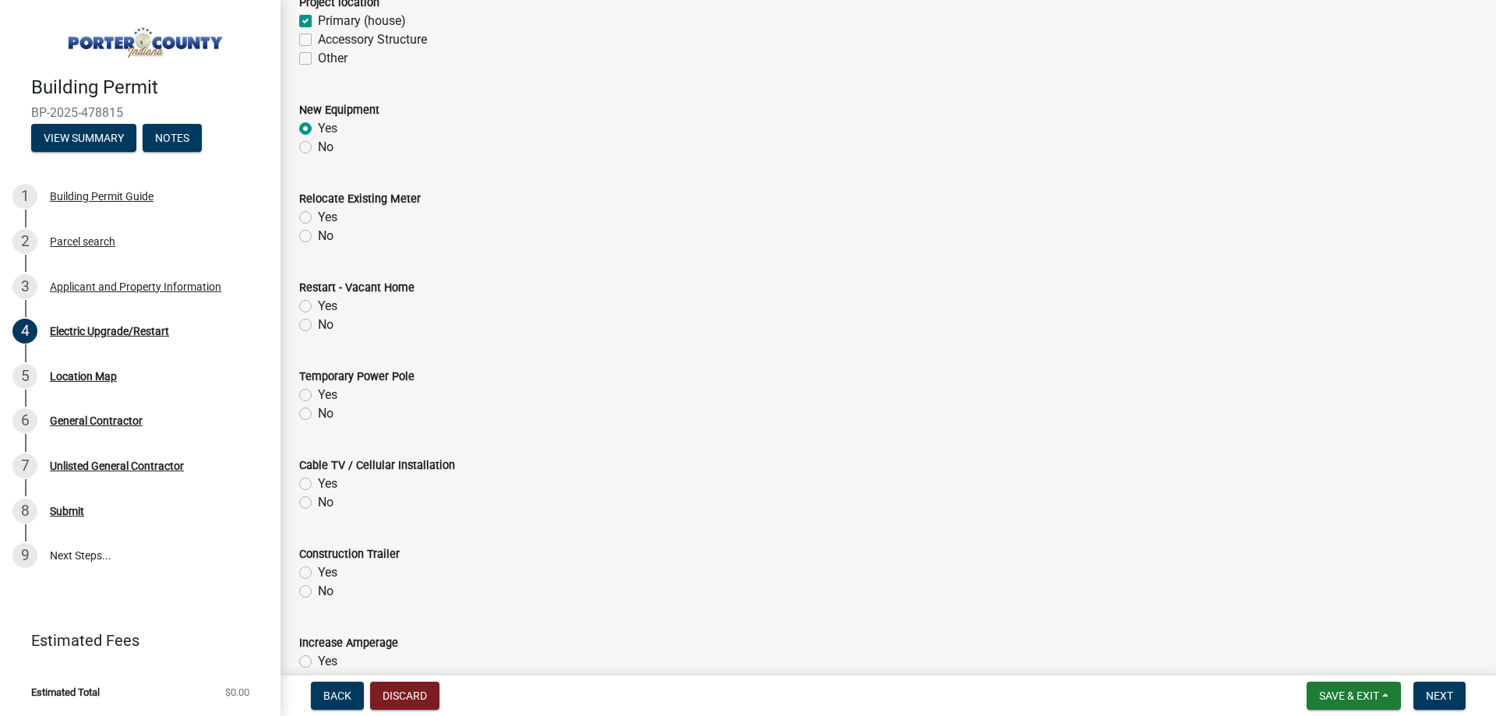
scroll to position [449, 0]
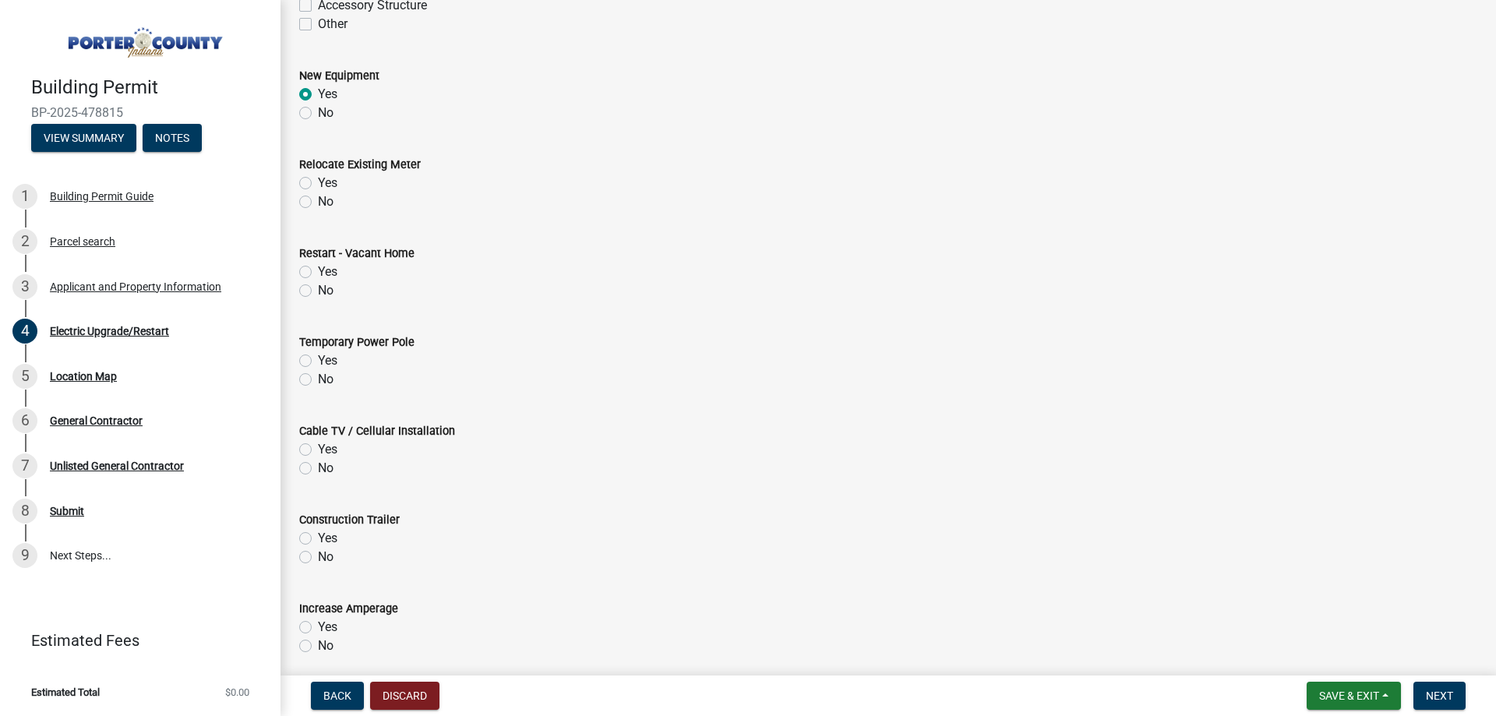
click at [318, 198] on label "No" at bounding box center [326, 201] width 16 height 19
click at [318, 198] on input "No" at bounding box center [323, 197] width 10 height 10
radio input "true"
click at [318, 289] on label "No" at bounding box center [326, 290] width 16 height 19
click at [318, 289] on input "No" at bounding box center [323, 286] width 10 height 10
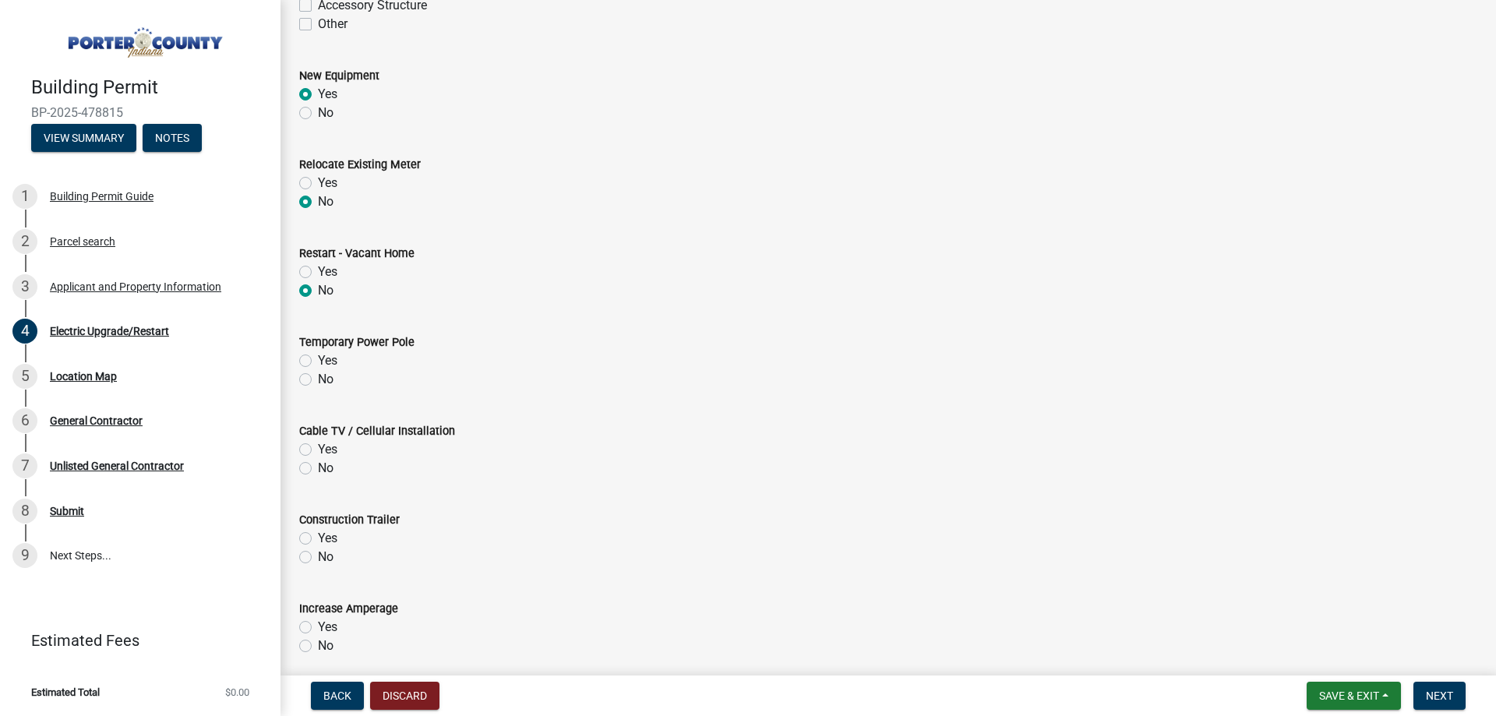
radio input "true"
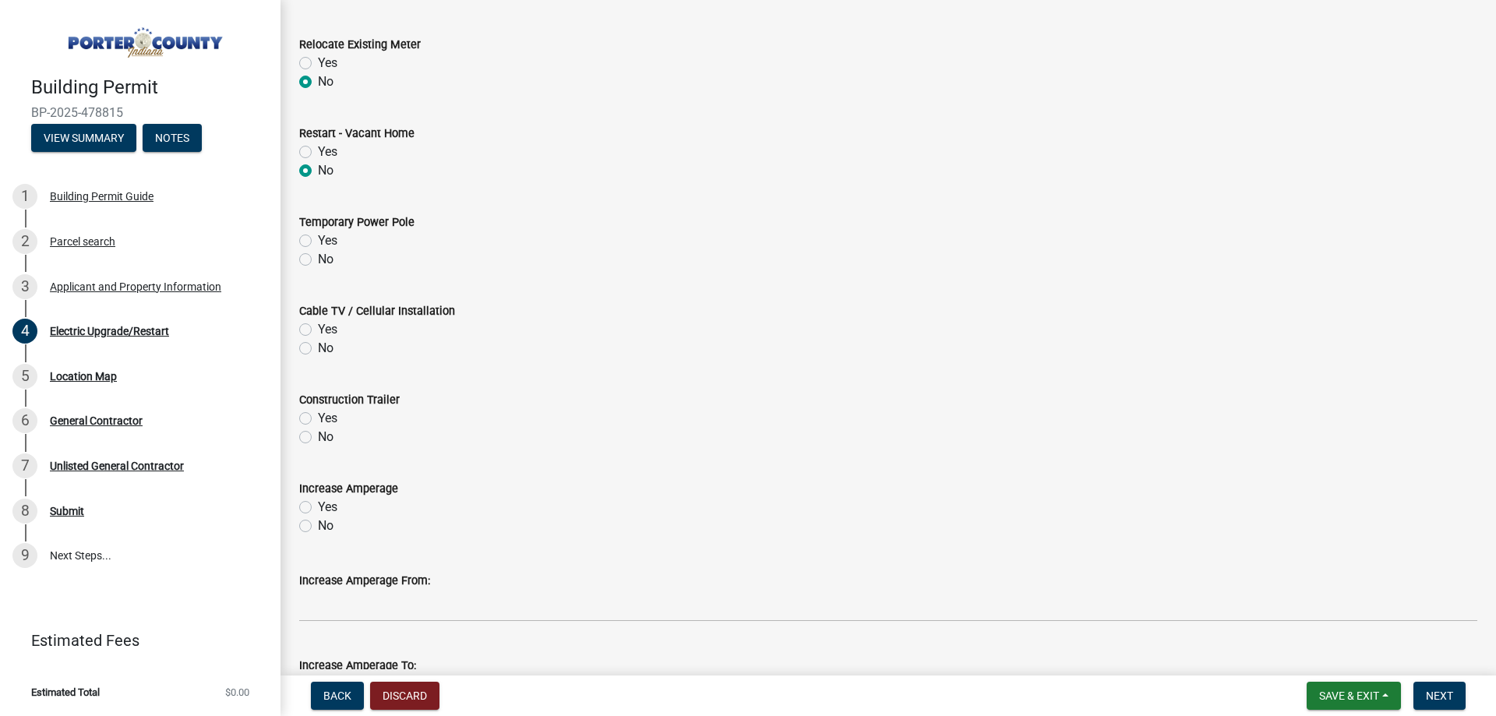
scroll to position [605, 0]
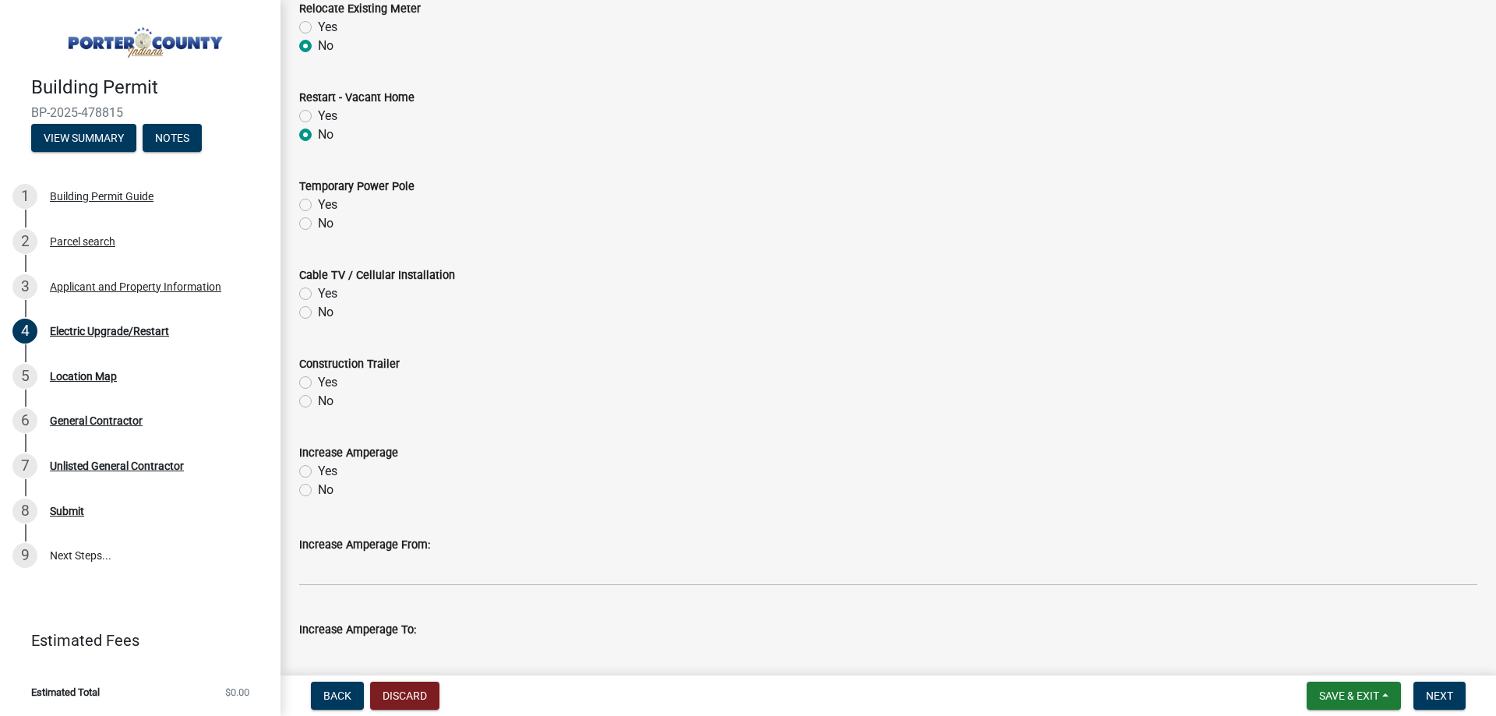
click at [318, 222] on label "No" at bounding box center [326, 223] width 16 height 19
click at [318, 222] on input "No" at bounding box center [323, 219] width 10 height 10
radio input "true"
click at [318, 314] on label "No" at bounding box center [326, 312] width 16 height 19
click at [318, 313] on input "No" at bounding box center [323, 308] width 10 height 10
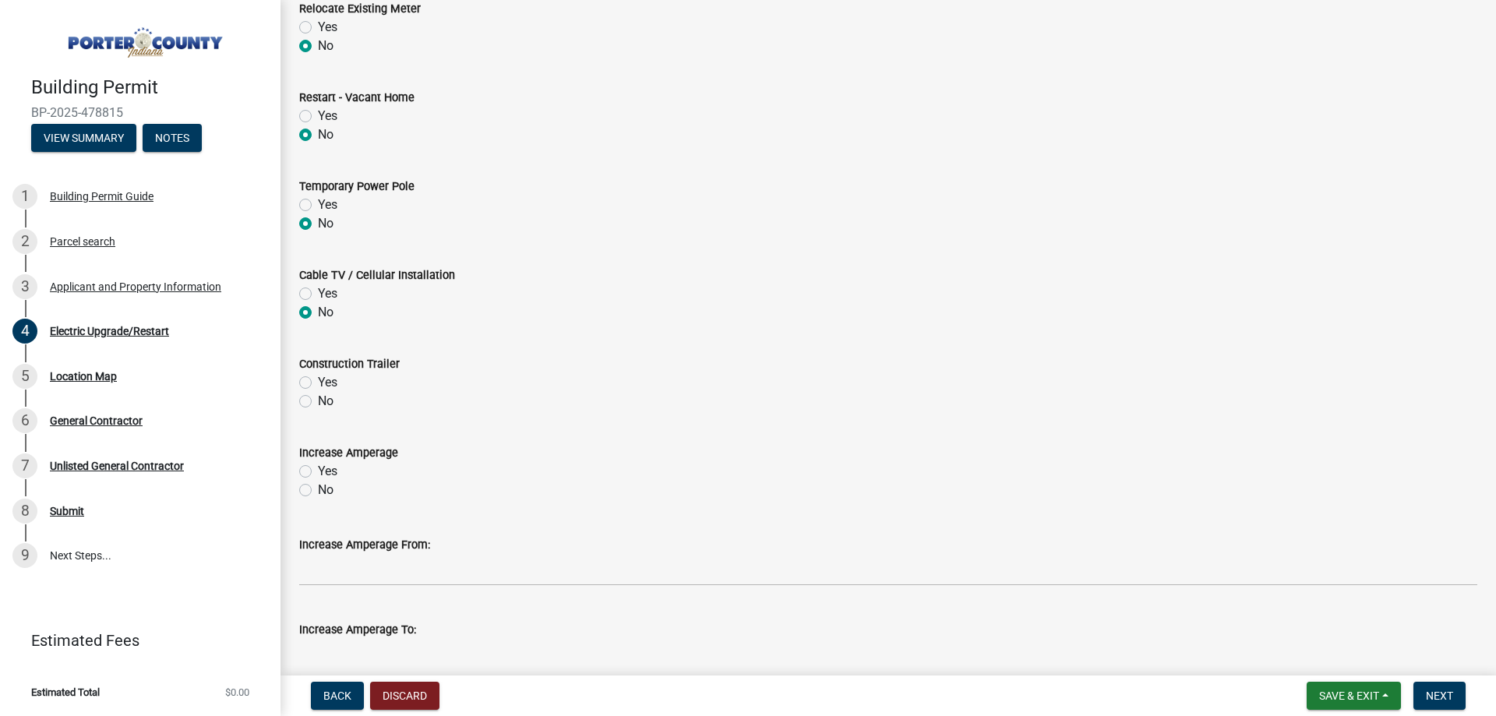
radio input "true"
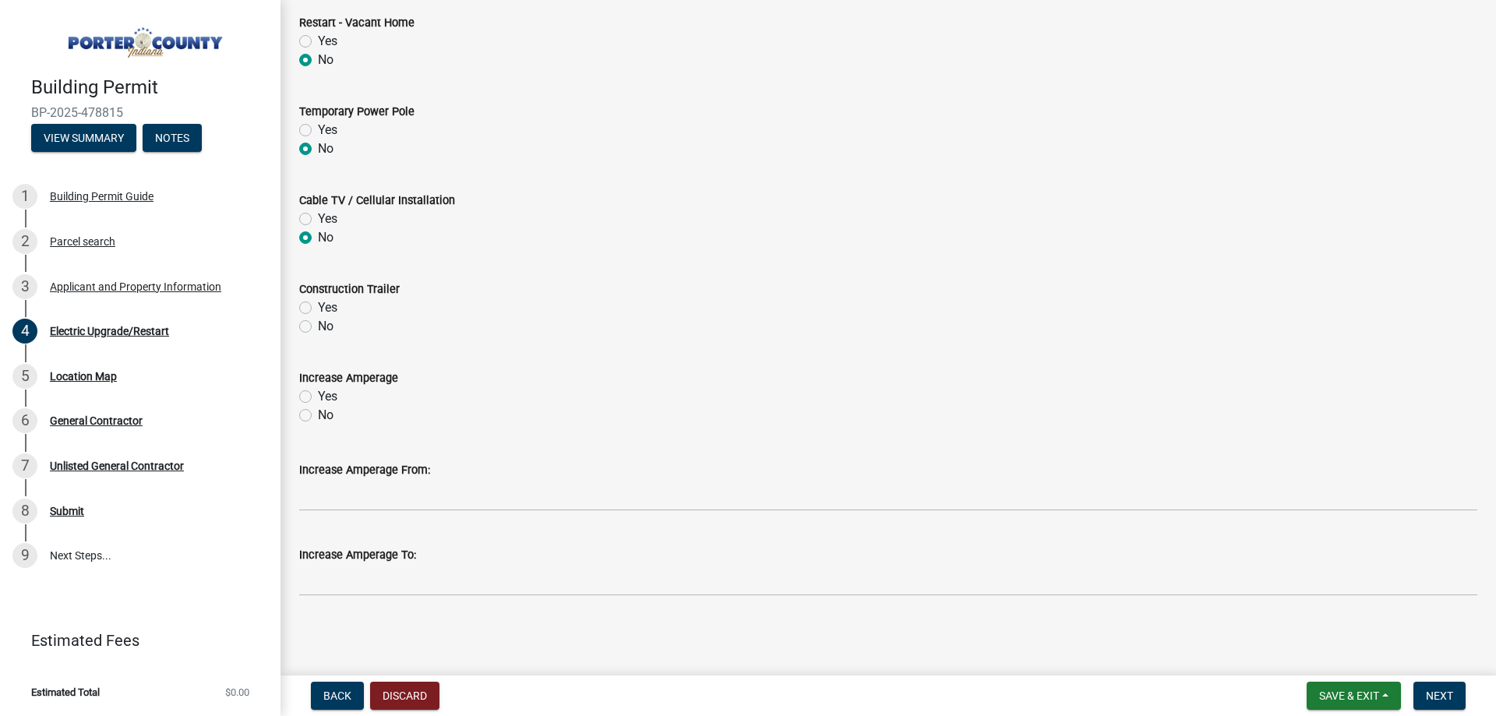
click at [318, 324] on label "No" at bounding box center [326, 326] width 16 height 19
click at [318, 324] on input "No" at bounding box center [323, 322] width 10 height 10
radio input "true"
click at [318, 414] on label "No" at bounding box center [326, 415] width 16 height 19
click at [318, 414] on input "No" at bounding box center [323, 411] width 10 height 10
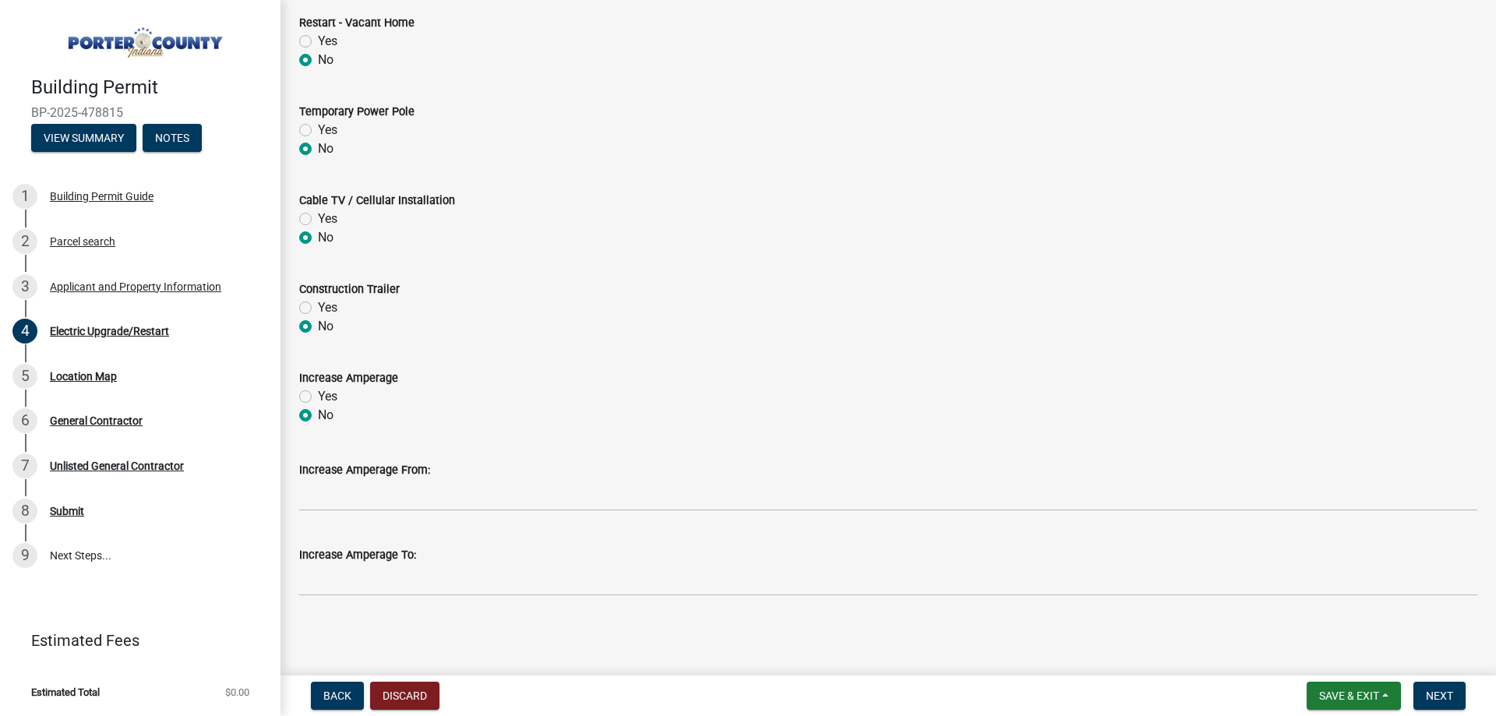
radio input "true"
click at [1442, 692] on span "Next" at bounding box center [1439, 696] width 27 height 12
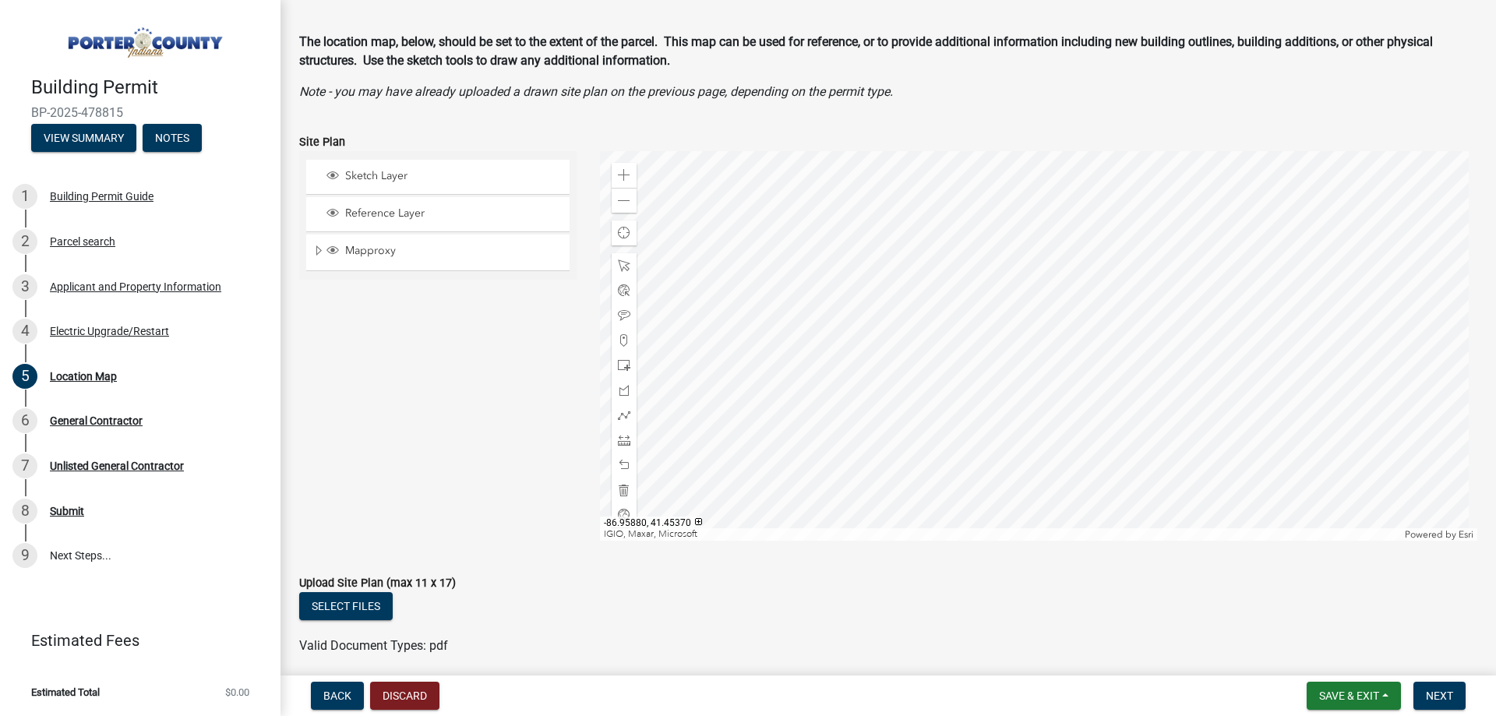
scroll to position [78, 0]
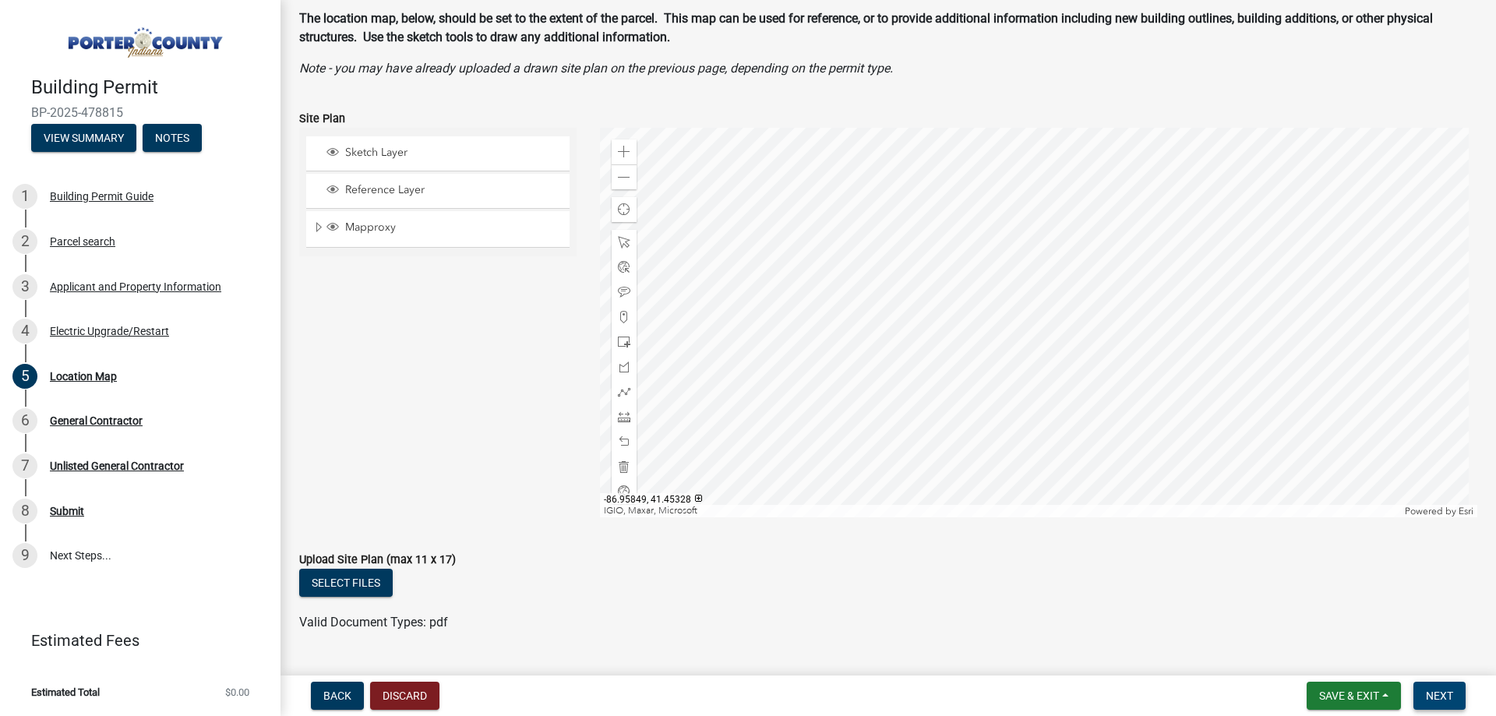
click at [1446, 691] on span "Next" at bounding box center [1439, 696] width 27 height 12
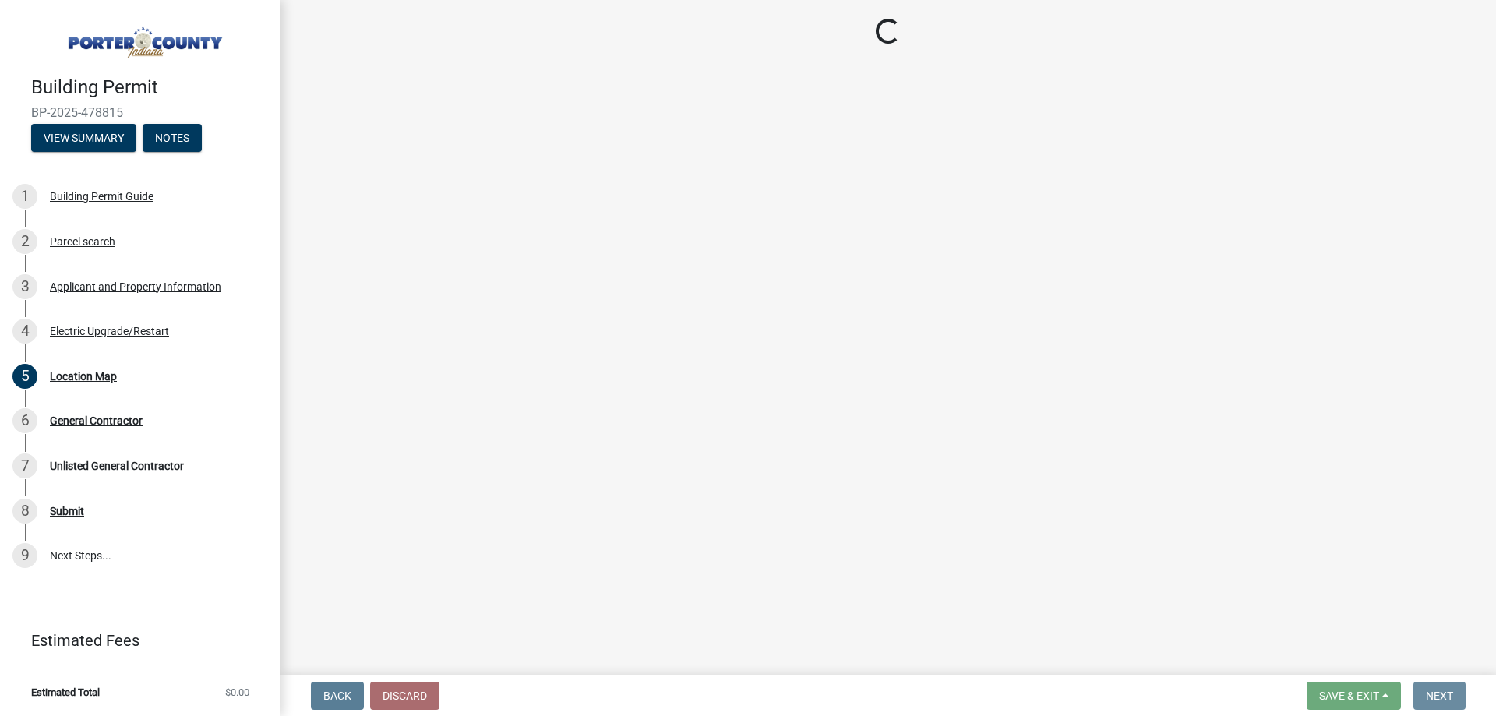
scroll to position [0, 0]
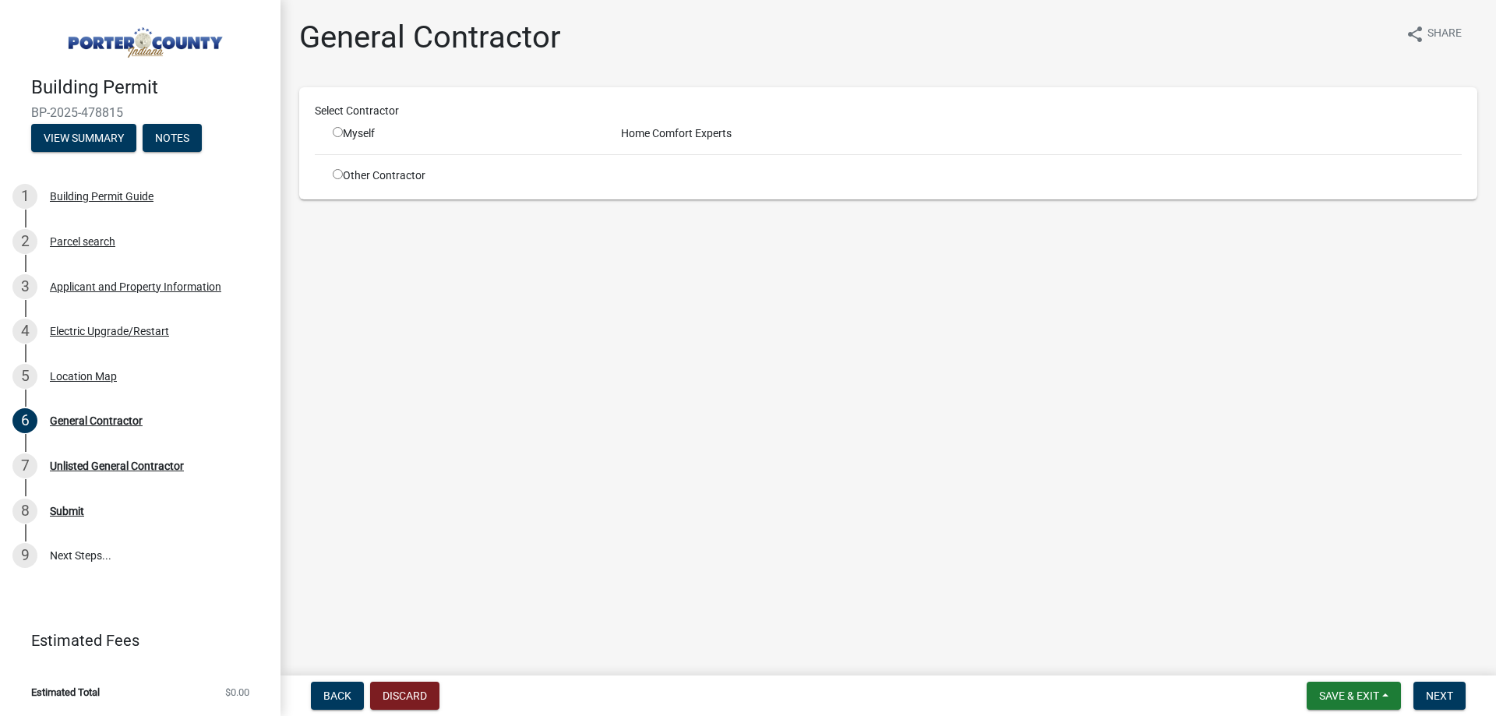
click at [338, 132] on input "radio" at bounding box center [338, 132] width 10 height 10
radio input "true"
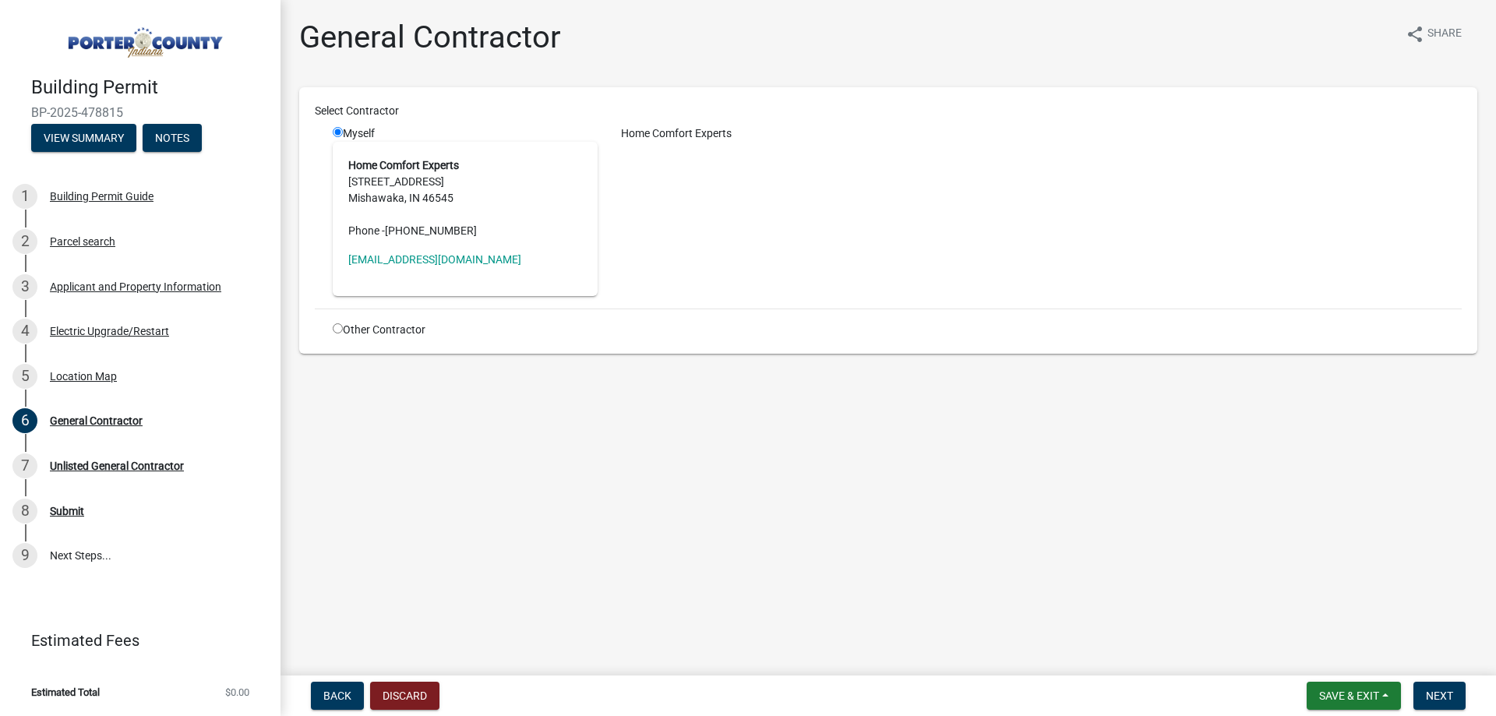
click at [671, 470] on main "General Contractor share Share Select Contractor Myself Home Comfort Experts [S…" at bounding box center [889, 334] width 1216 height 669
click at [1345, 691] on span "Save & Exit" at bounding box center [1349, 696] width 60 height 12
click at [1324, 655] on button "Save & Exit" at bounding box center [1338, 655] width 125 height 37
